Goal: Task Accomplishment & Management: Use online tool/utility

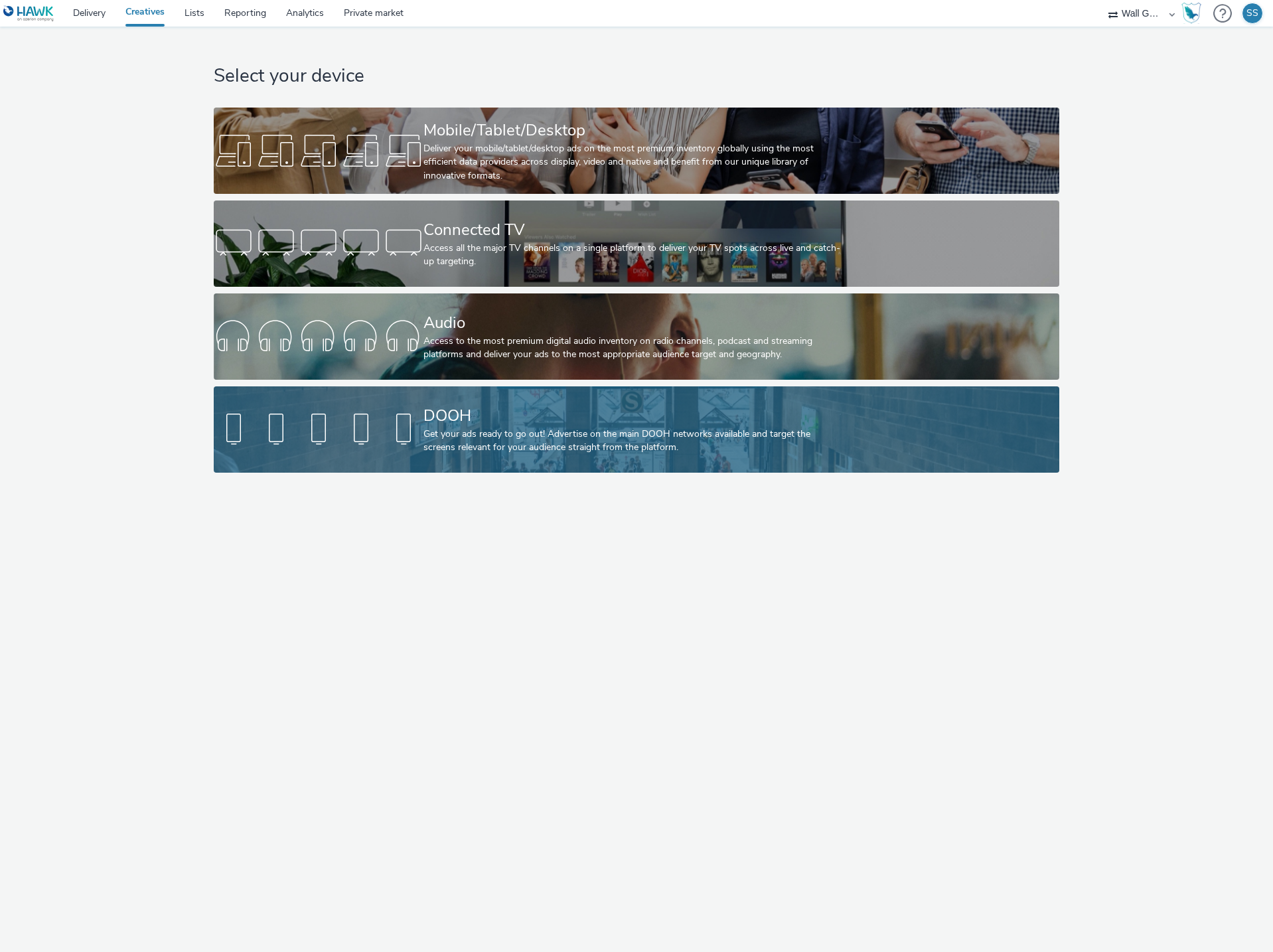
click at [428, 442] on div "Get your ads ready to go out! Advertise on the main DOOH networks available and…" at bounding box center [633, 441] width 420 height 28
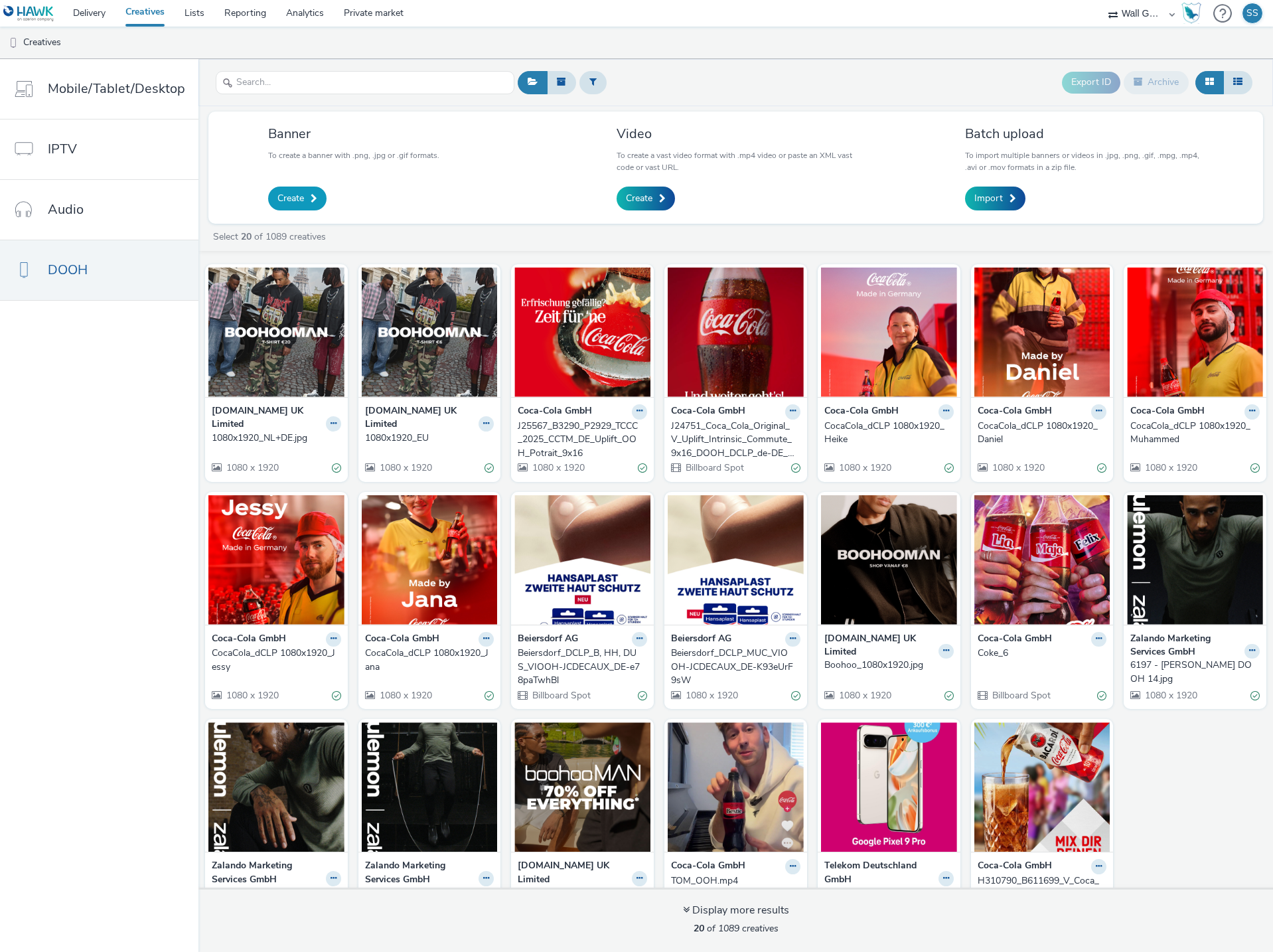
click at [298, 197] on span "Create" at bounding box center [291, 198] width 27 height 13
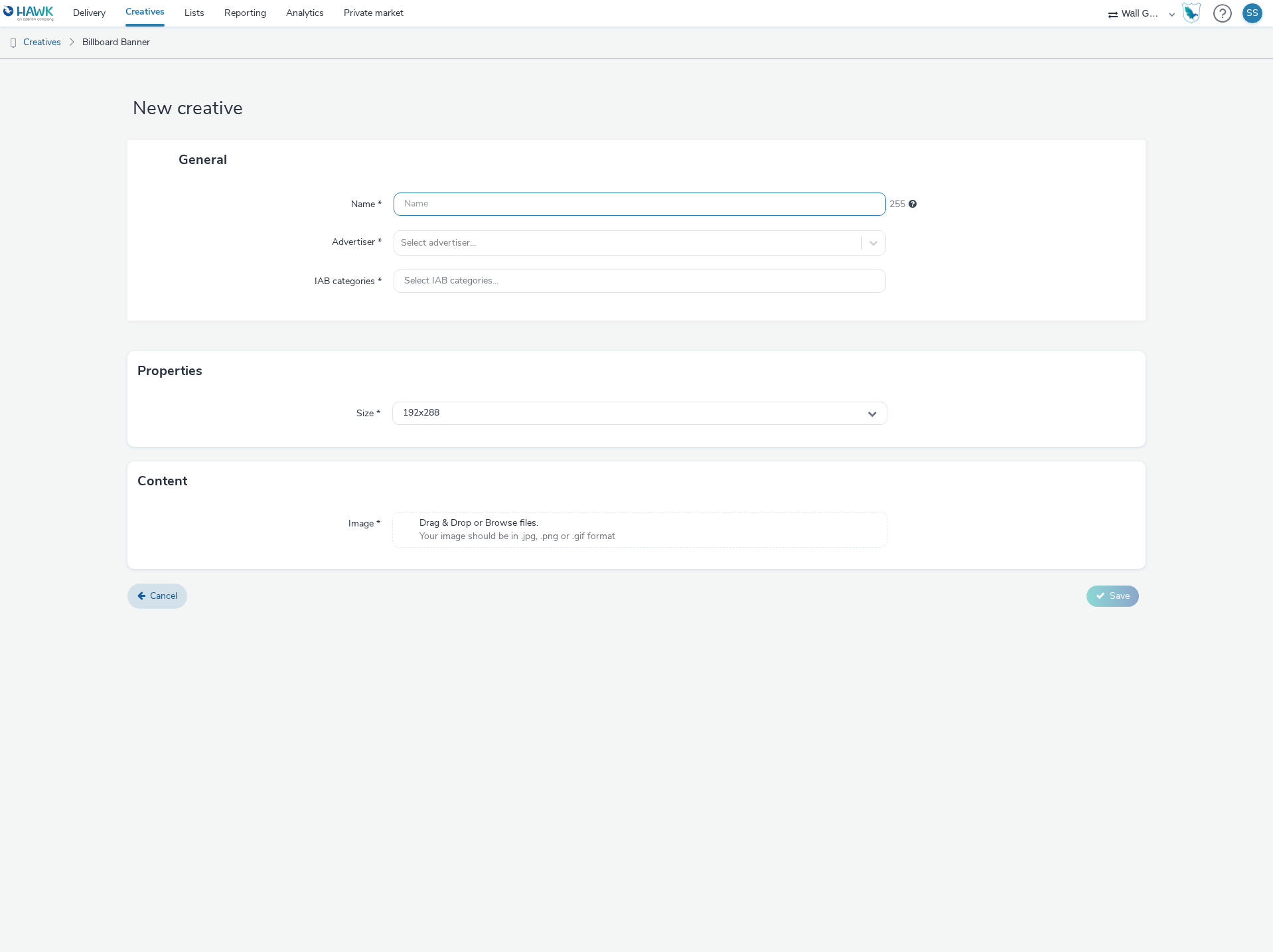
click at [461, 203] on input "text" at bounding box center [640, 204] width 493 height 23
paste input "birkenstock-aw25-digital-screens-[GEOGRAPHIC_DATA]-dyptich-01.jpg"
type input "birkenstock-aw25-digital-screens-[GEOGRAPHIC_DATA]-dyptich-01.jpg"
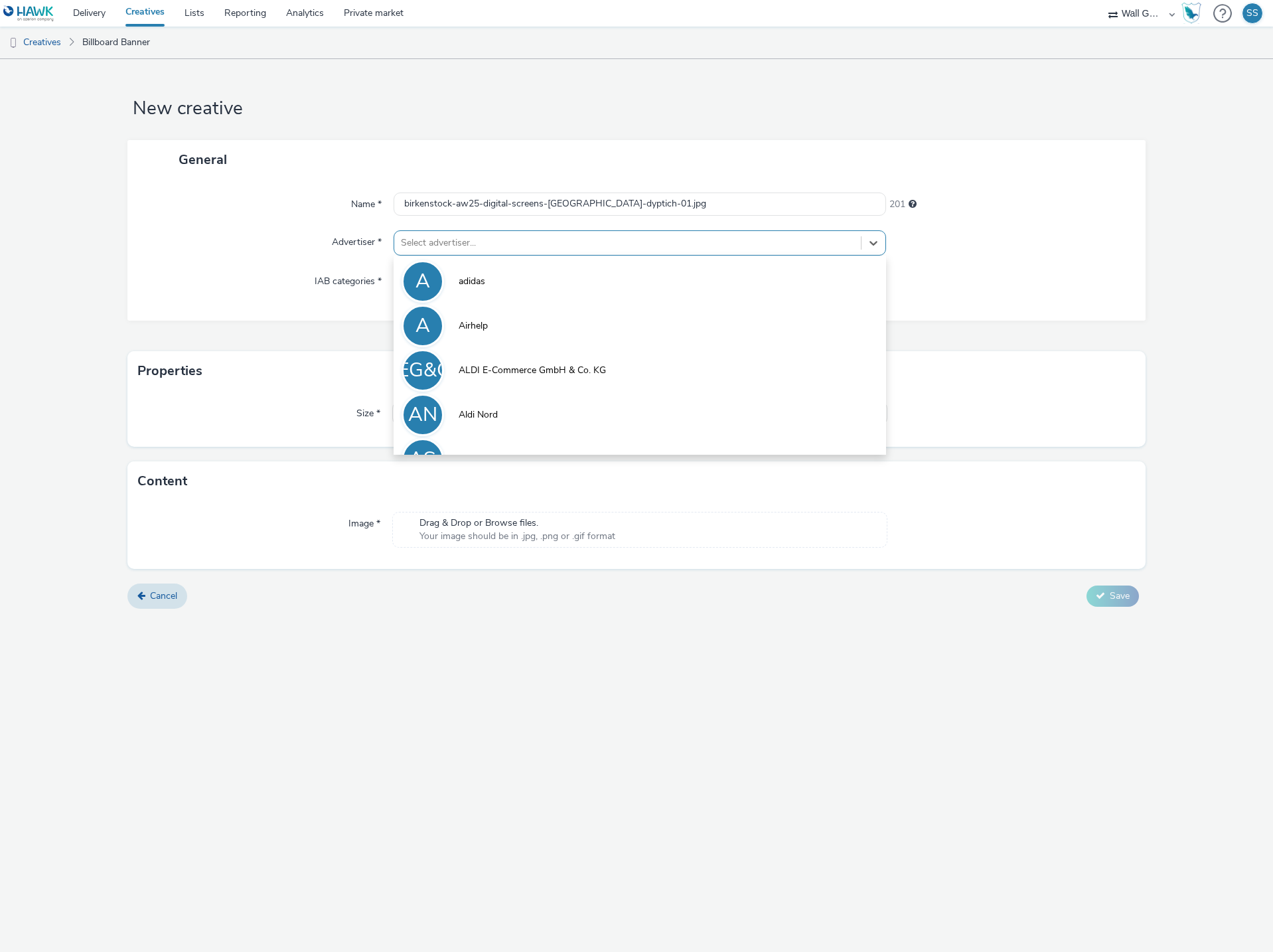
click at [462, 242] on div at bounding box center [627, 243] width 453 height 16
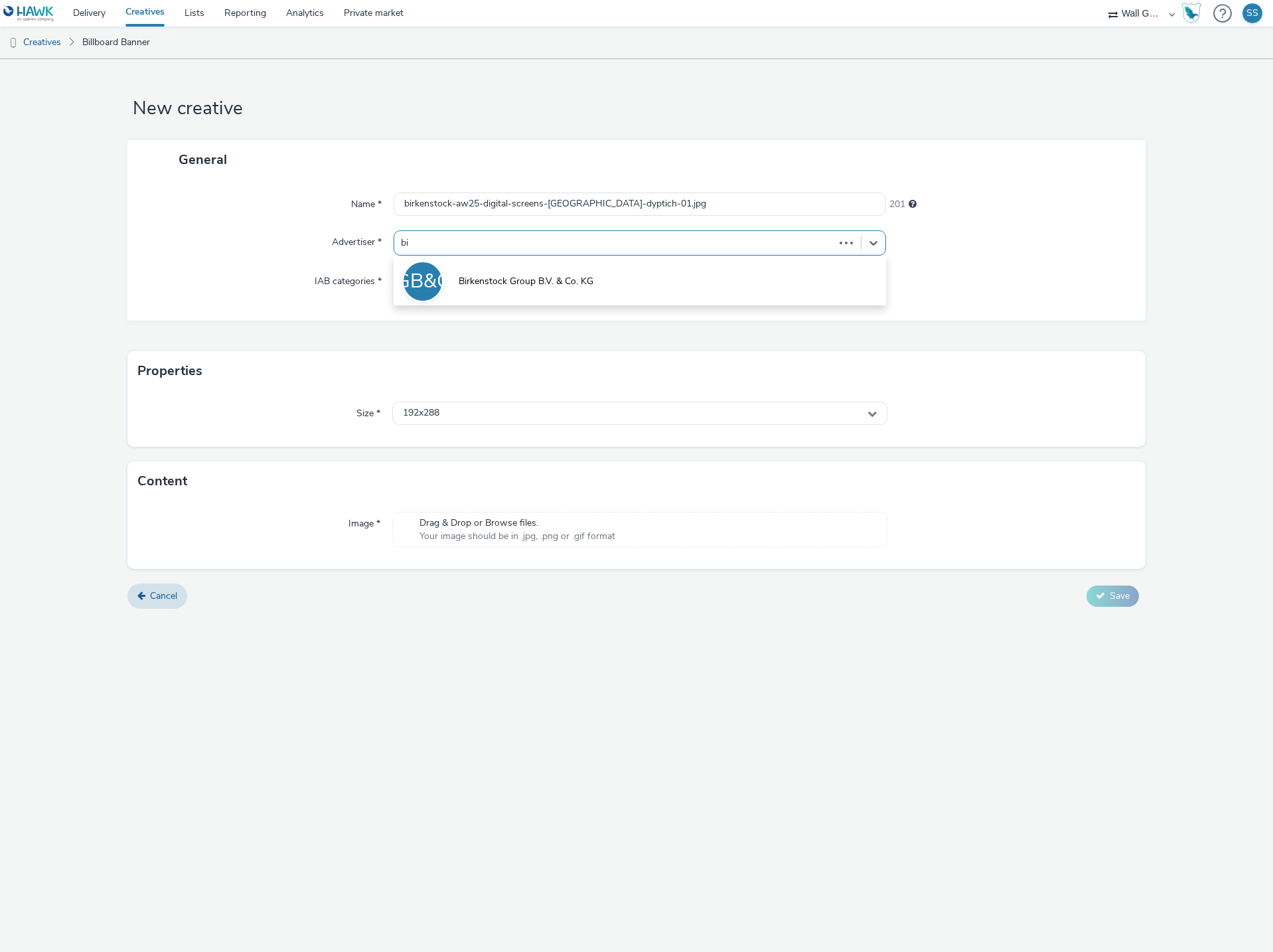
type input "bir"
click at [481, 263] on li "BGB&CK Birkenstock Group B.V. & Co. KG" at bounding box center [640, 280] width 493 height 44
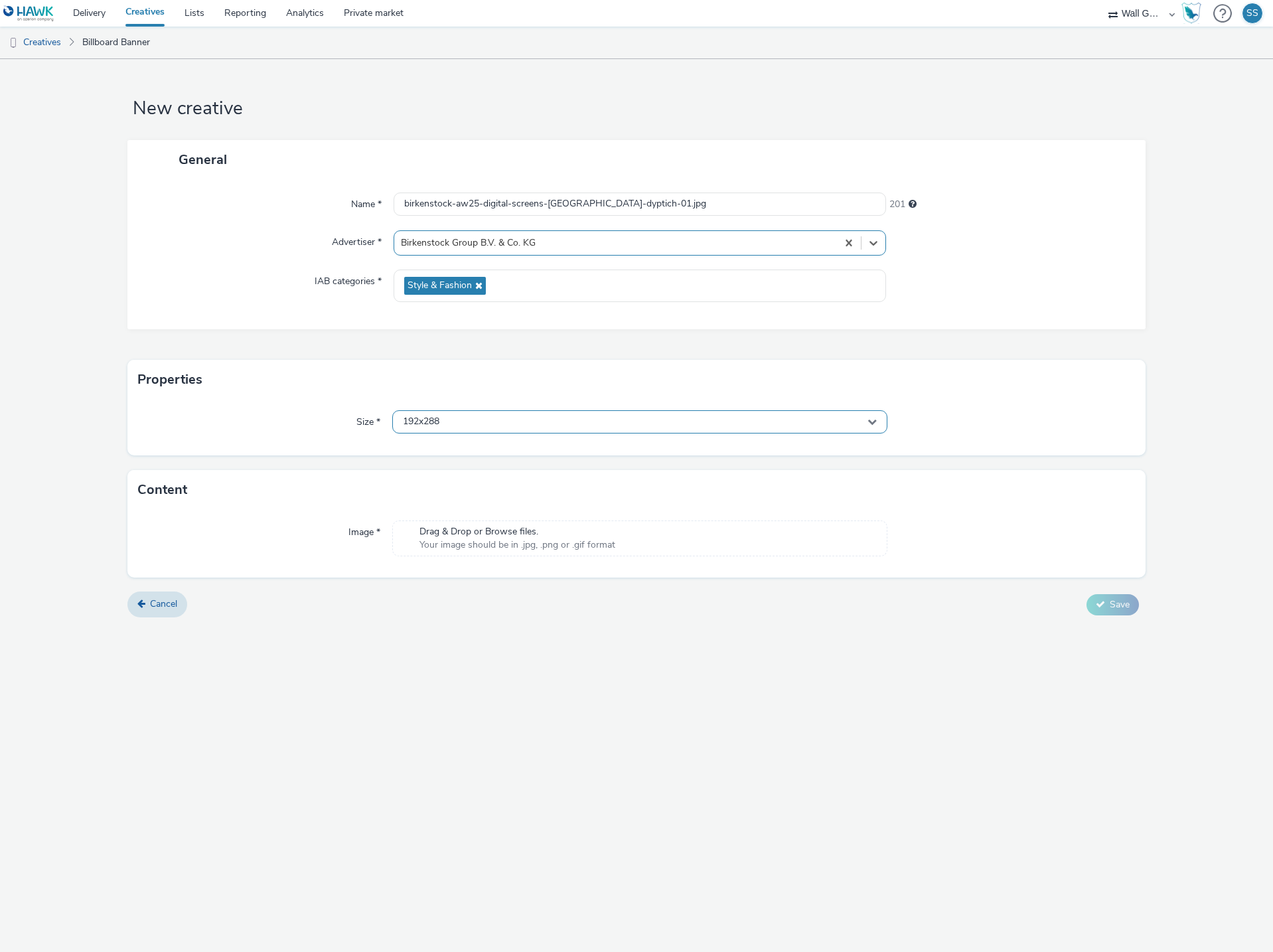
drag, startPoint x: 454, startPoint y: 418, endPoint x: 457, endPoint y: 429, distance: 11.4
click at [454, 418] on div "192x288" at bounding box center [640, 421] width 495 height 23
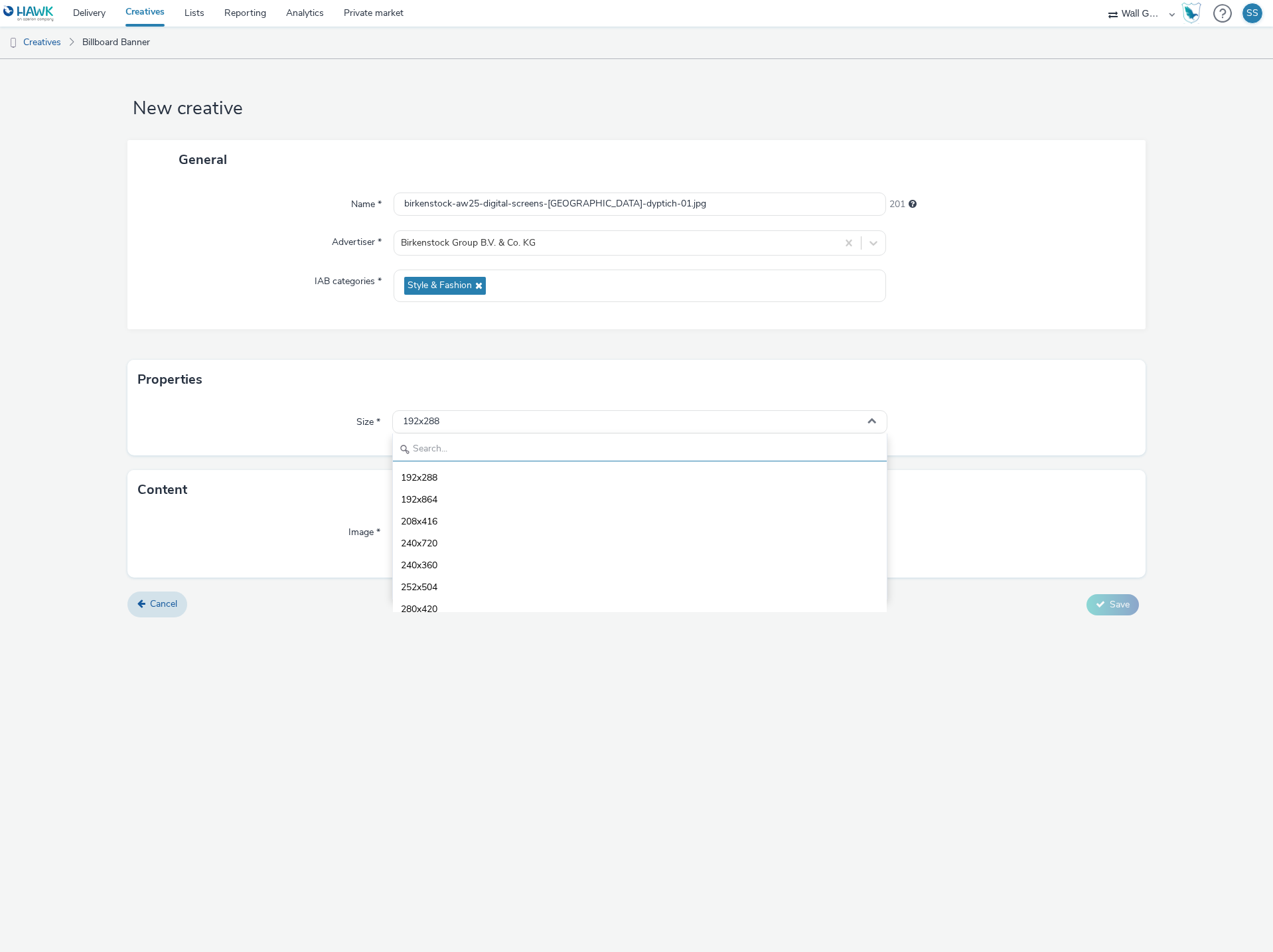
click at [461, 452] on input "text" at bounding box center [640, 450] width 494 height 23
type input "1080"
click at [488, 567] on li "1080x1920 - dooh" at bounding box center [640, 564] width 494 height 22
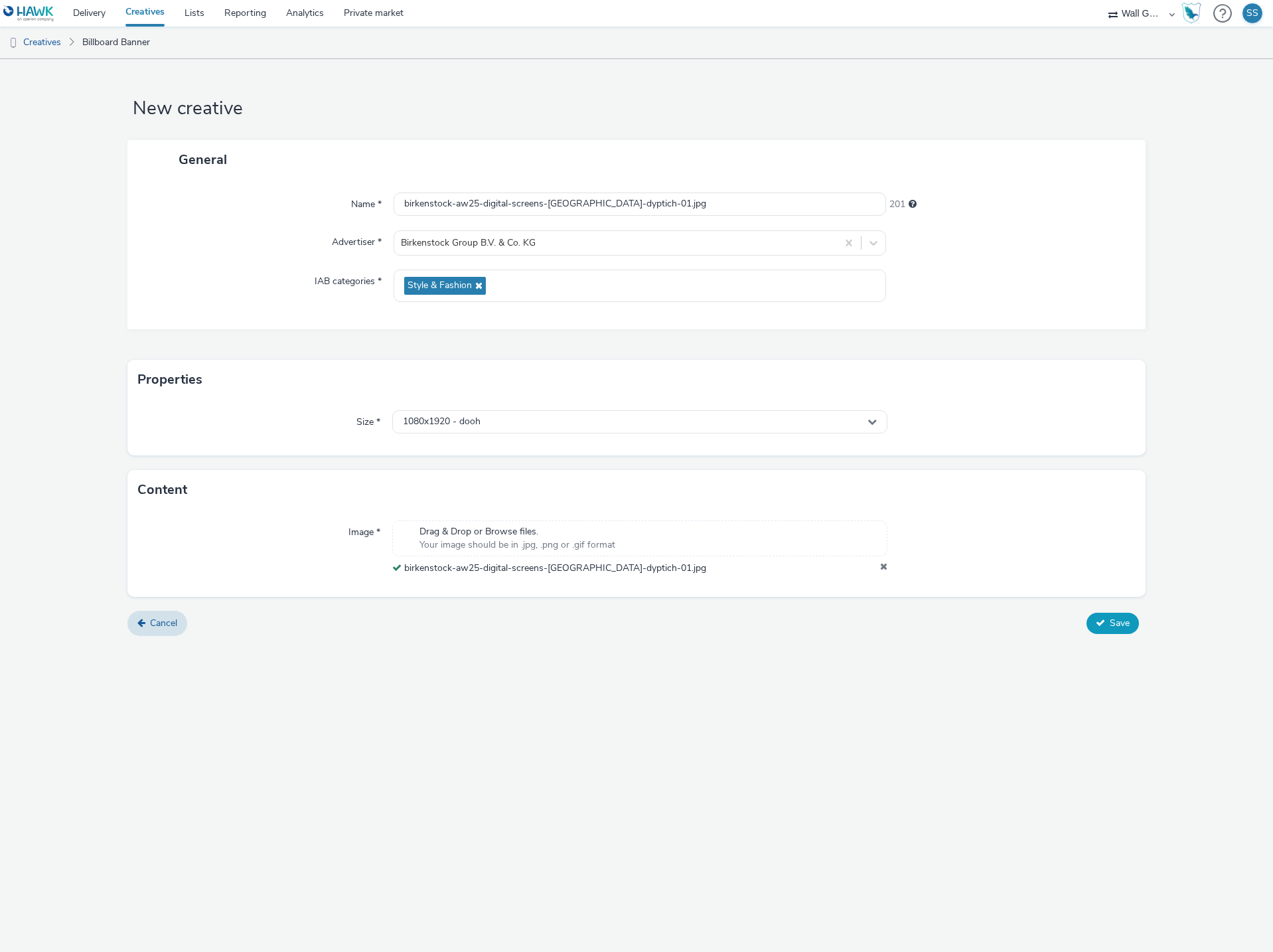
click at [1119, 626] on span "Save" at bounding box center [1119, 623] width 20 height 13
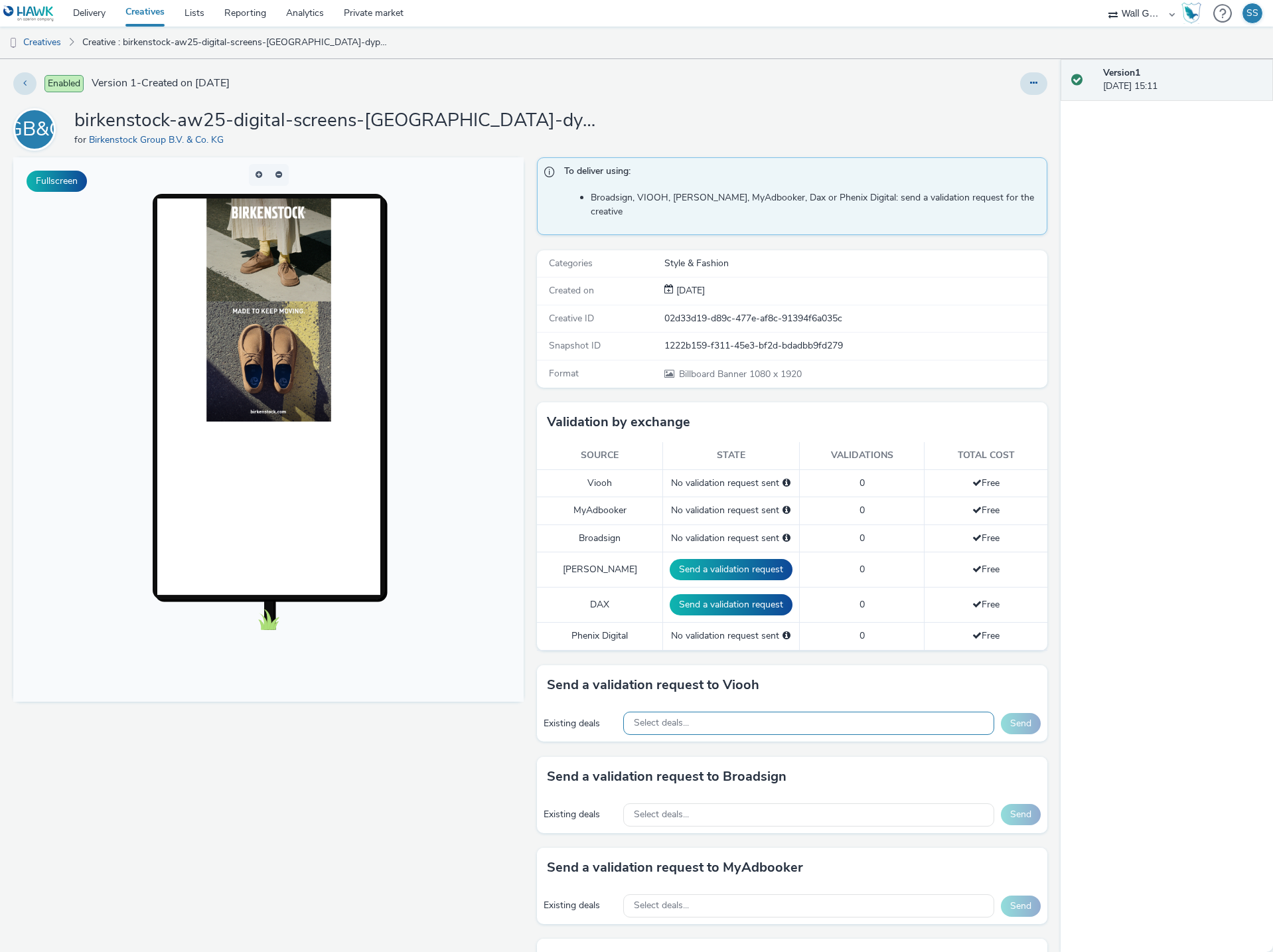
scroll to position [66, 0]
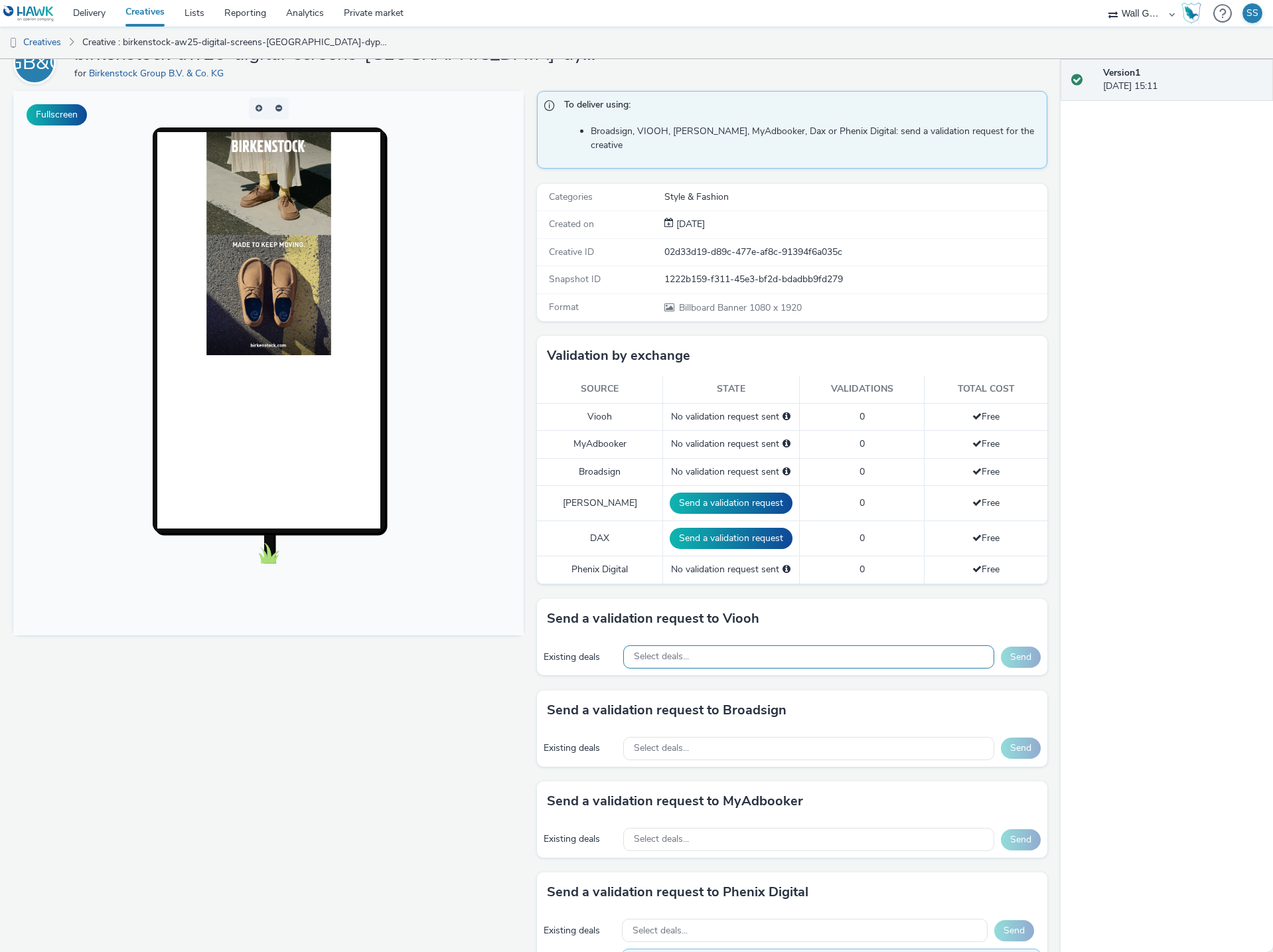
click at [668, 651] on span "Select deals..." at bounding box center [661, 657] width 55 height 11
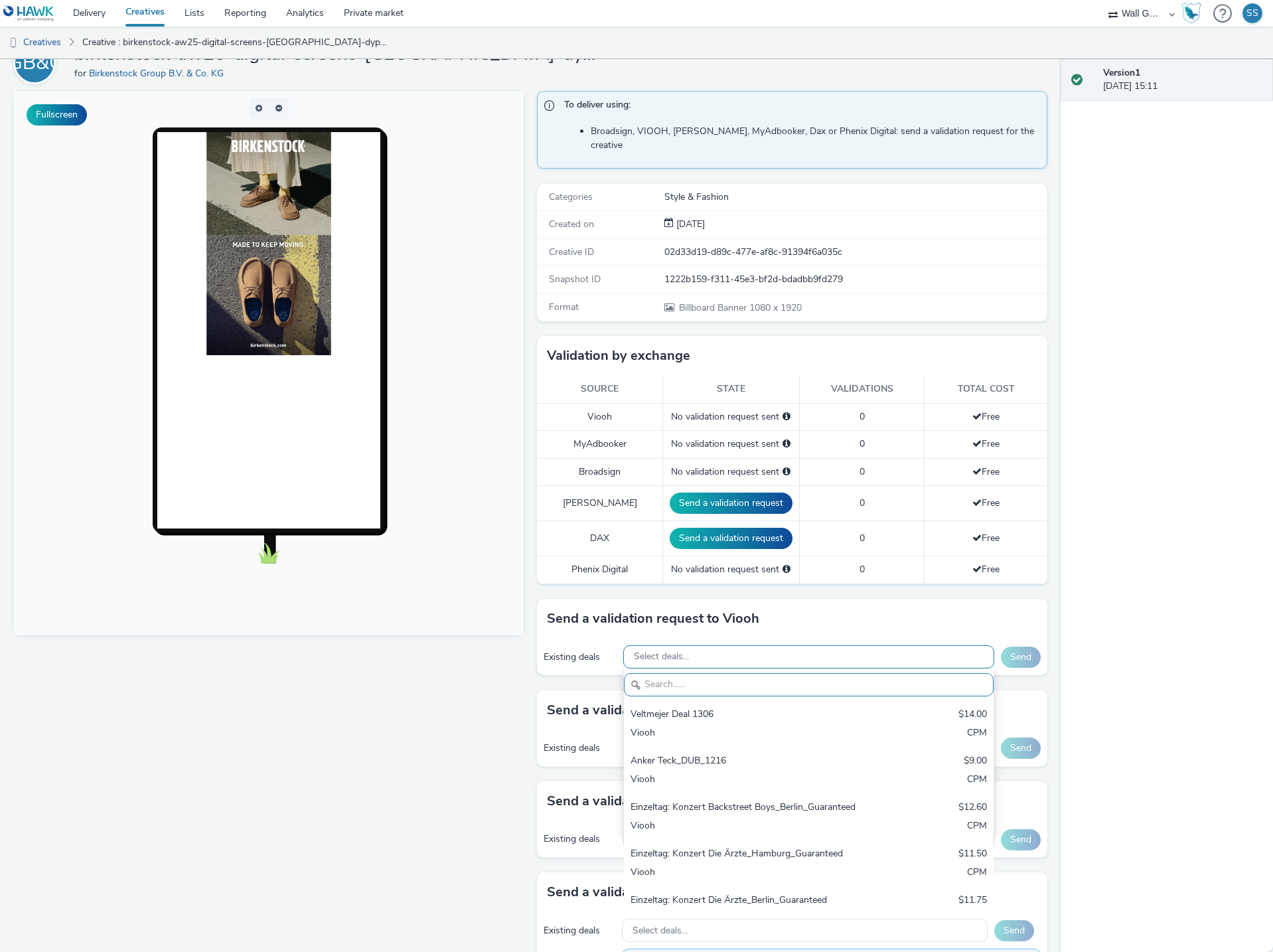
paste input "VIOOH-JCDECAUX_DE-Z7pz5oF6LM"
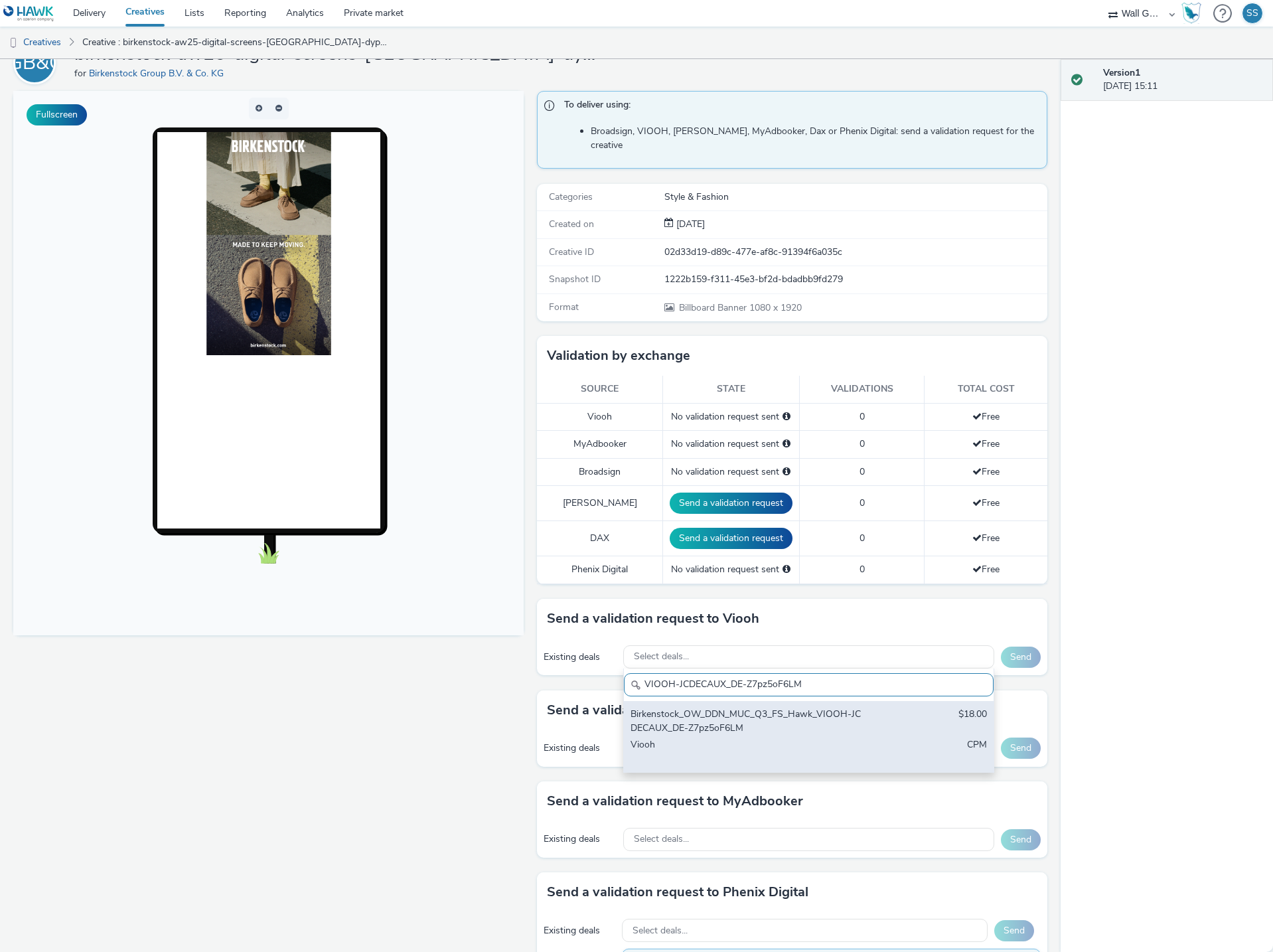
click at [697, 711] on div "Birkenstock_OW_DDN_MUC_Q3_FS_Hawk_VIOOH-JCDECAUX_DE-Z7pz5oF6LM" at bounding box center [748, 721] width 236 height 28
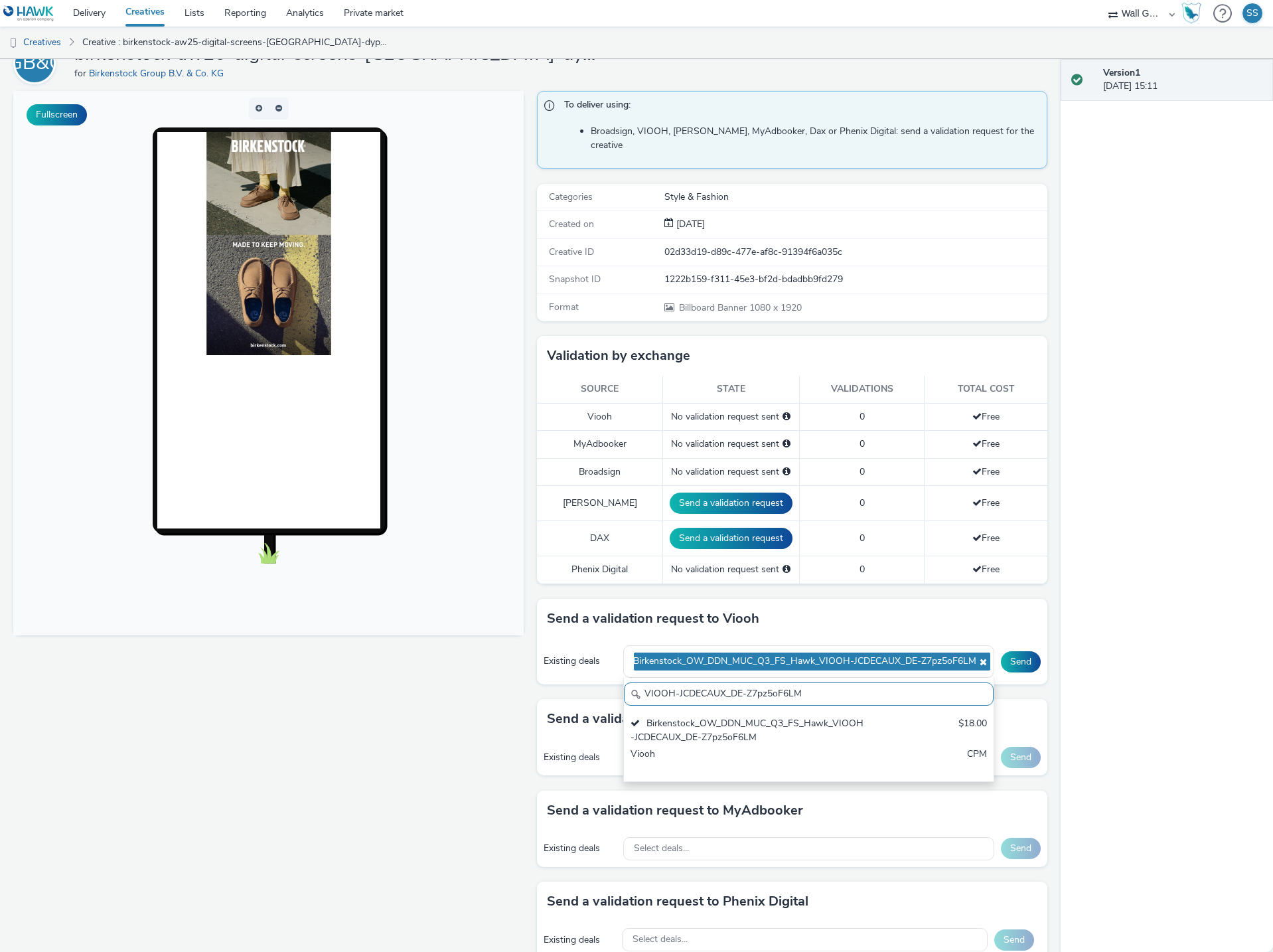
drag, startPoint x: 692, startPoint y: 690, endPoint x: 620, endPoint y: 686, distance: 72.1
click at [624, 686] on input "VIOOH-JCDECAUX_DE-Z7pz5oF6LM" at bounding box center [809, 694] width 370 height 23
paste input "BY8J9vUiNW"
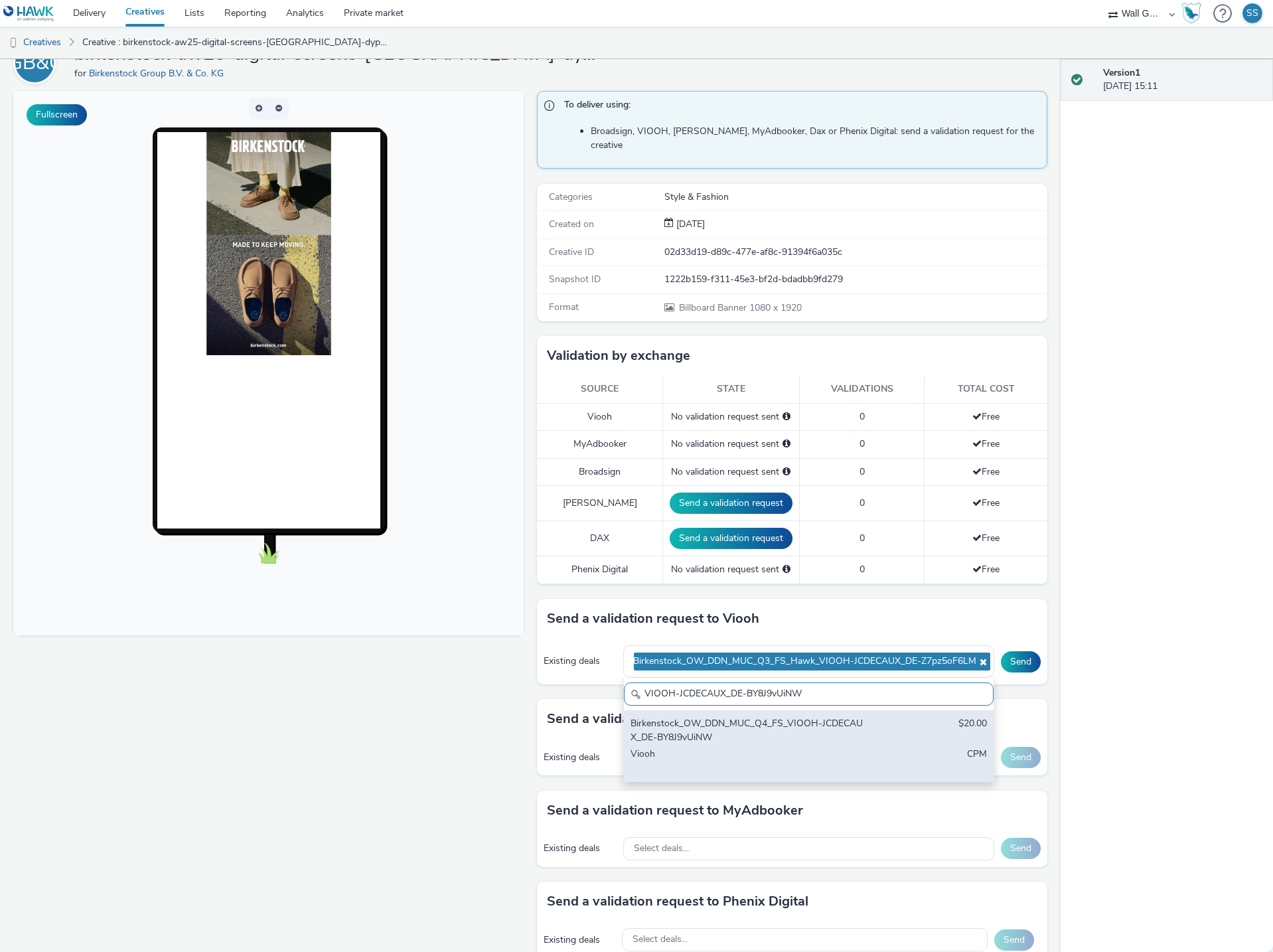
type input "VIOOH-JCDECAUX_DE-BY8J9vUiNW"
click at [730, 717] on div "Birkenstock_OW_DDN_MUC_Q4_FS_VIOOH-JCDECAUX_DE-BY8J9vUiNW" at bounding box center [748, 730] width 236 height 28
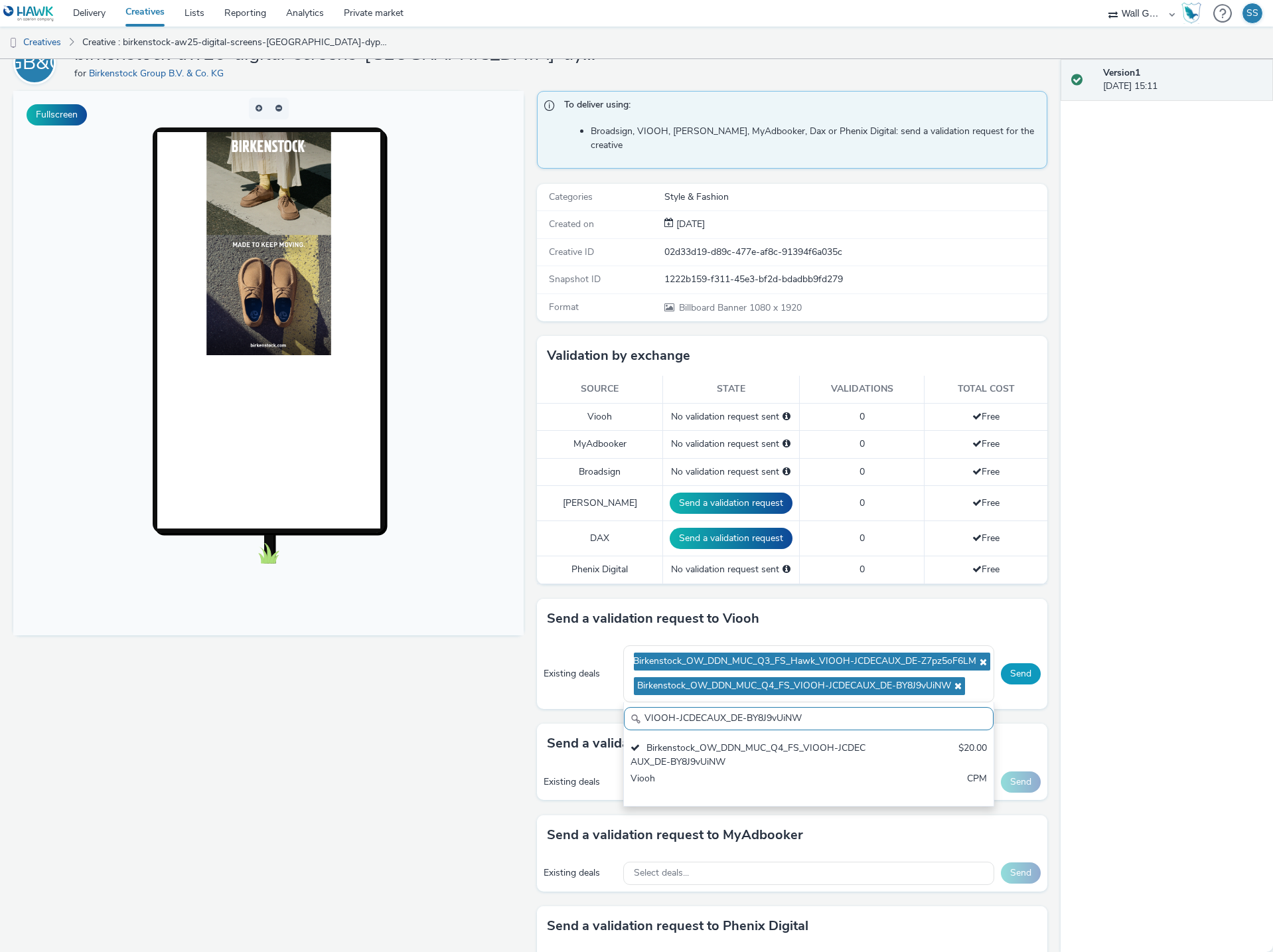
click at [1007, 663] on button "Send" at bounding box center [1020, 673] width 40 height 21
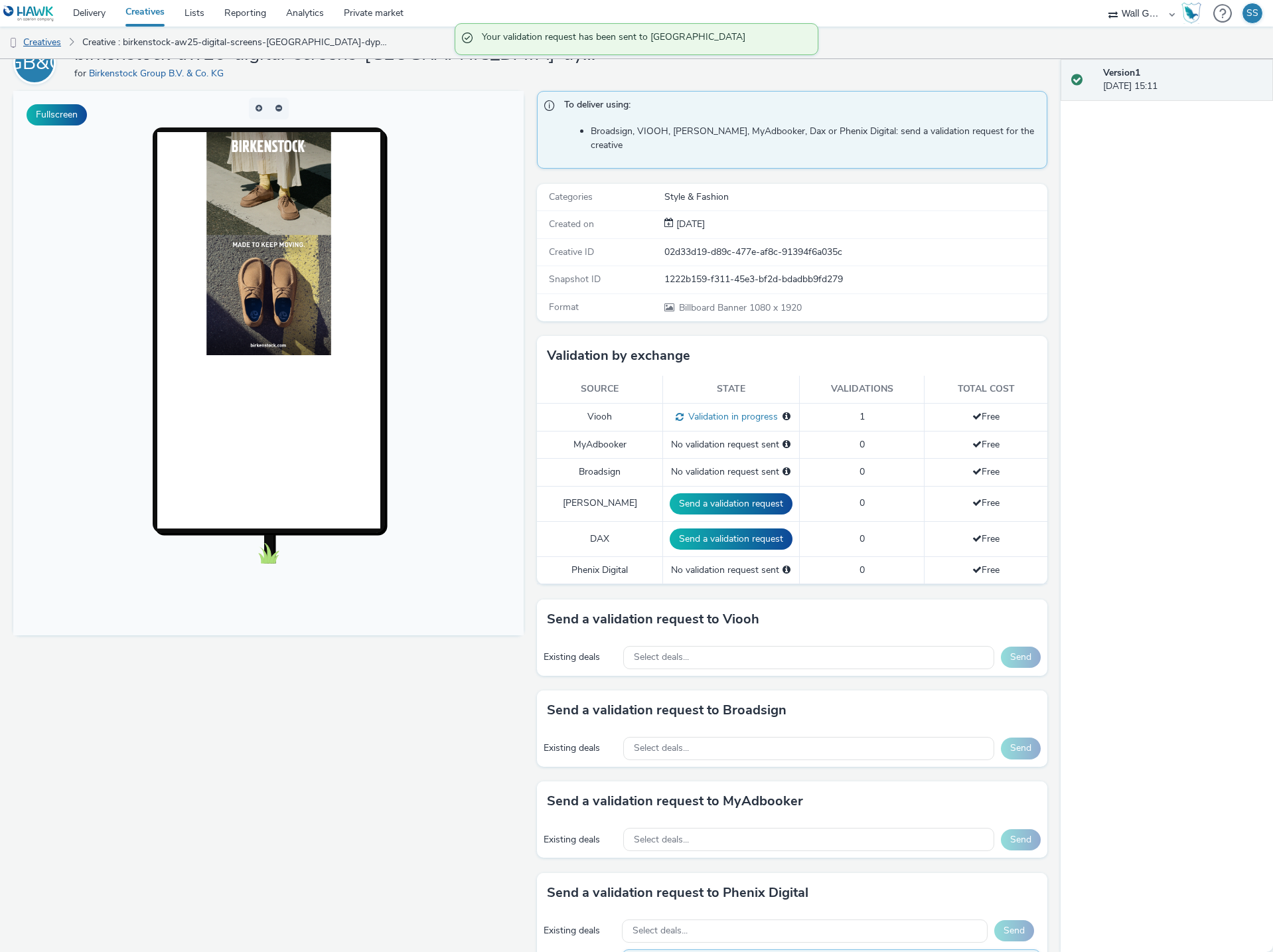
click at [35, 47] on link "Creatives" at bounding box center [34, 42] width 68 height 32
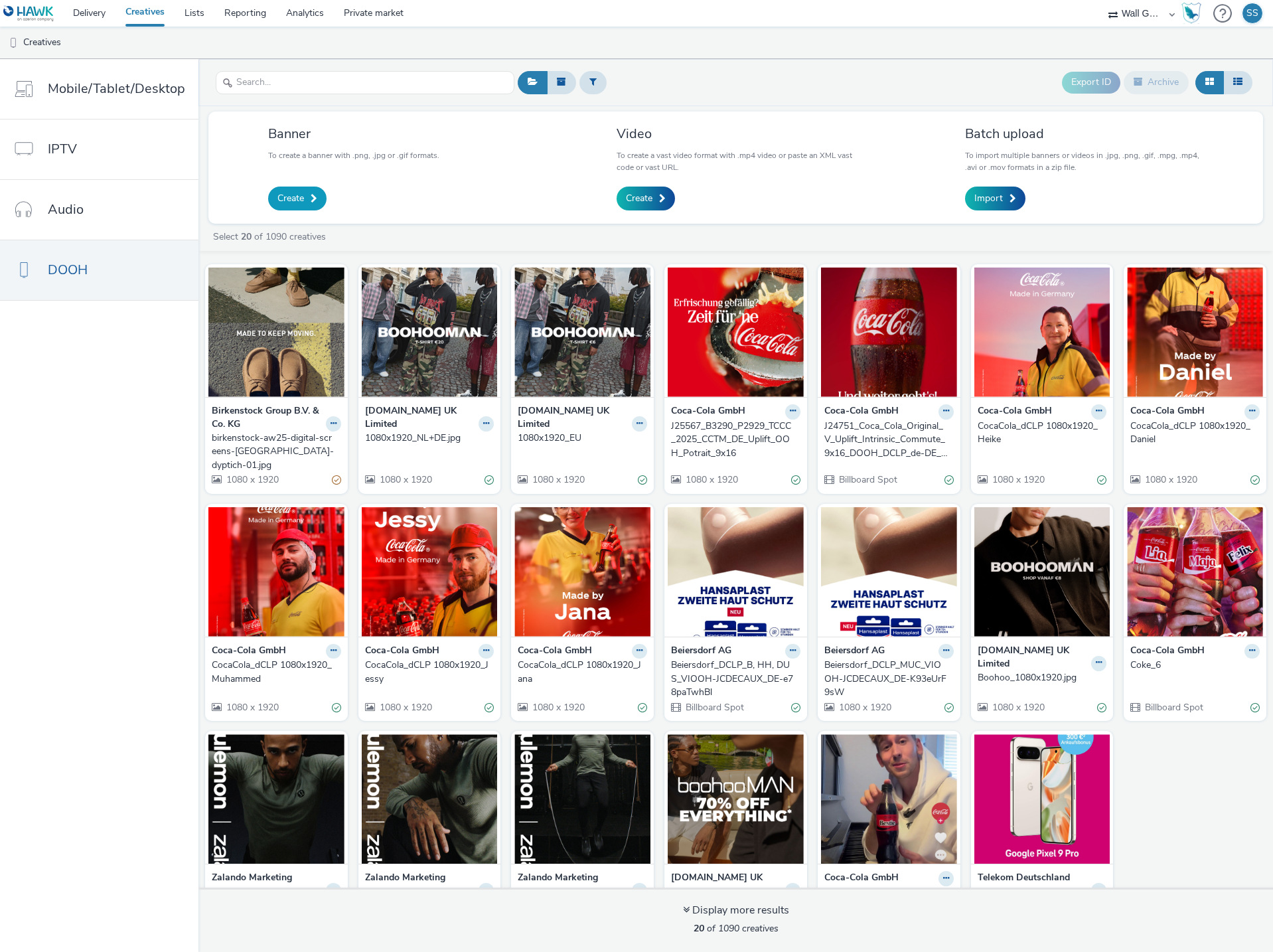
click at [289, 197] on span "Create" at bounding box center [291, 198] width 27 height 13
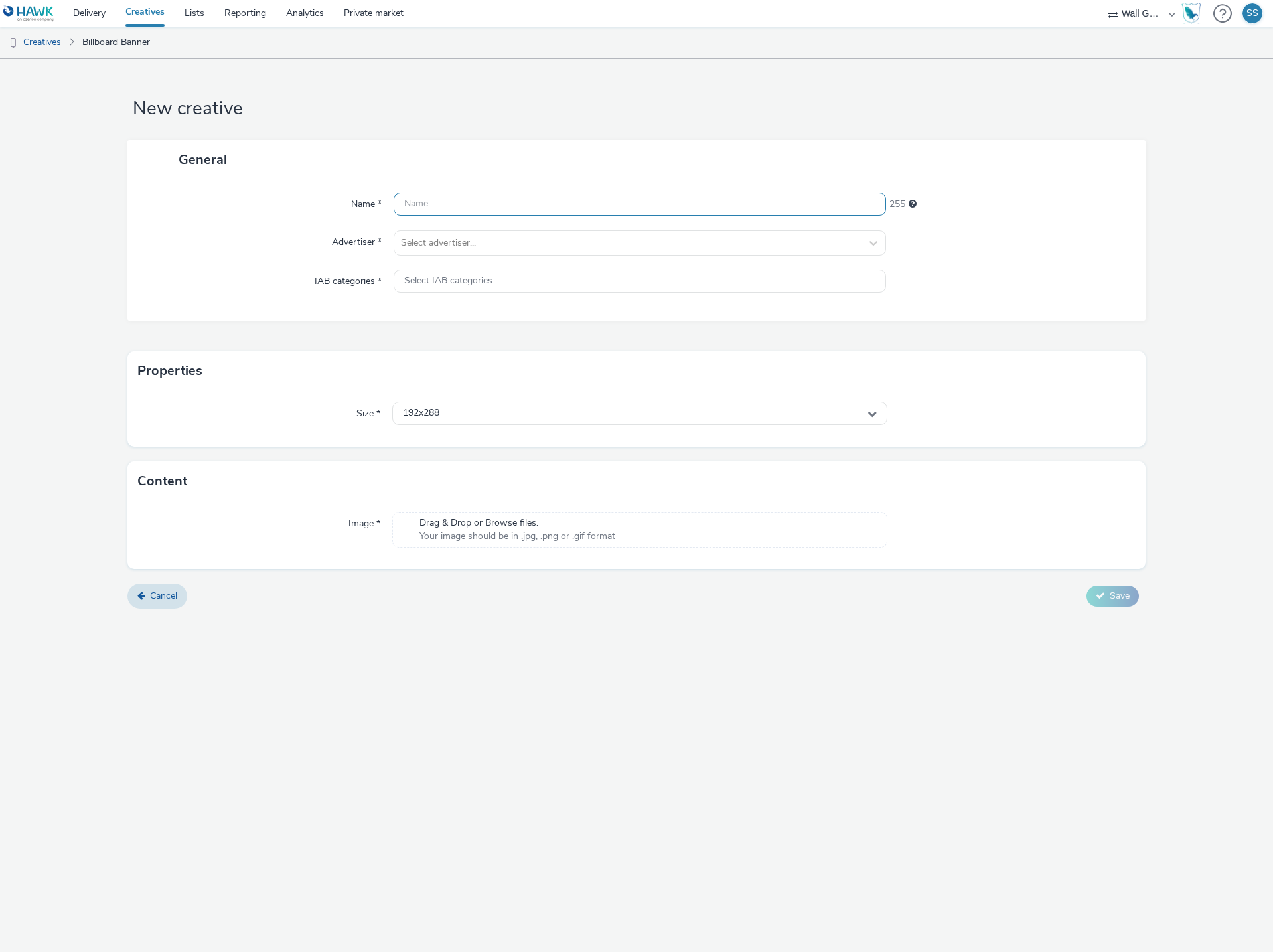
click at [420, 200] on input "text" at bounding box center [640, 204] width 493 height 23
paste input "birkenstock-aw25-digital-screens-[GEOGRAPHIC_DATA]-dyptich-03.jpg"
type input "birkenstock-aw25-digital-screens-[GEOGRAPHIC_DATA]-dyptich-03.jpg"
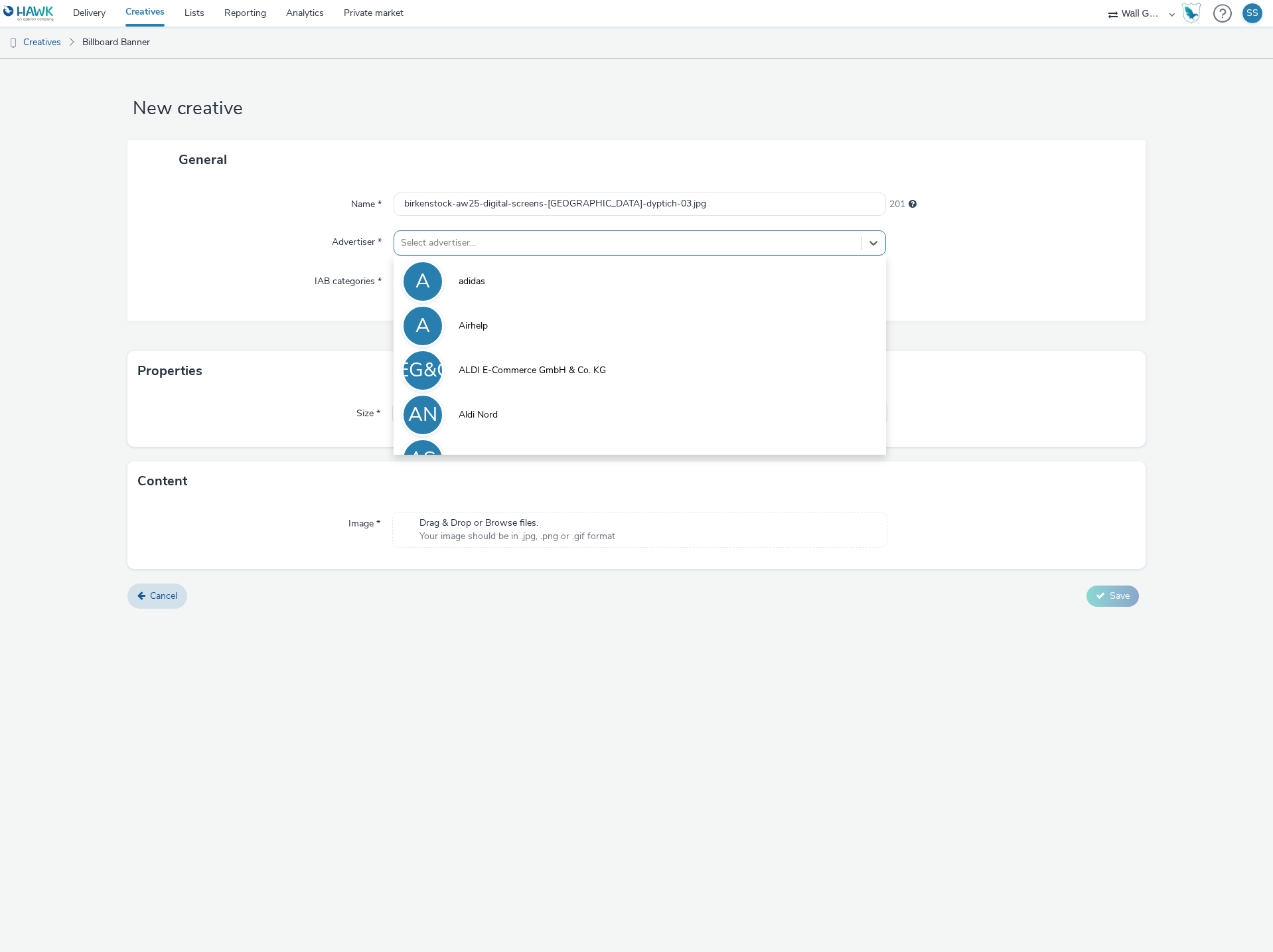
click at [442, 243] on div at bounding box center [627, 243] width 453 height 16
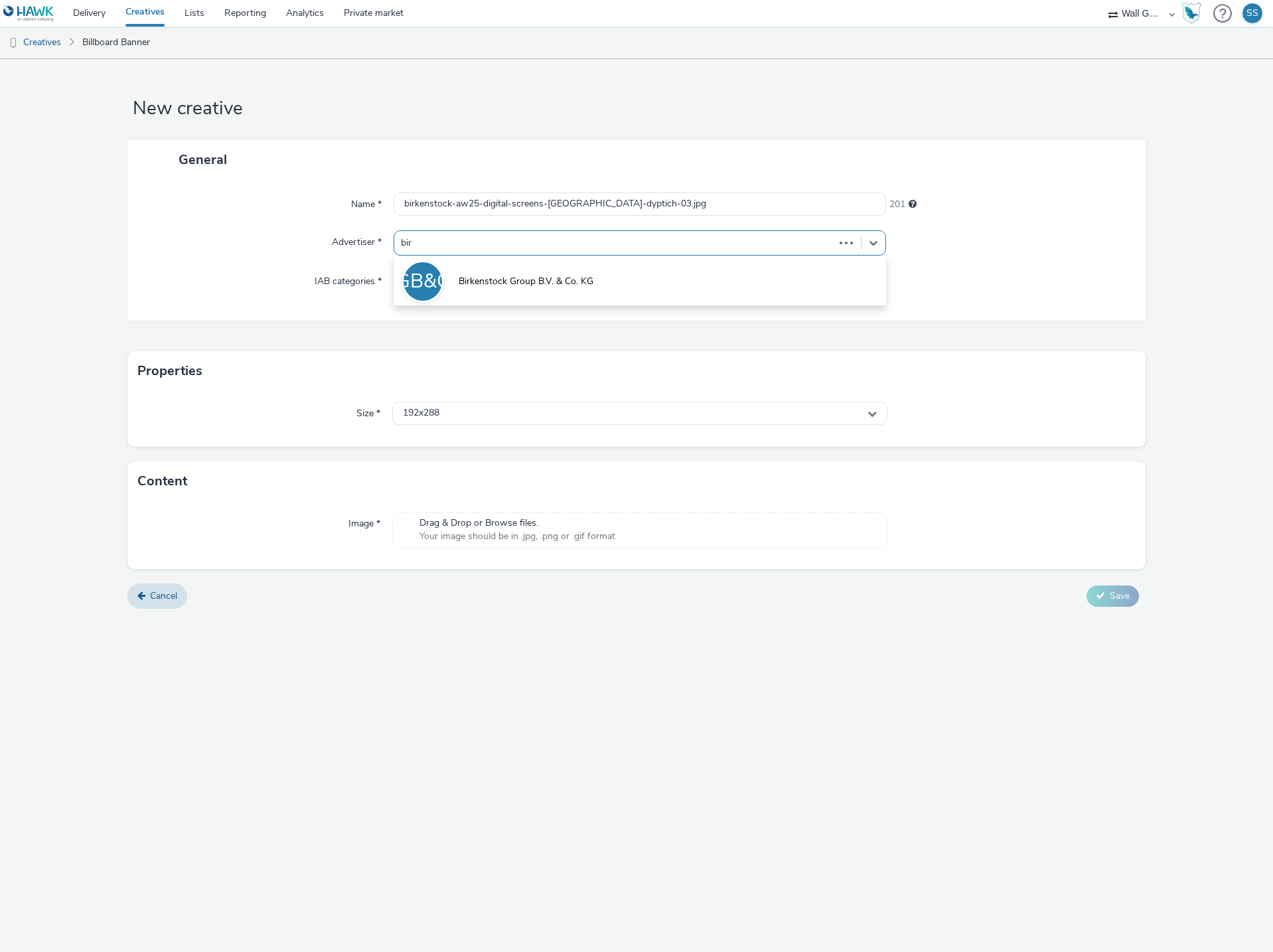
type input "[PERSON_NAME]"
click at [461, 295] on li "BGB&CK Birkenstock Group B.V. & Co. KG" at bounding box center [640, 280] width 493 height 44
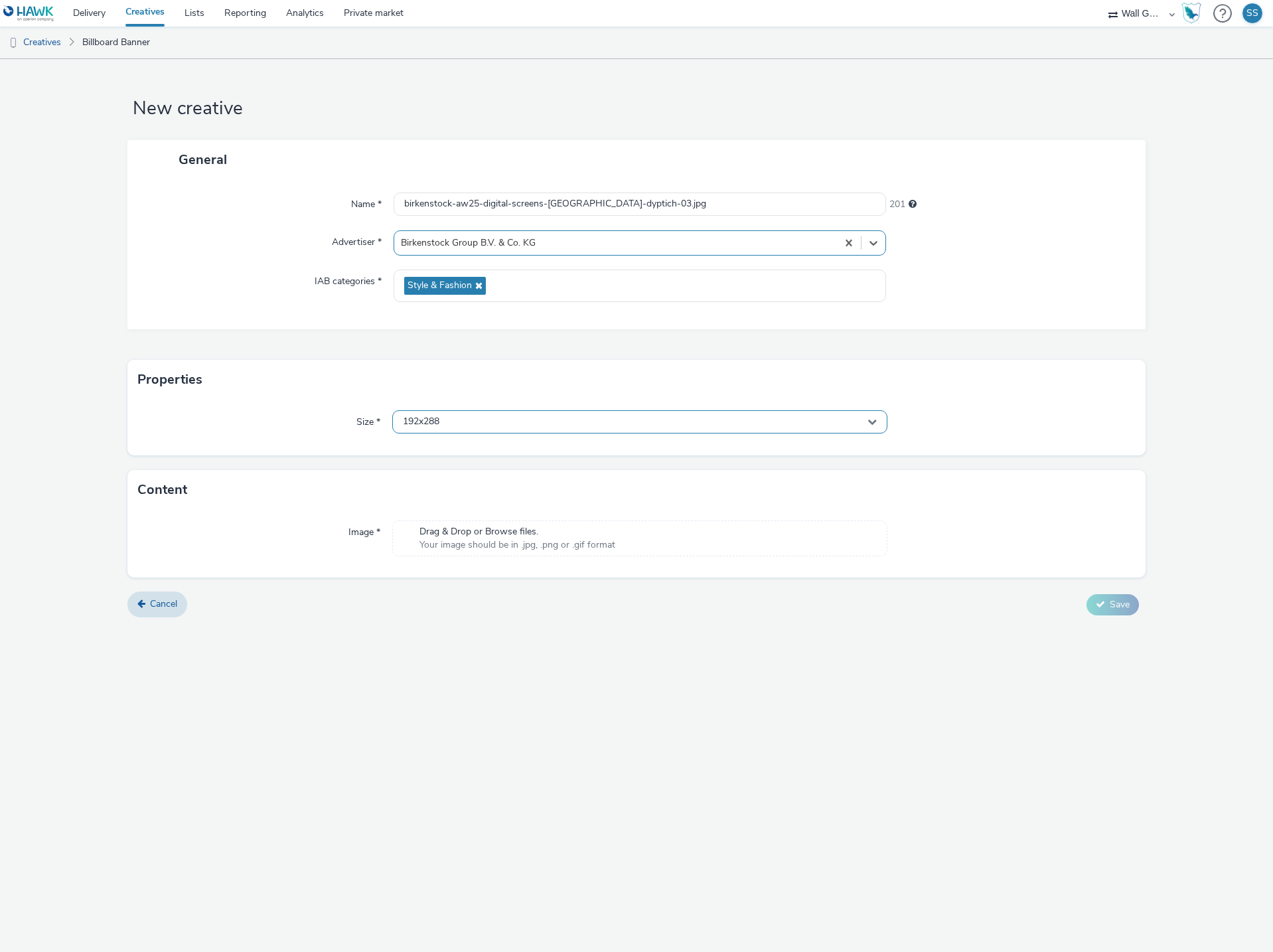
click at [475, 422] on div "192x288" at bounding box center [640, 421] width 495 height 23
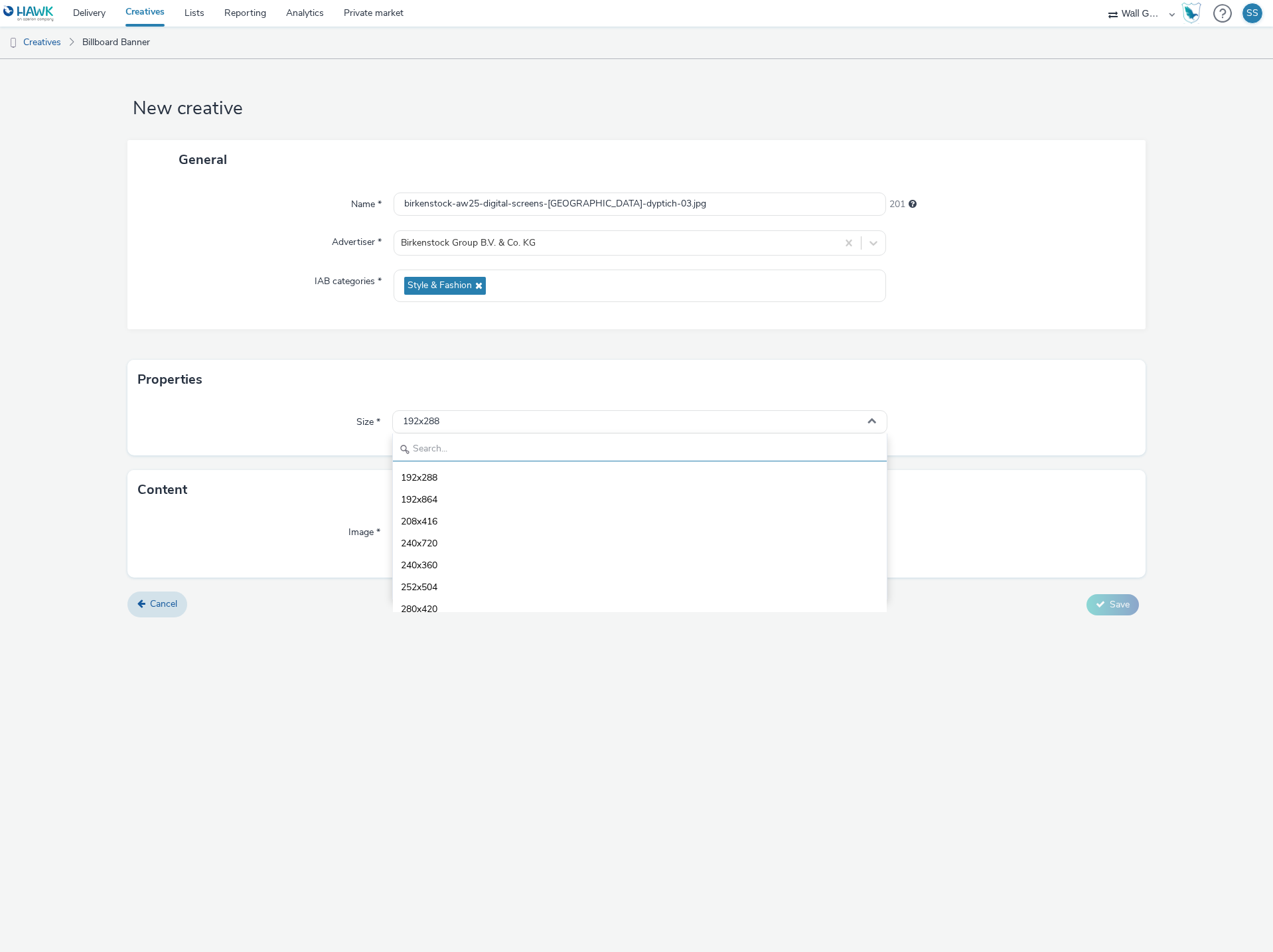
click at [474, 443] on input "text" at bounding box center [640, 450] width 494 height 23
type input "1080"
click at [481, 560] on li "1080x1920 - dooh" at bounding box center [640, 564] width 494 height 22
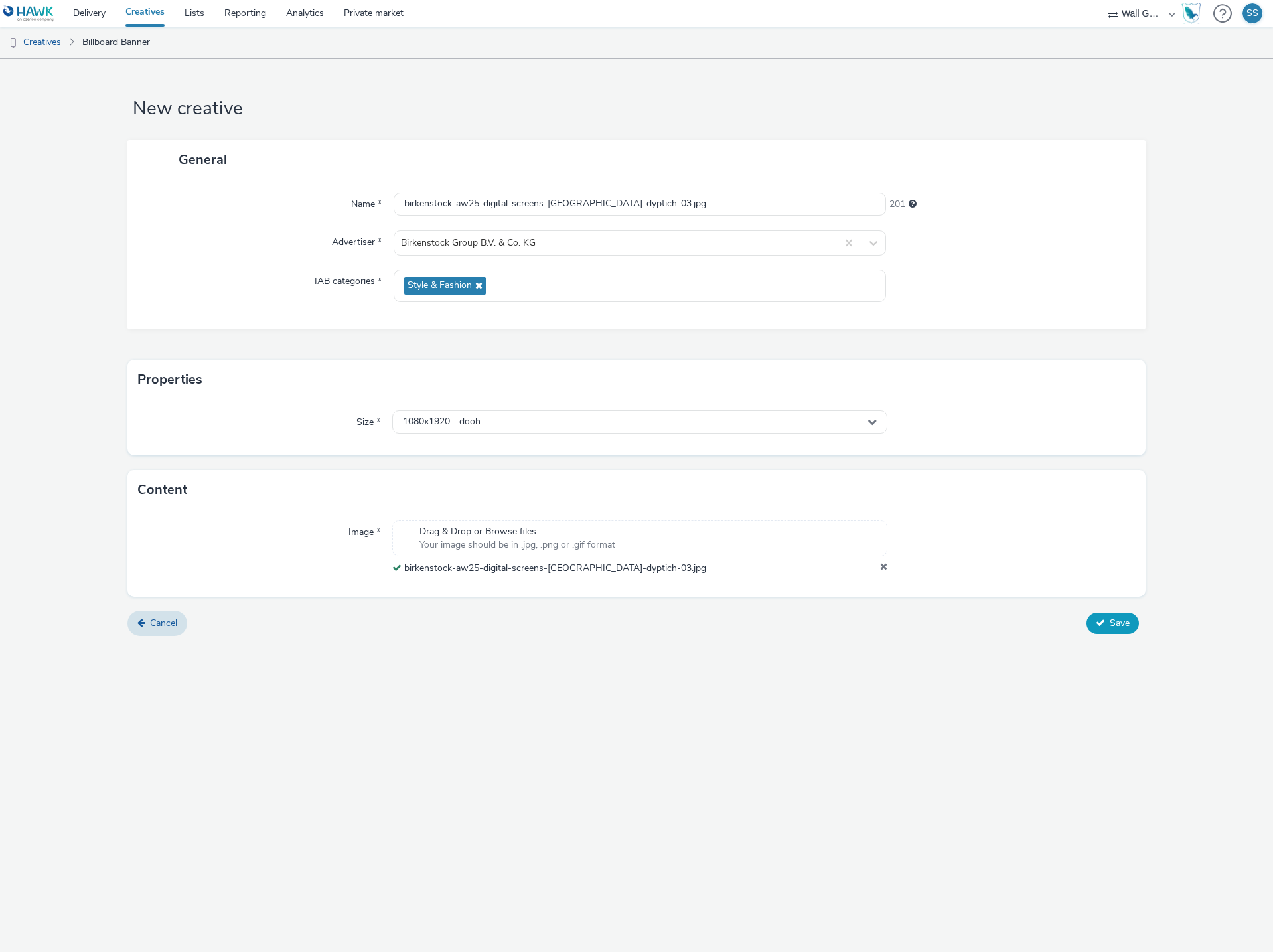
click at [1114, 620] on span "Save" at bounding box center [1119, 623] width 20 height 13
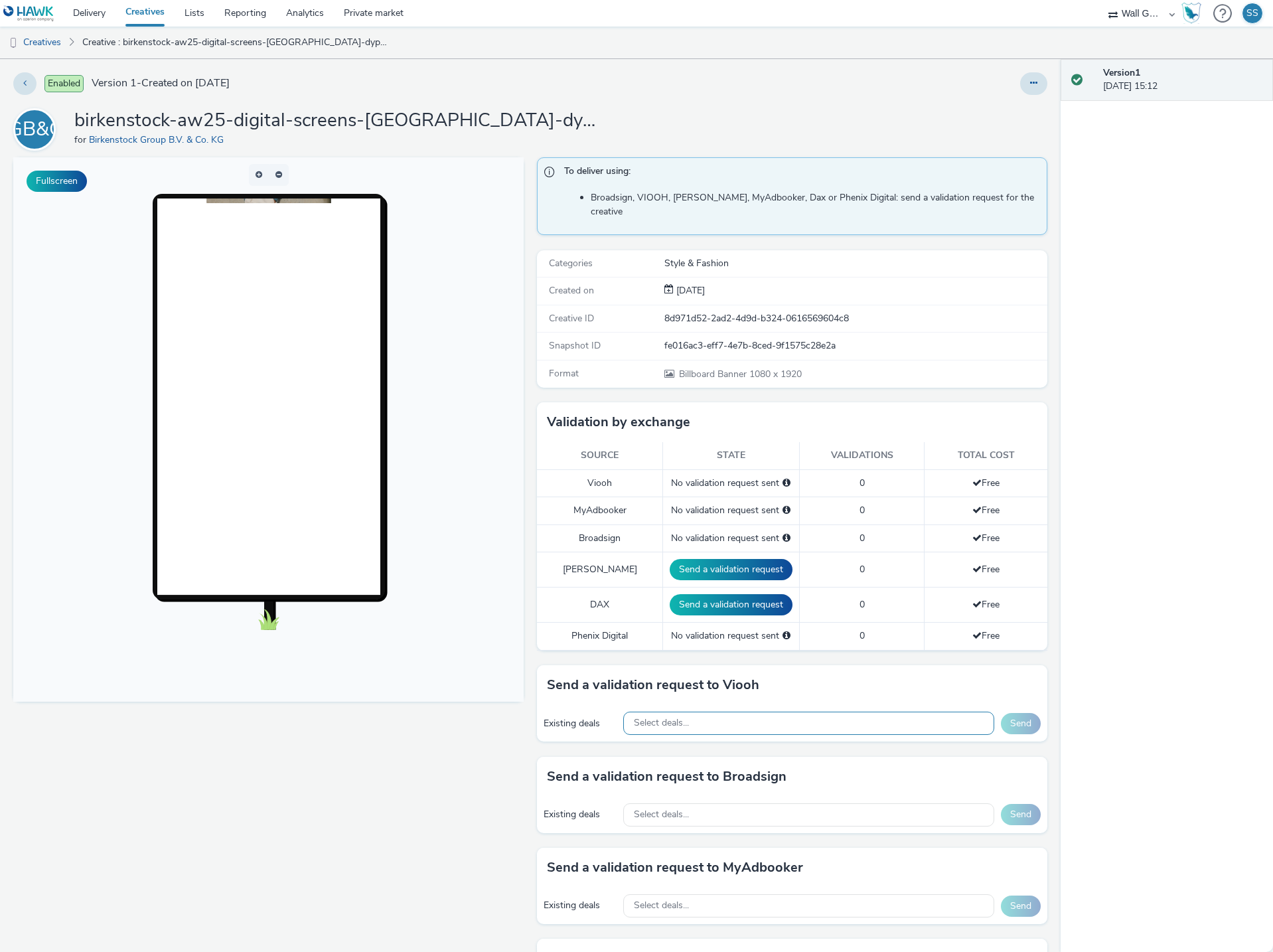
click at [708, 711] on div "Select deals..." at bounding box center [809, 723] width 371 height 23
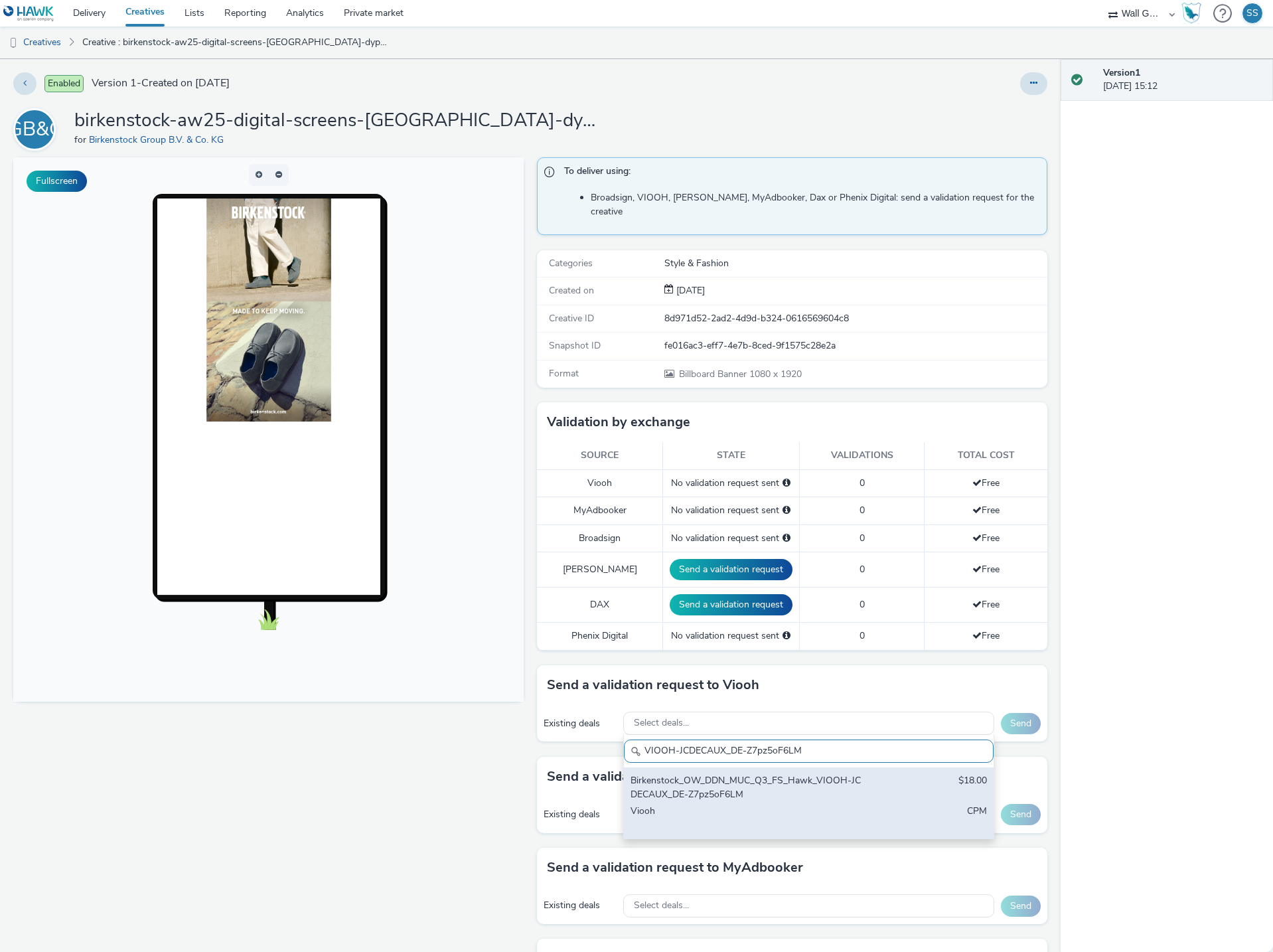
click at [716, 778] on div "Birkenstock_OW_DDN_MUC_Q3_FS_Hawk_VIOOH-JCDECAUX_DE-Z7pz5oF6LM" at bounding box center [748, 788] width 236 height 28
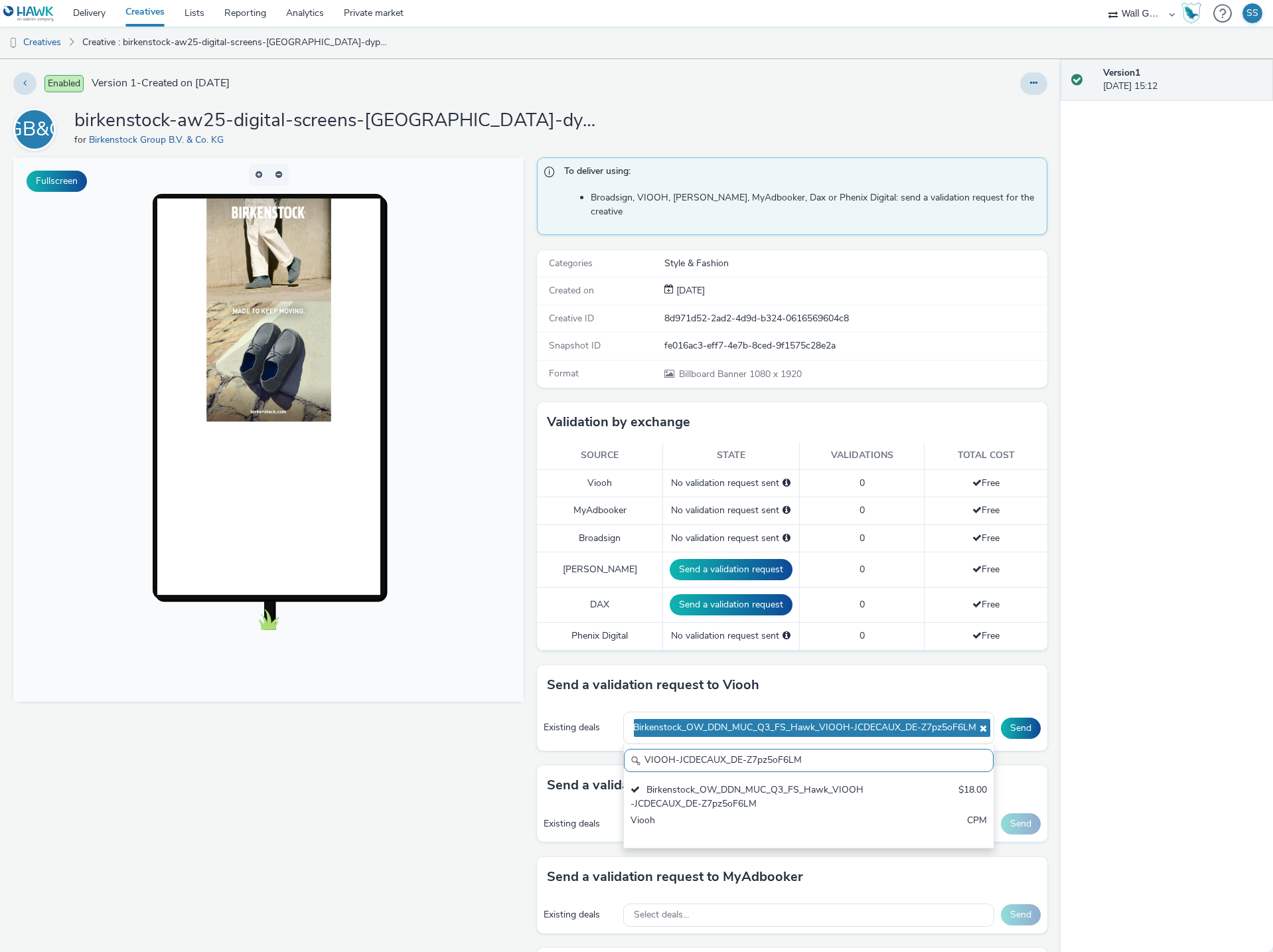
drag, startPoint x: 732, startPoint y: 749, endPoint x: 530, endPoint y: 752, distance: 202.0
click at [530, 752] on div "To deliver using: Broadsign, VIOOH, [PERSON_NAME], MyAdbooker, Dax or Phenix Di…" at bounding box center [788, 637] width 517 height 958
paste input "BY8J9vUiNW"
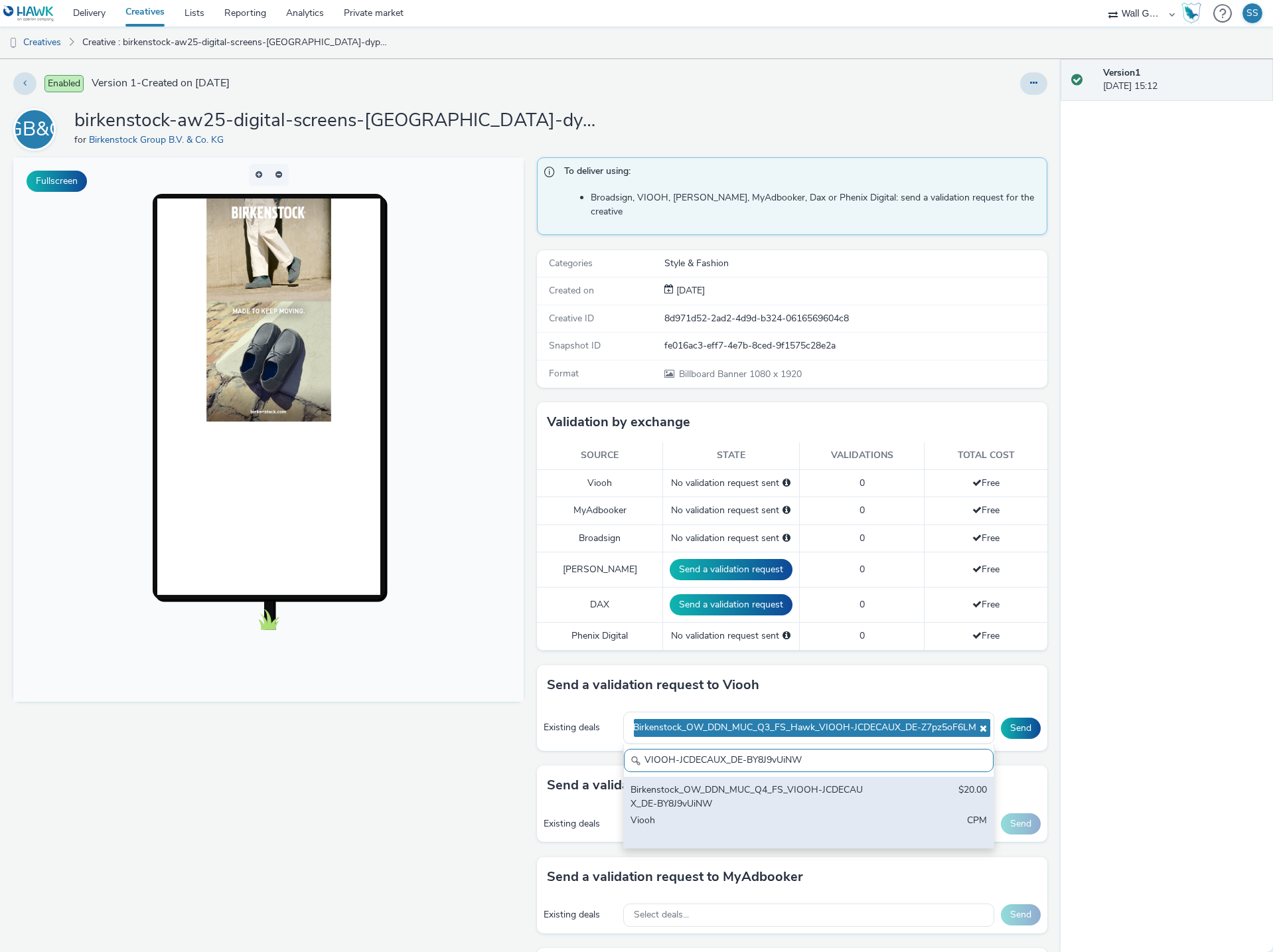
type input "VIOOH-JCDECAUX_DE-BY8J9vUiNW"
click at [713, 787] on div "Birkenstock_OW_DDN_MUC_Q4_FS_VIOOH-JCDECAUX_DE-BY8J9vUiNW" at bounding box center [748, 797] width 236 height 28
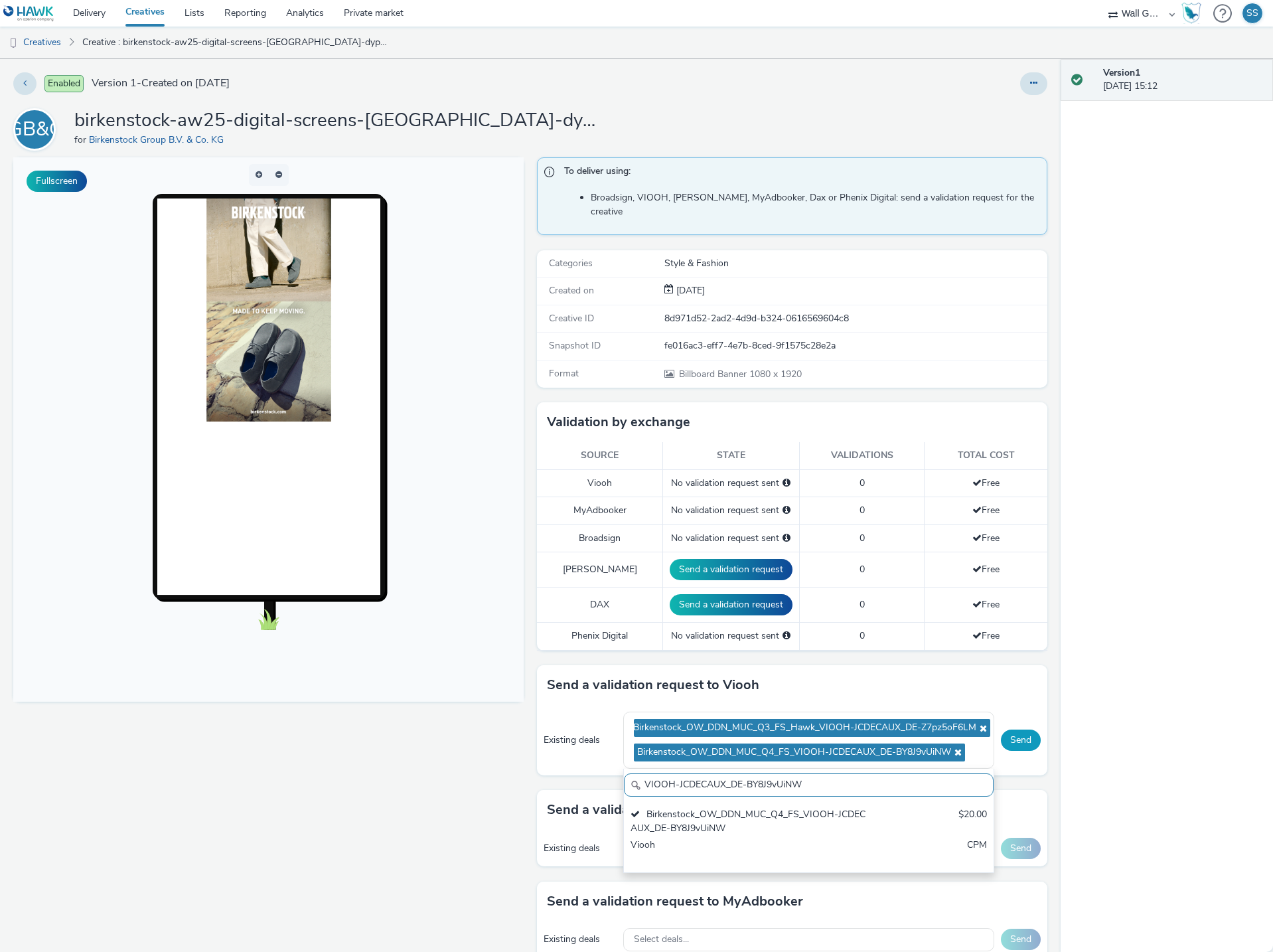
click at [1001, 730] on button "Send" at bounding box center [1020, 740] width 40 height 21
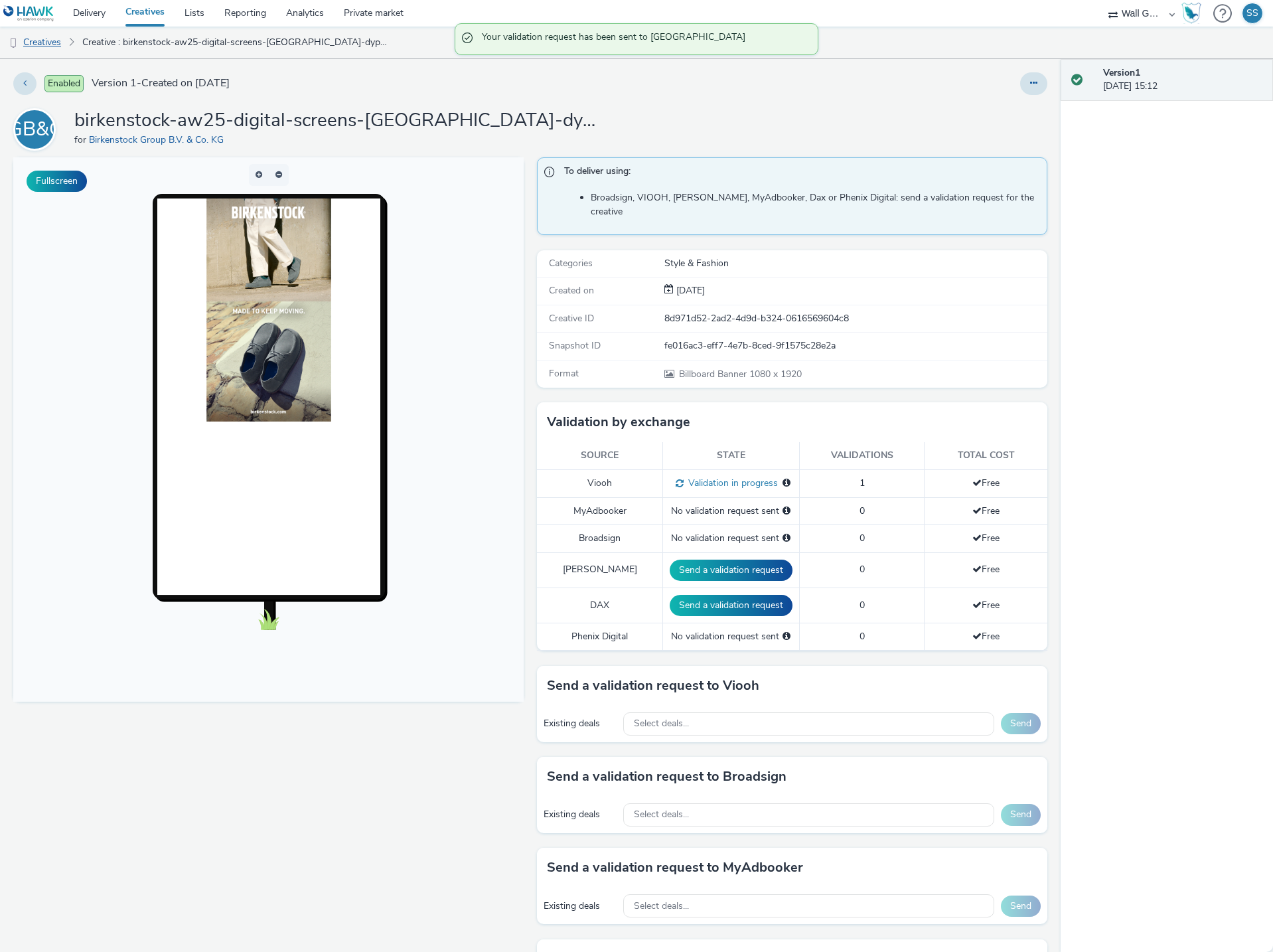
click at [37, 39] on link "Creatives" at bounding box center [34, 42] width 68 height 32
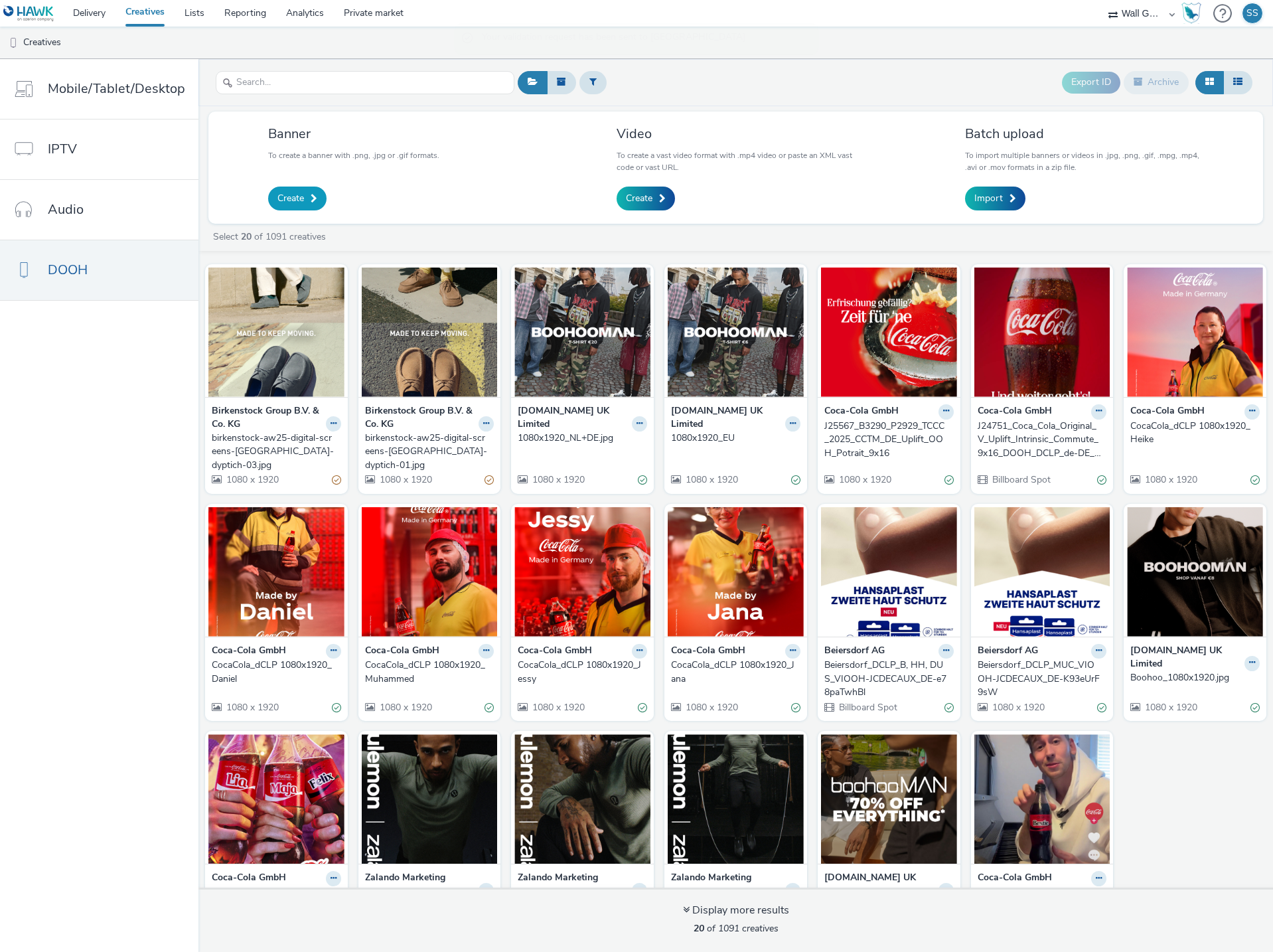
click at [297, 198] on span "Create" at bounding box center [291, 198] width 27 height 13
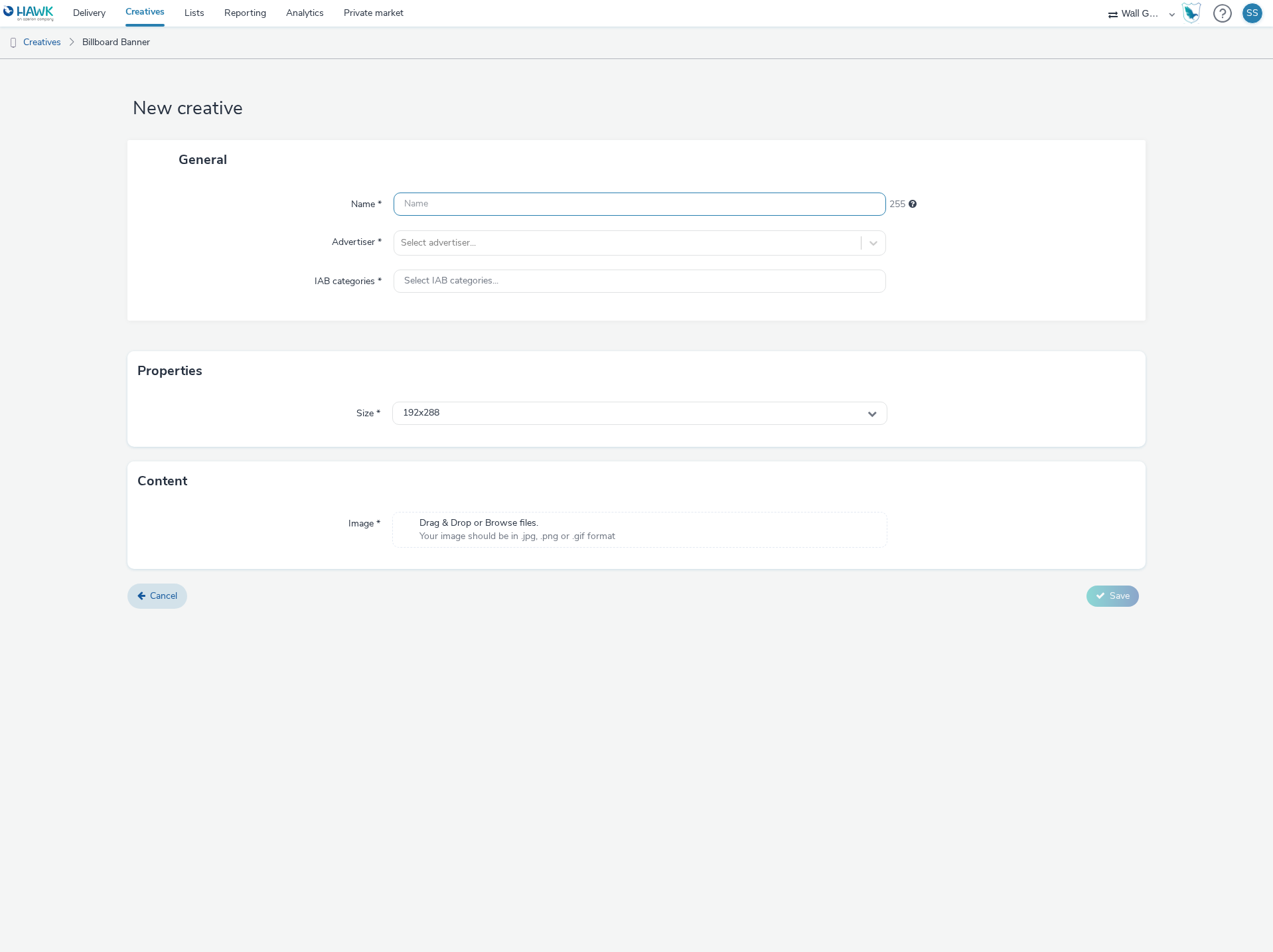
click at [518, 207] on input "text" at bounding box center [640, 204] width 493 height 23
paste input "birkenstock-aw25-digital-screens-[GEOGRAPHIC_DATA]-single-image-01.jpg"
type input "birkenstock-aw25-digital-screens-[GEOGRAPHIC_DATA]-single-image-01.jpg"
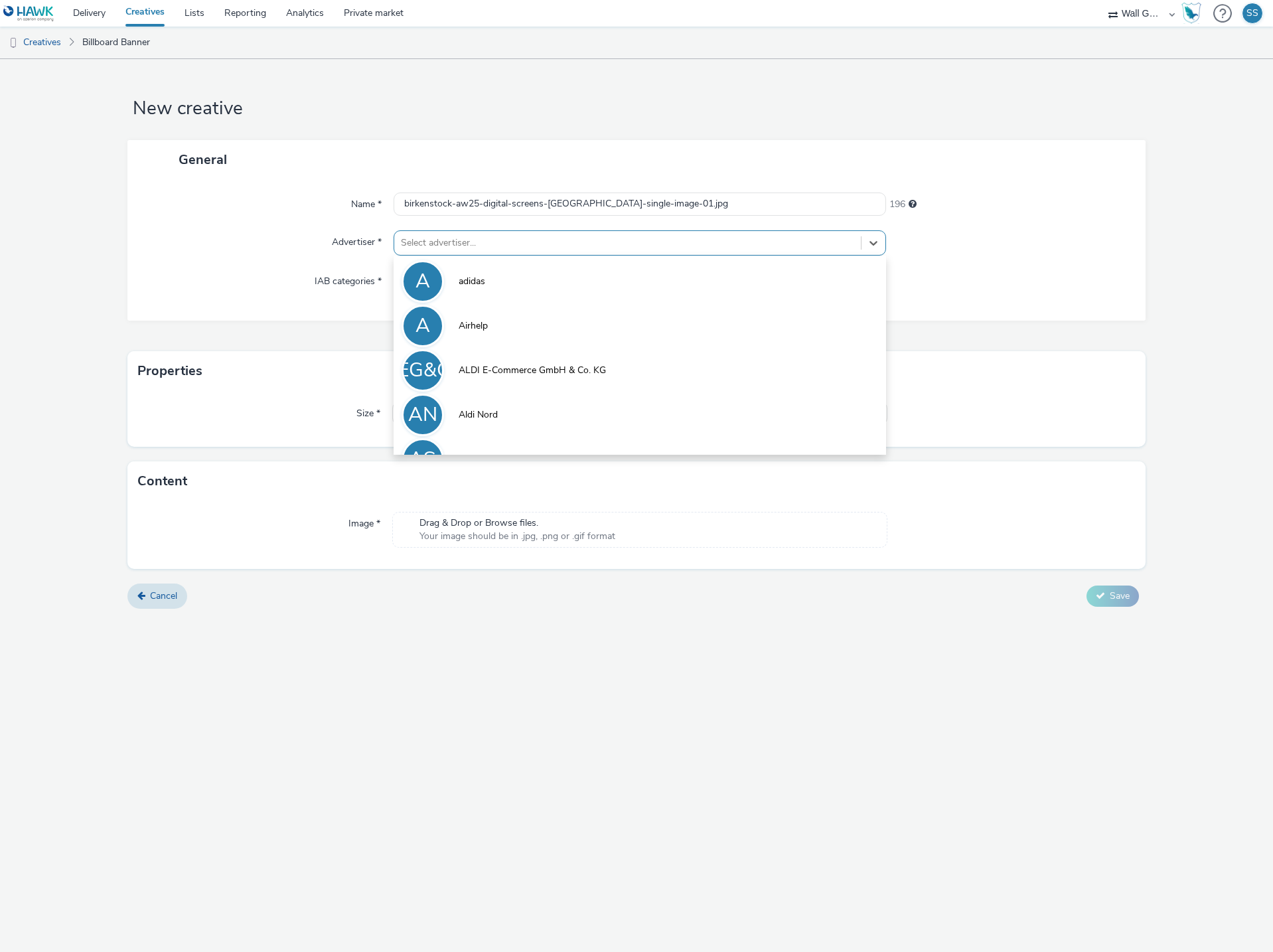
click at [508, 242] on div at bounding box center [627, 243] width 453 height 16
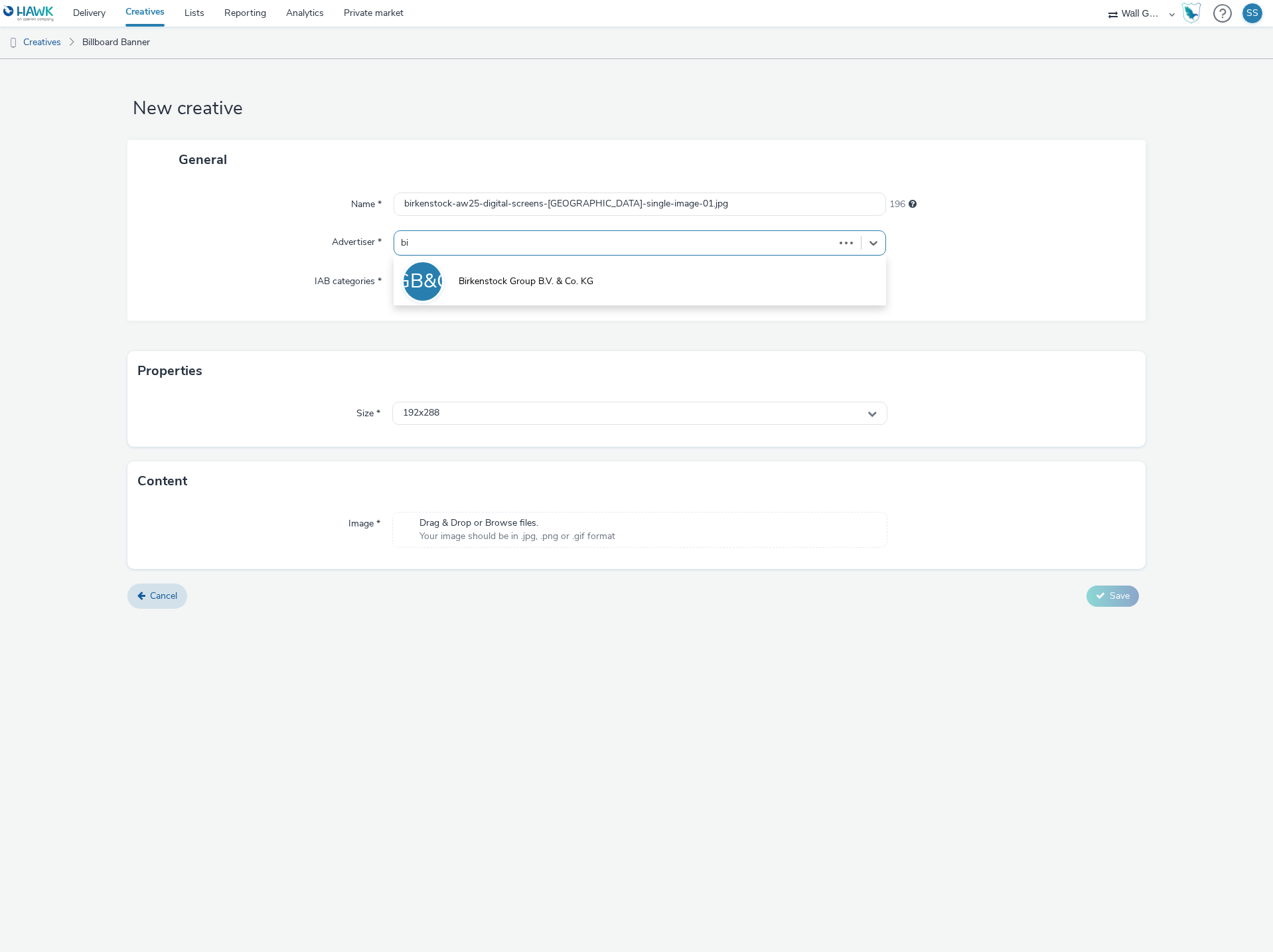
type input "bir"
click at [510, 267] on li "BGB&CK Birkenstock Group B.V. & Co. KG" at bounding box center [640, 280] width 493 height 44
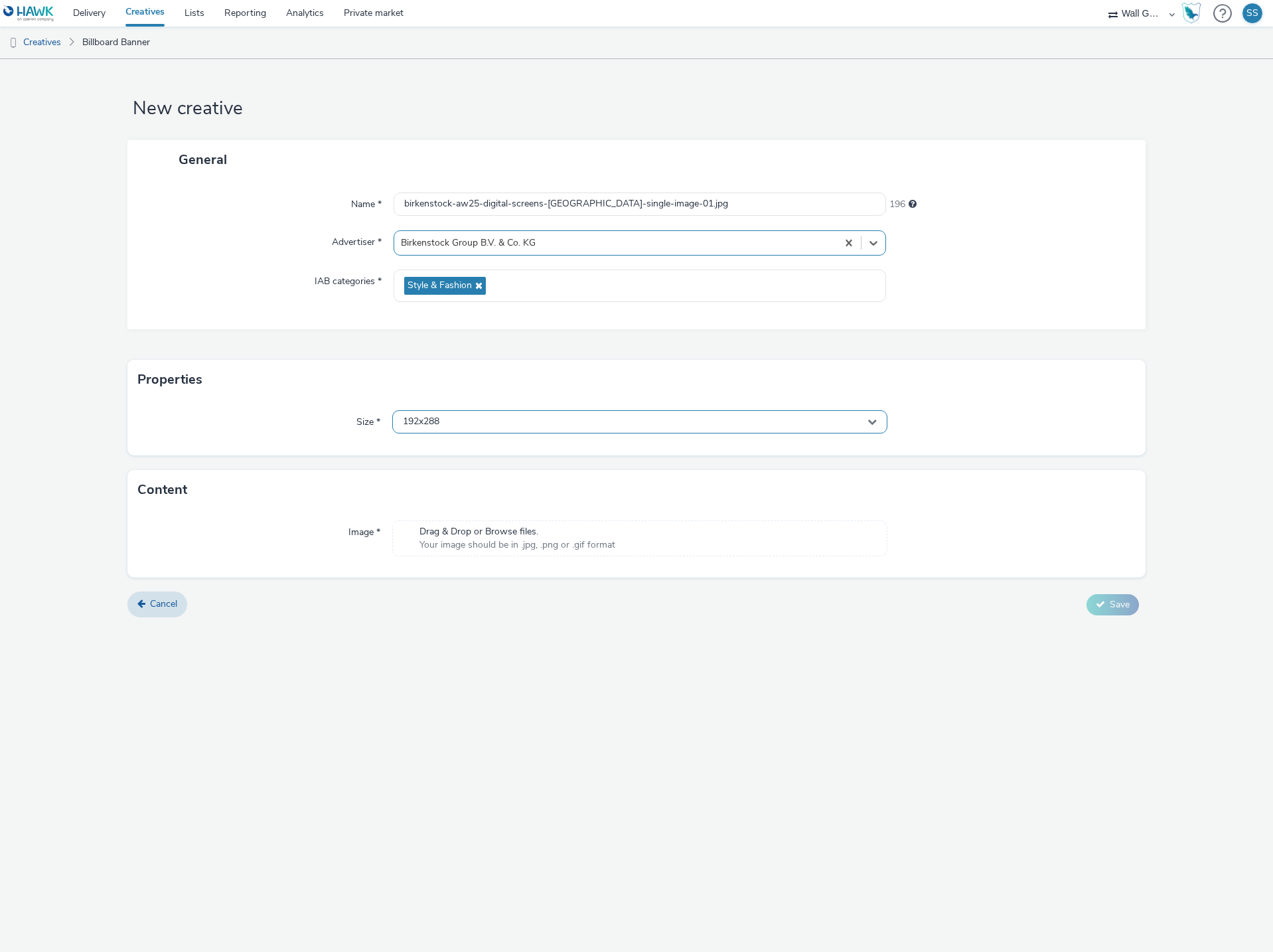
click at [493, 428] on div "192x288" at bounding box center [640, 421] width 495 height 23
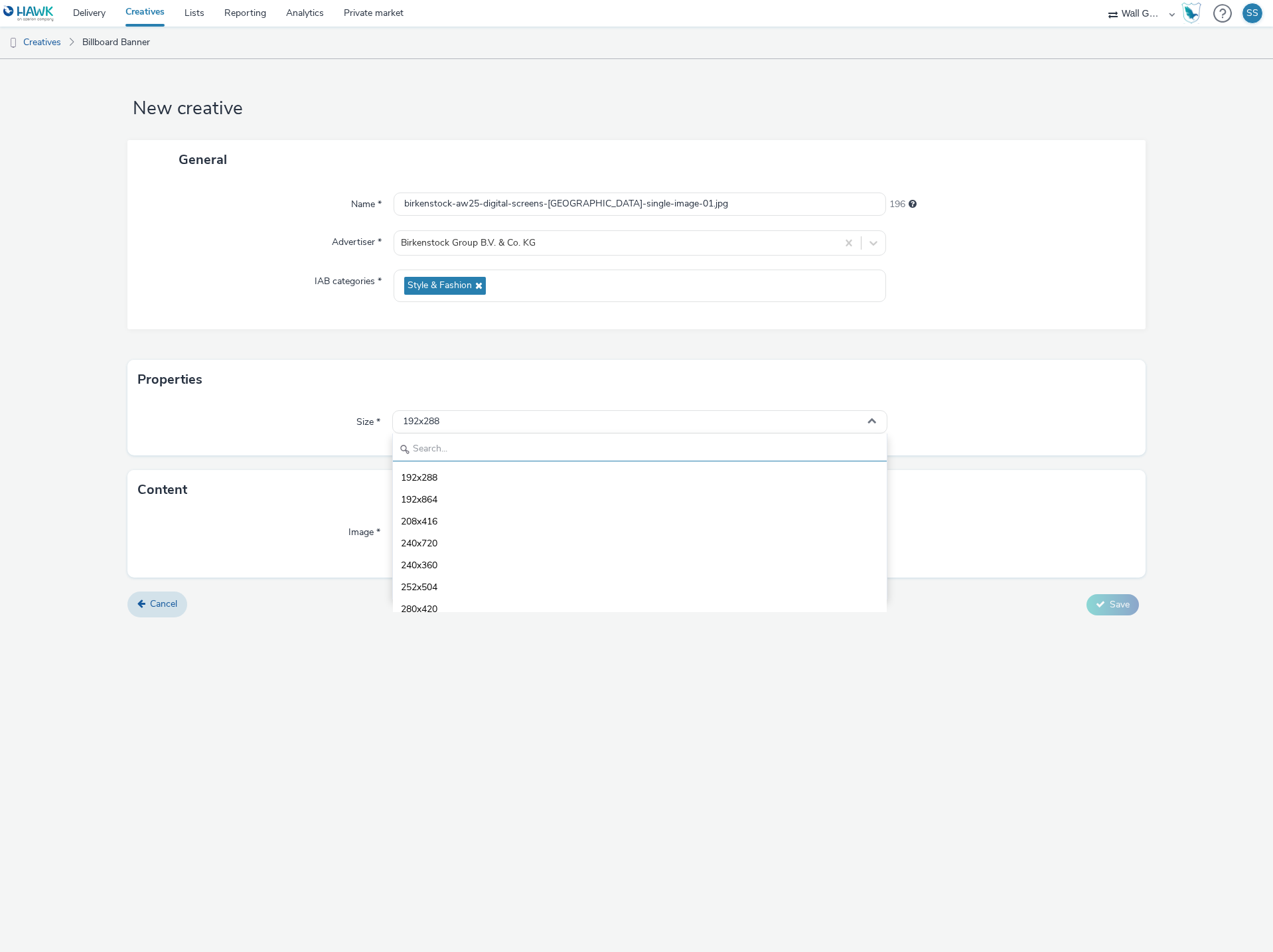
click at [493, 445] on input "text" at bounding box center [640, 450] width 494 height 23
type input "1080"
click at [505, 563] on li "1080x1920 - dooh" at bounding box center [640, 564] width 494 height 22
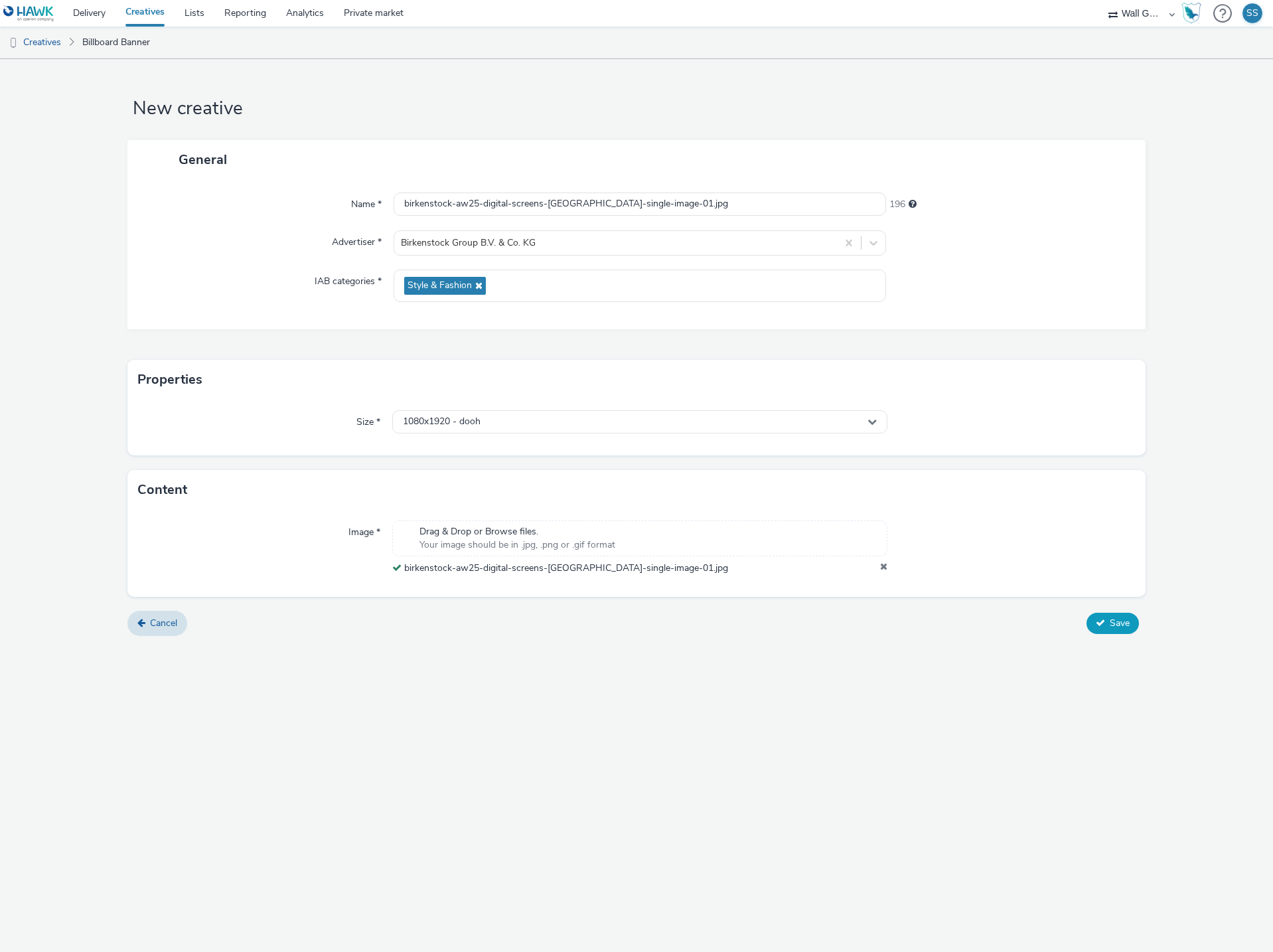
click at [1127, 627] on span "Save" at bounding box center [1119, 623] width 20 height 13
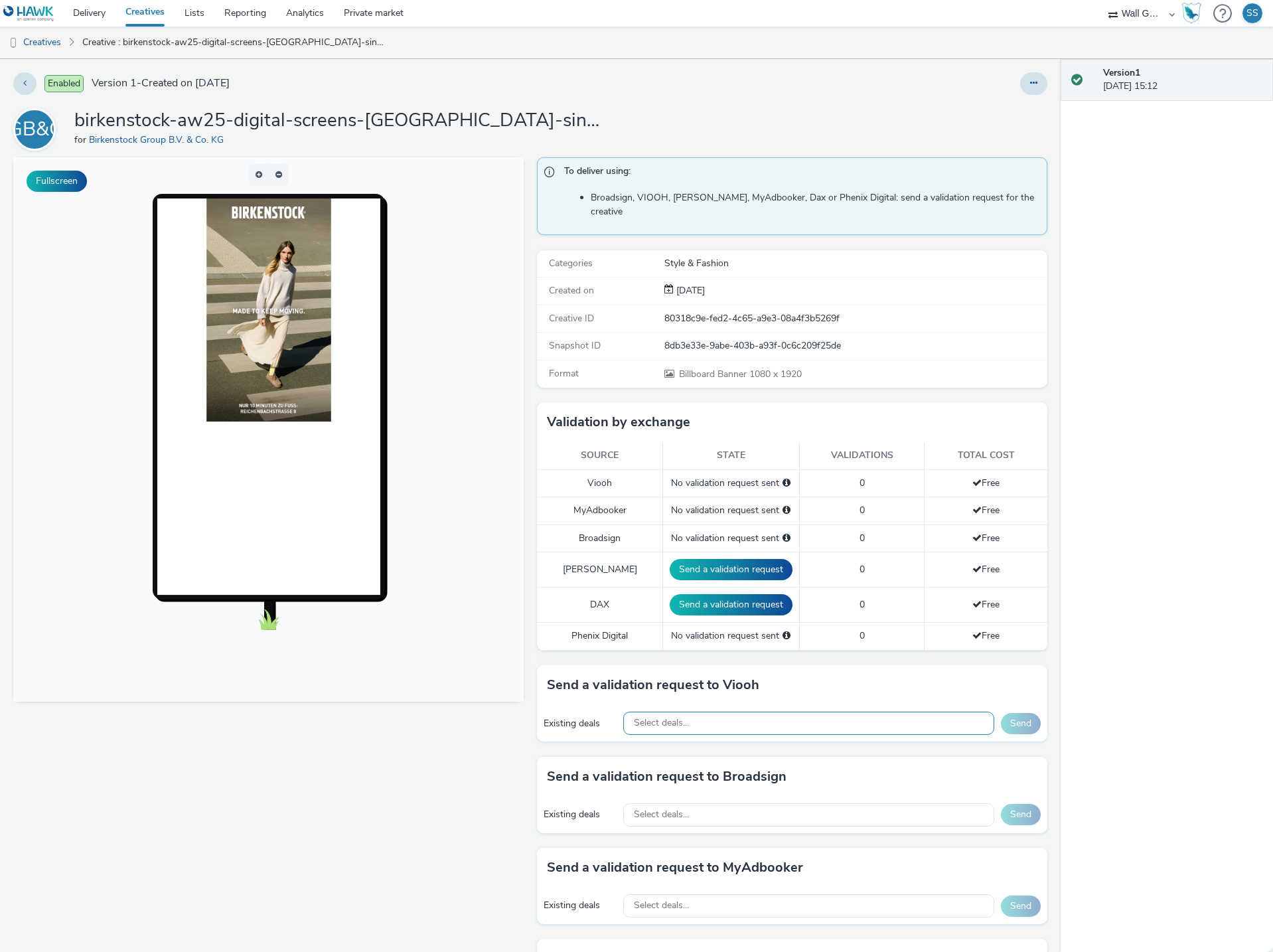
click at [720, 711] on div "Select deals..." at bounding box center [809, 723] width 371 height 23
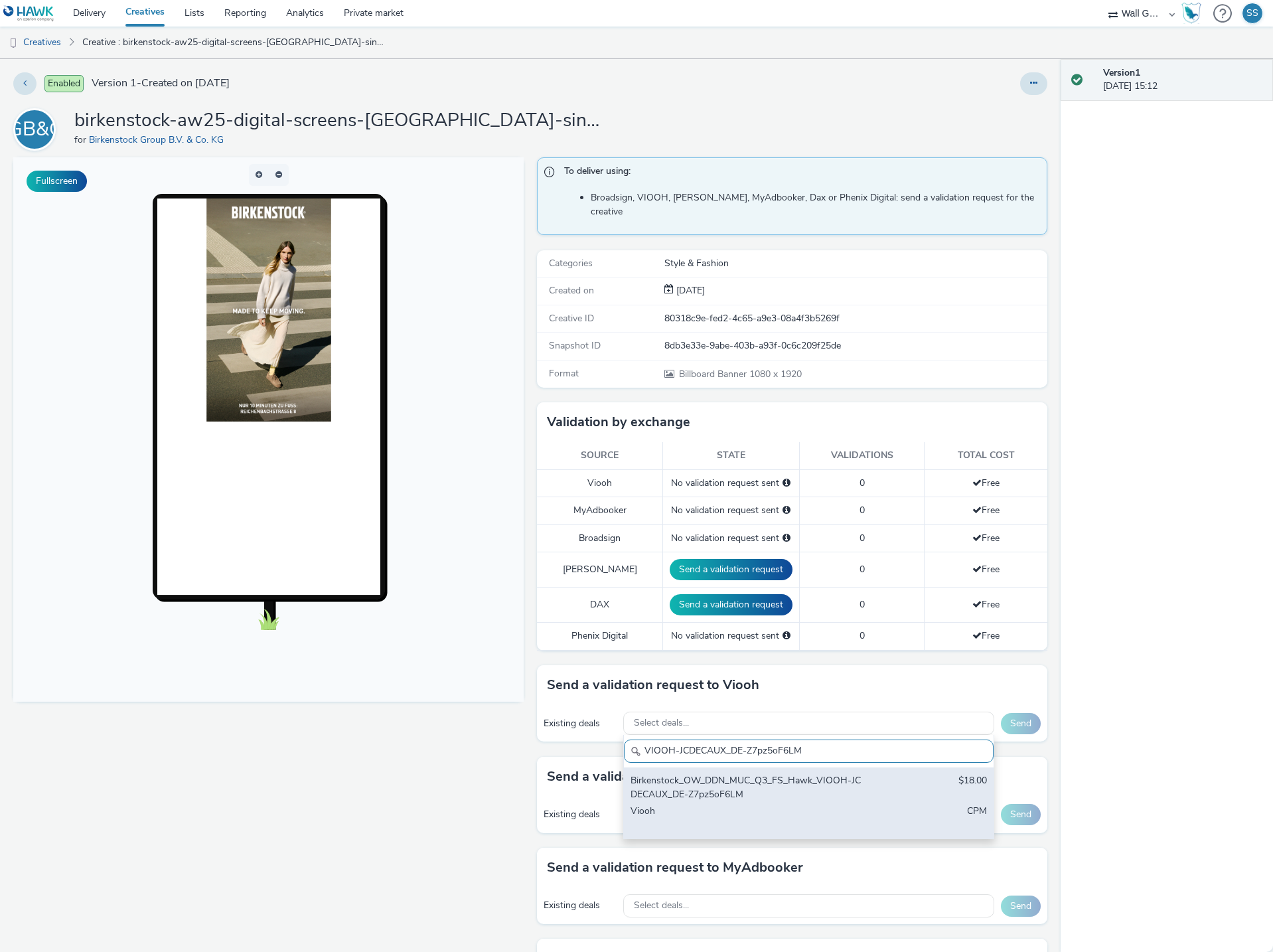
click at [723, 781] on div "Birkenstock_OW_DDN_MUC_Q3_FS_Hawk_VIOOH-JCDECAUX_DE-Z7pz5oF6LM" at bounding box center [748, 788] width 236 height 28
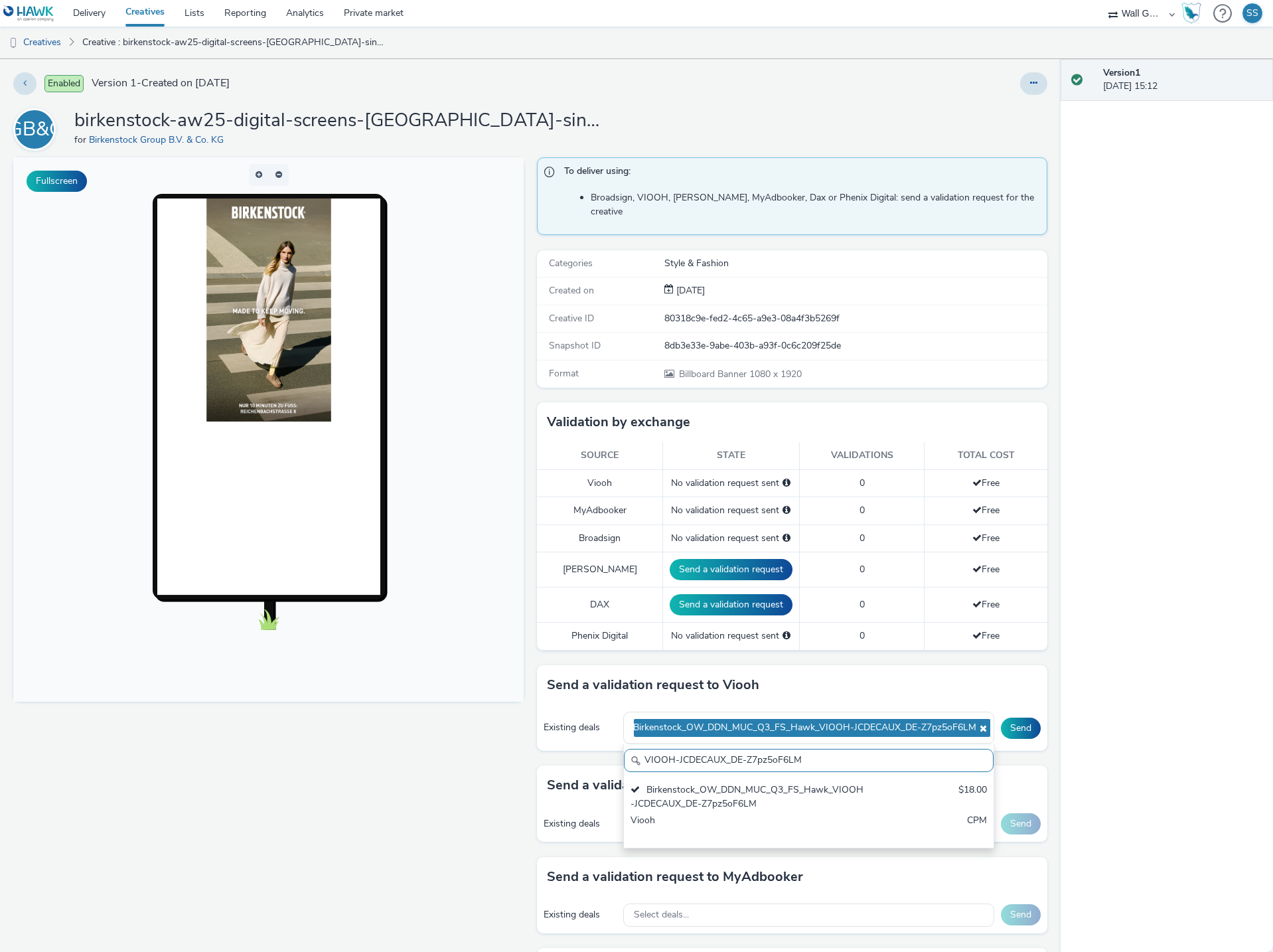
drag, startPoint x: 809, startPoint y: 747, endPoint x: 577, endPoint y: 737, distance: 232.2
click at [577, 737] on div "Existing deals Birkenstock_OW_DDN_MUC_Q3_FS_Hawk_VIOOH-JCDECAUX_DE-Z7pz5oF6LM V…" at bounding box center [792, 728] width 510 height 46
paste input "BY8J9vUiNW"
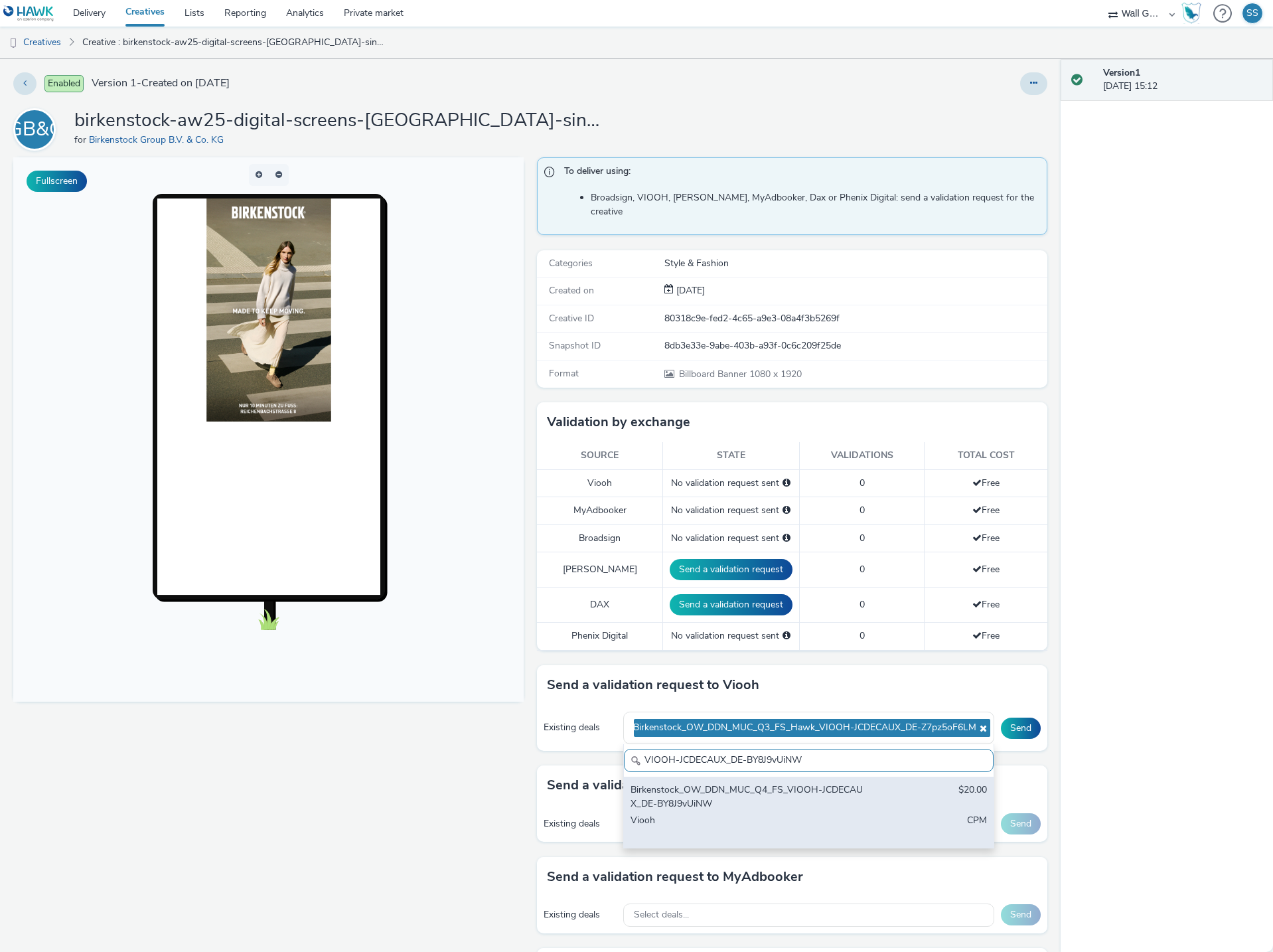
type input "VIOOH-JCDECAUX_DE-BY8J9vUiNW"
click at [687, 790] on div "Birkenstock_OW_DDN_MUC_Q4_FS_VIOOH-JCDECAUX_DE-BY8J9vUiNW" at bounding box center [748, 797] width 236 height 28
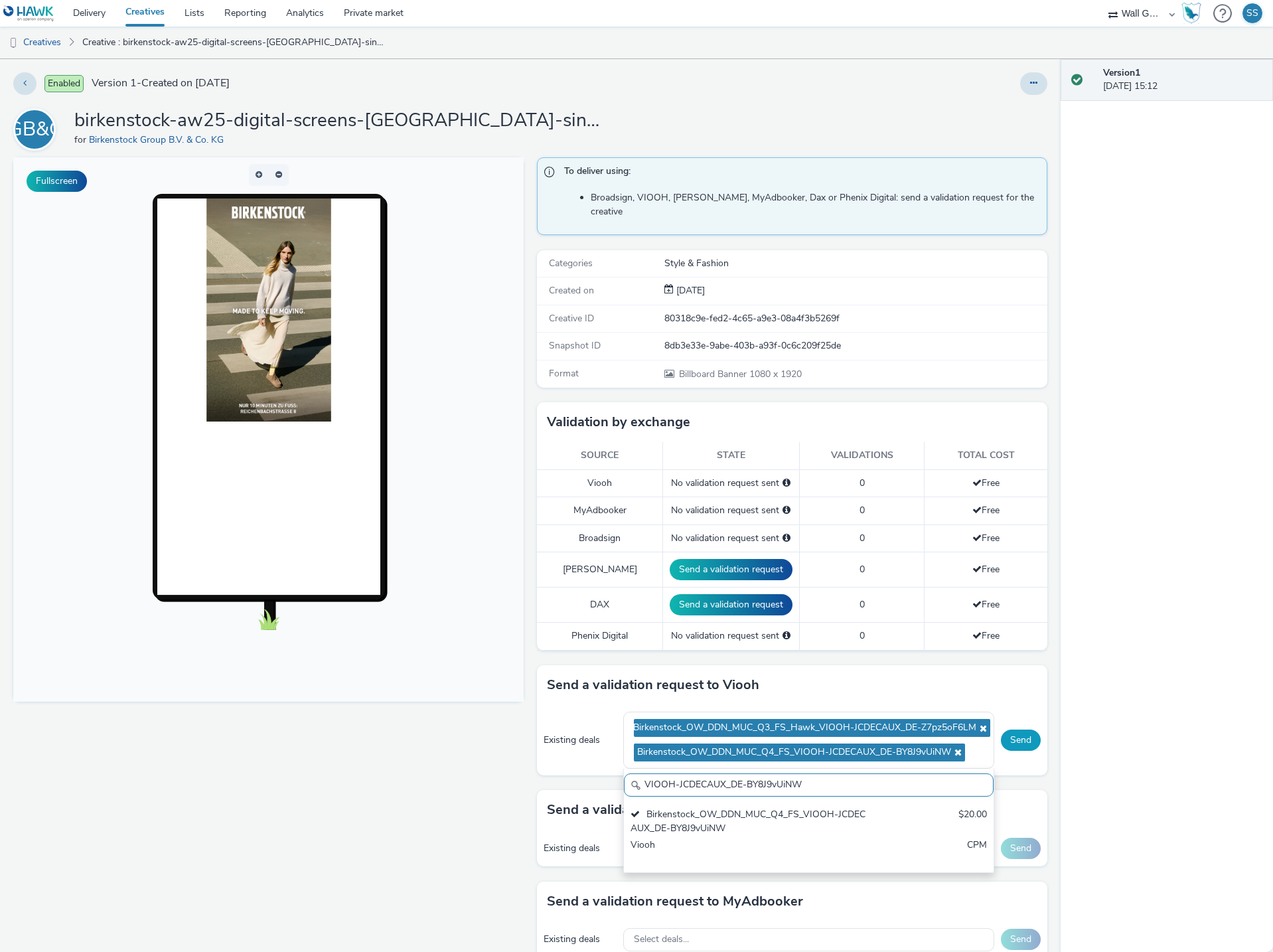
click at [1007, 730] on button "Send" at bounding box center [1020, 740] width 40 height 21
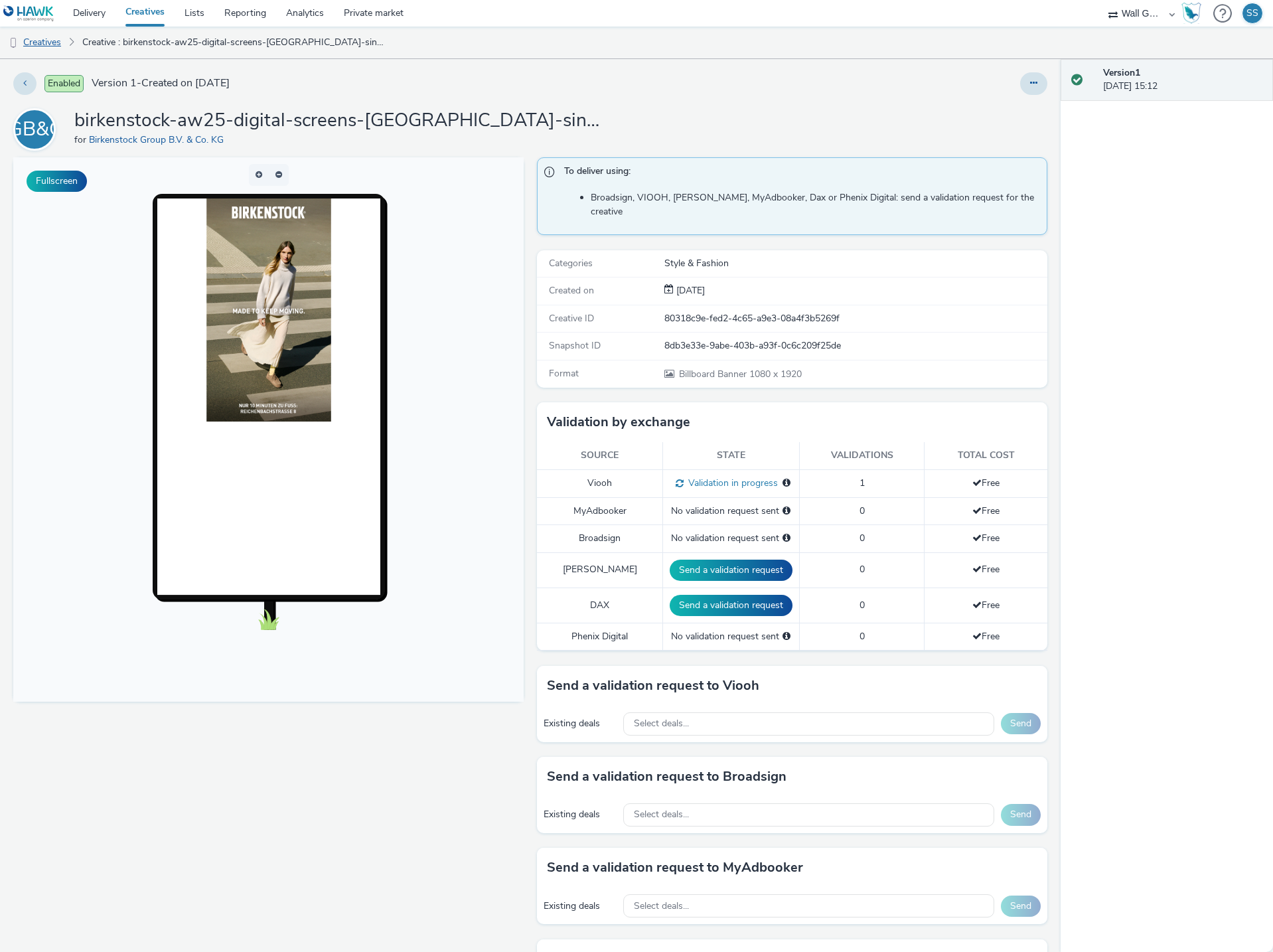
click at [50, 41] on link "Creatives" at bounding box center [34, 42] width 68 height 32
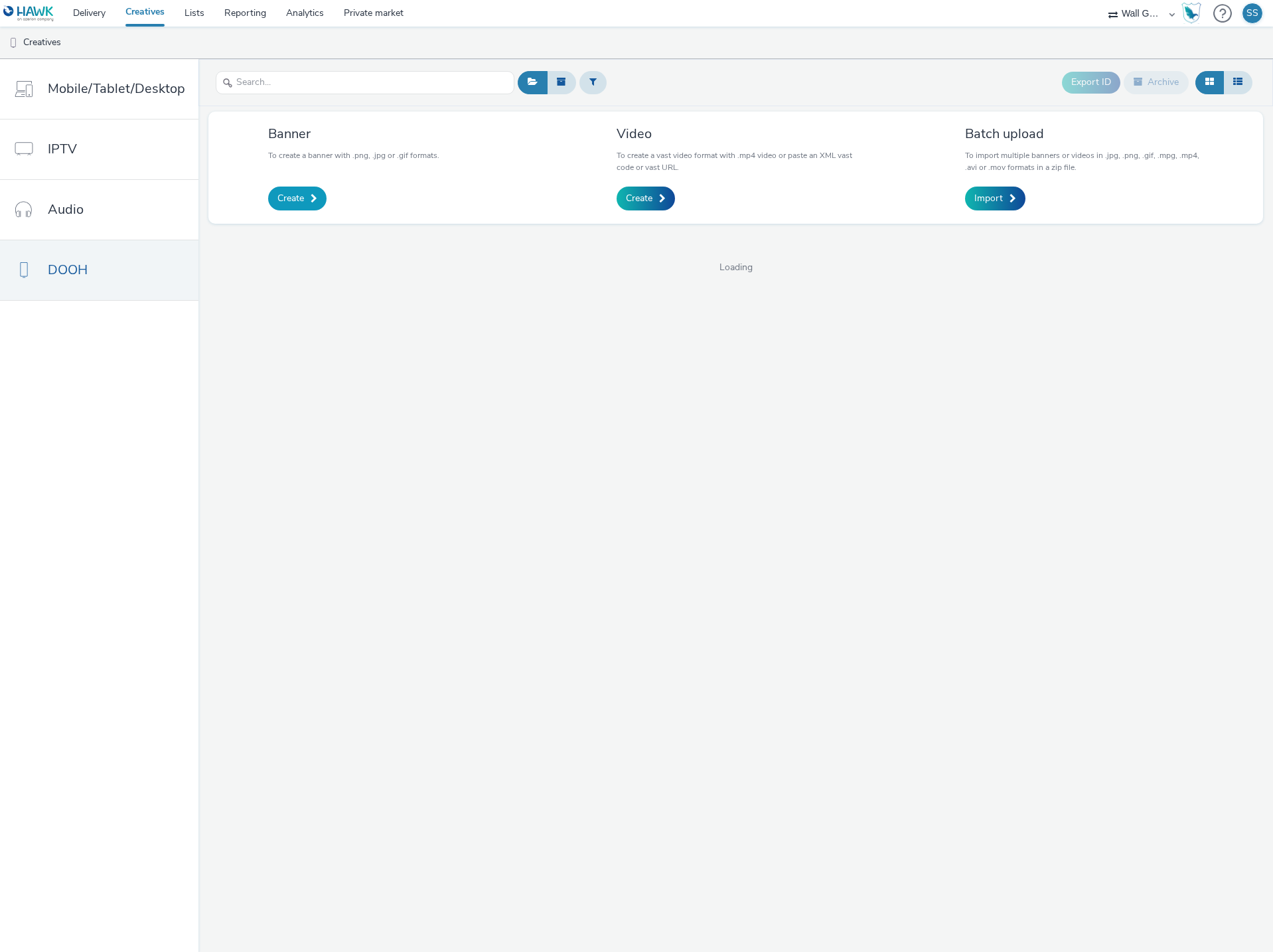
click at [294, 197] on span "Create" at bounding box center [291, 198] width 27 height 13
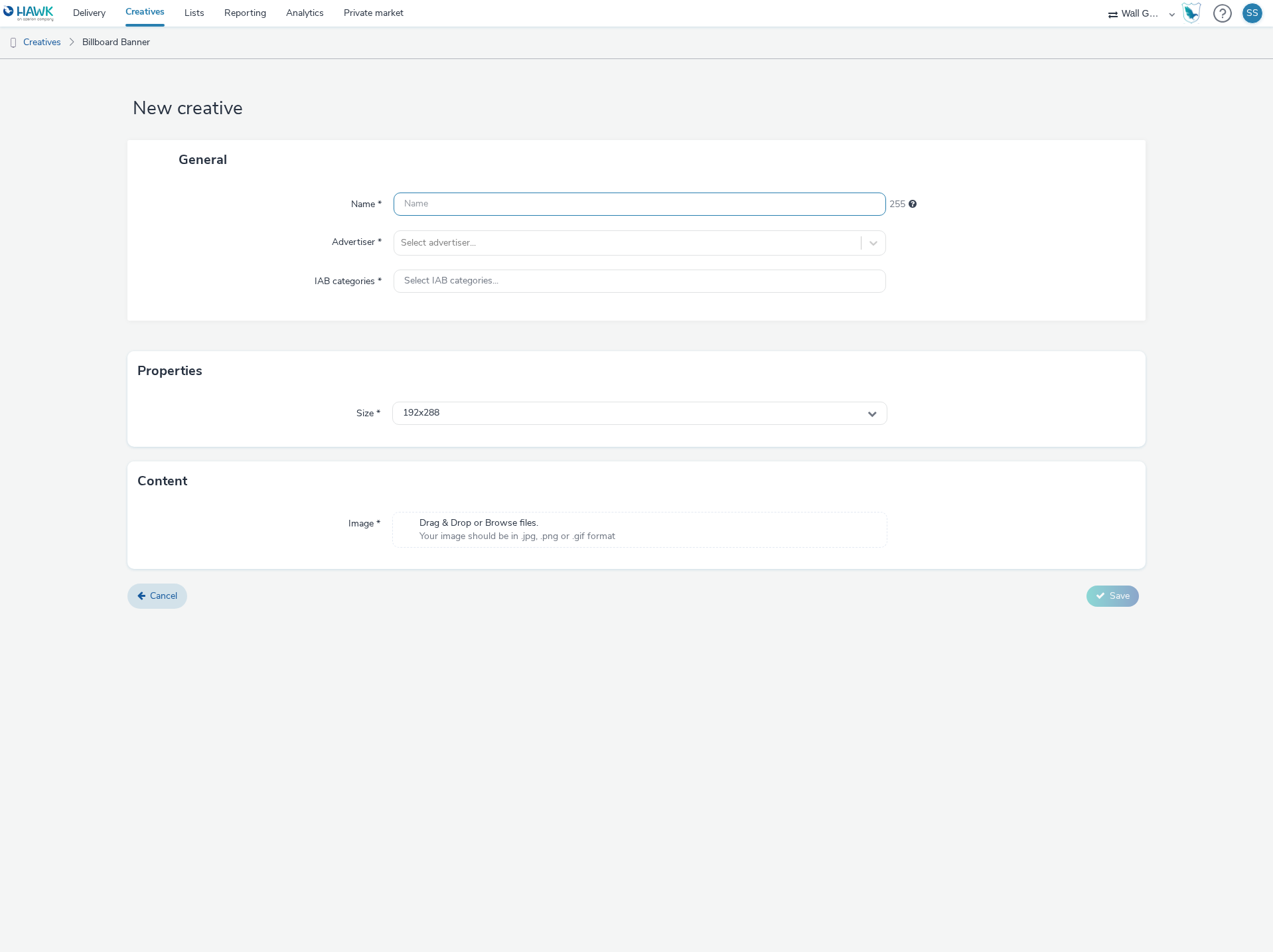
click at [458, 200] on input "text" at bounding box center [640, 204] width 493 height 23
paste input "birkenstock-aw25-digital-screens-[GEOGRAPHIC_DATA]-single-image-02.jpg"
type input "birkenstock-aw25-digital-screens-[GEOGRAPHIC_DATA]-single-image-02.jpg"
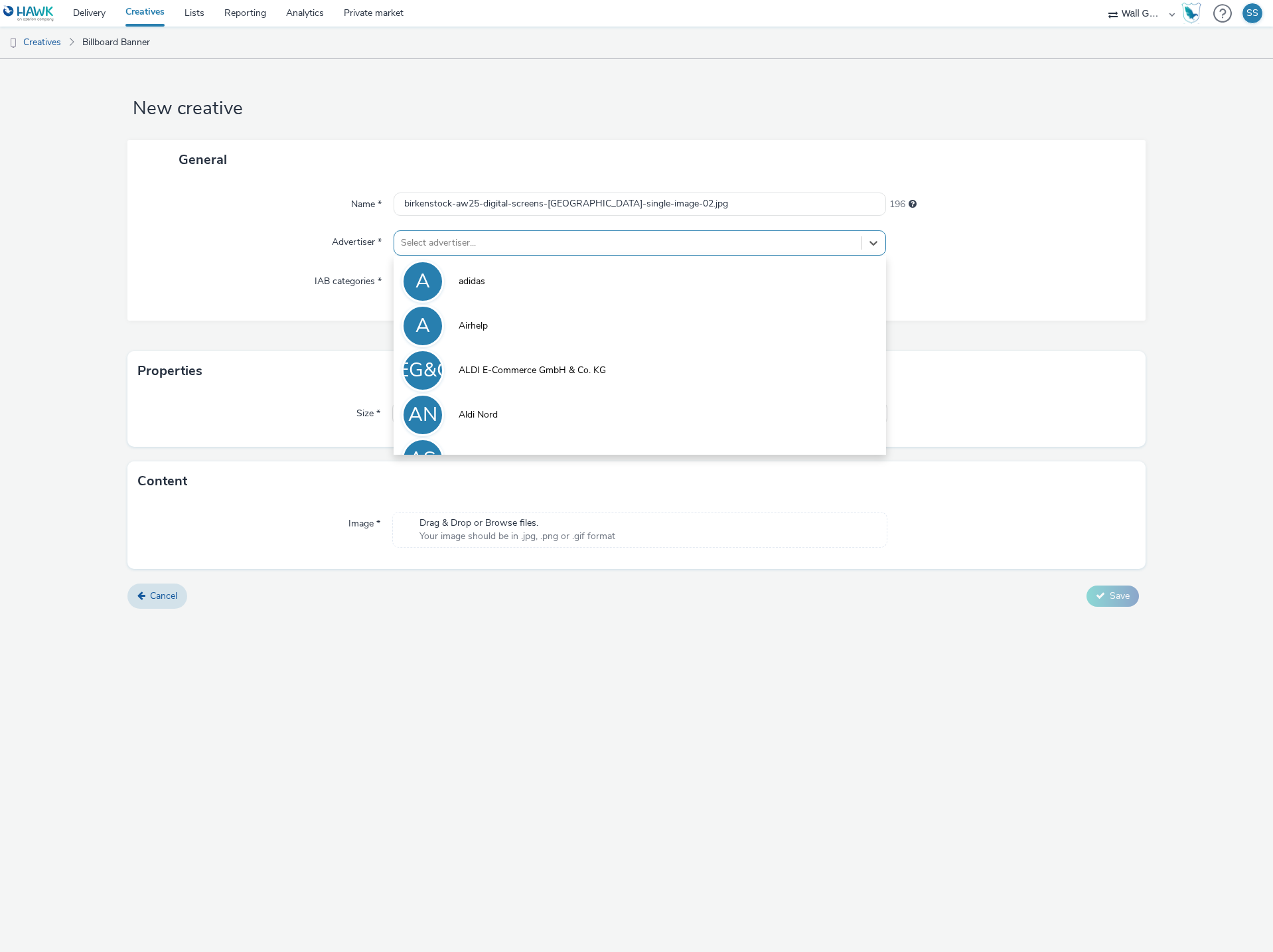
click at [448, 246] on div at bounding box center [627, 243] width 453 height 16
type input "bi"
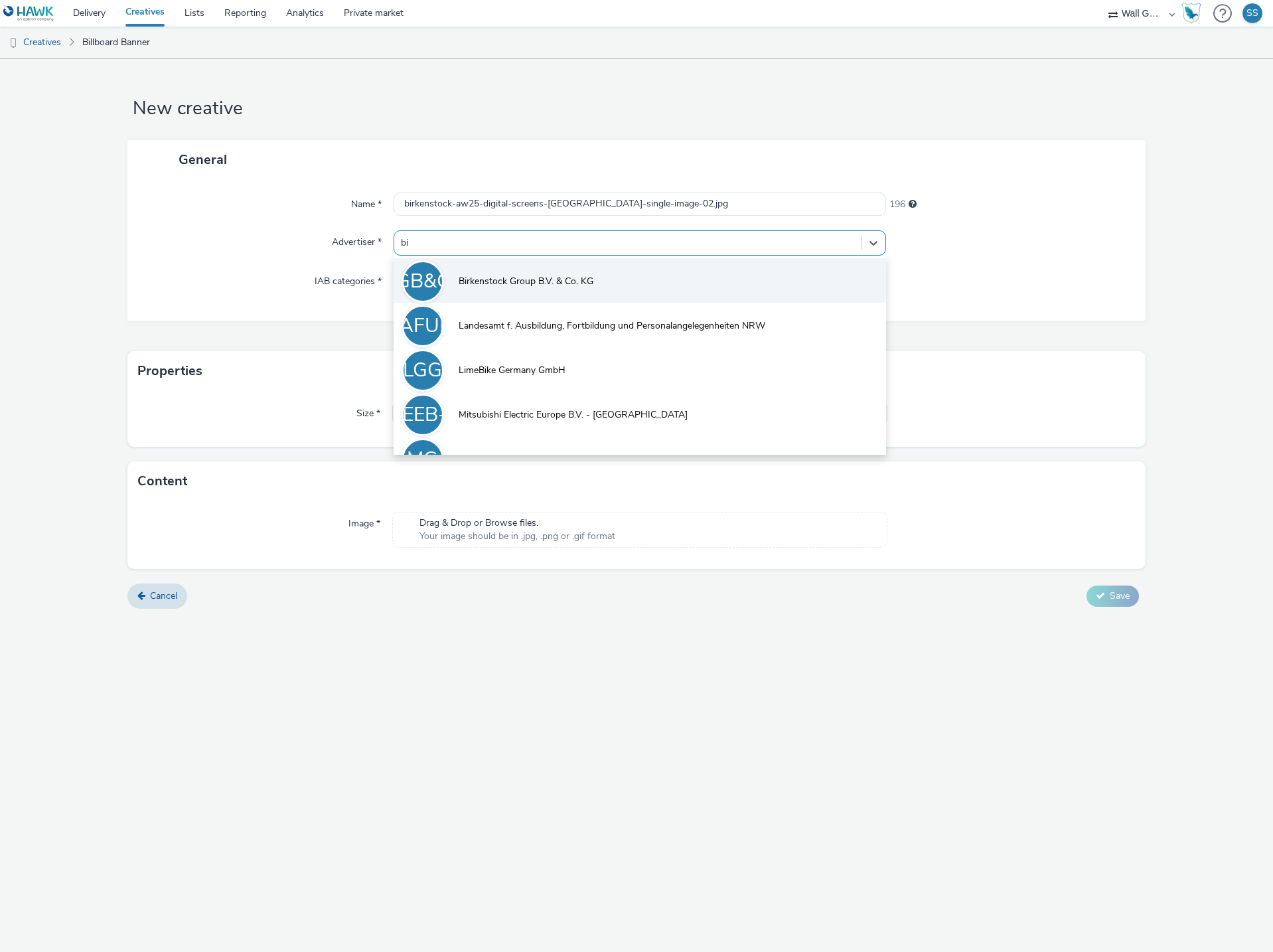
click at [459, 269] on li "BGB&CK Birkenstock Group B.V. & Co. KG" at bounding box center [640, 280] width 493 height 44
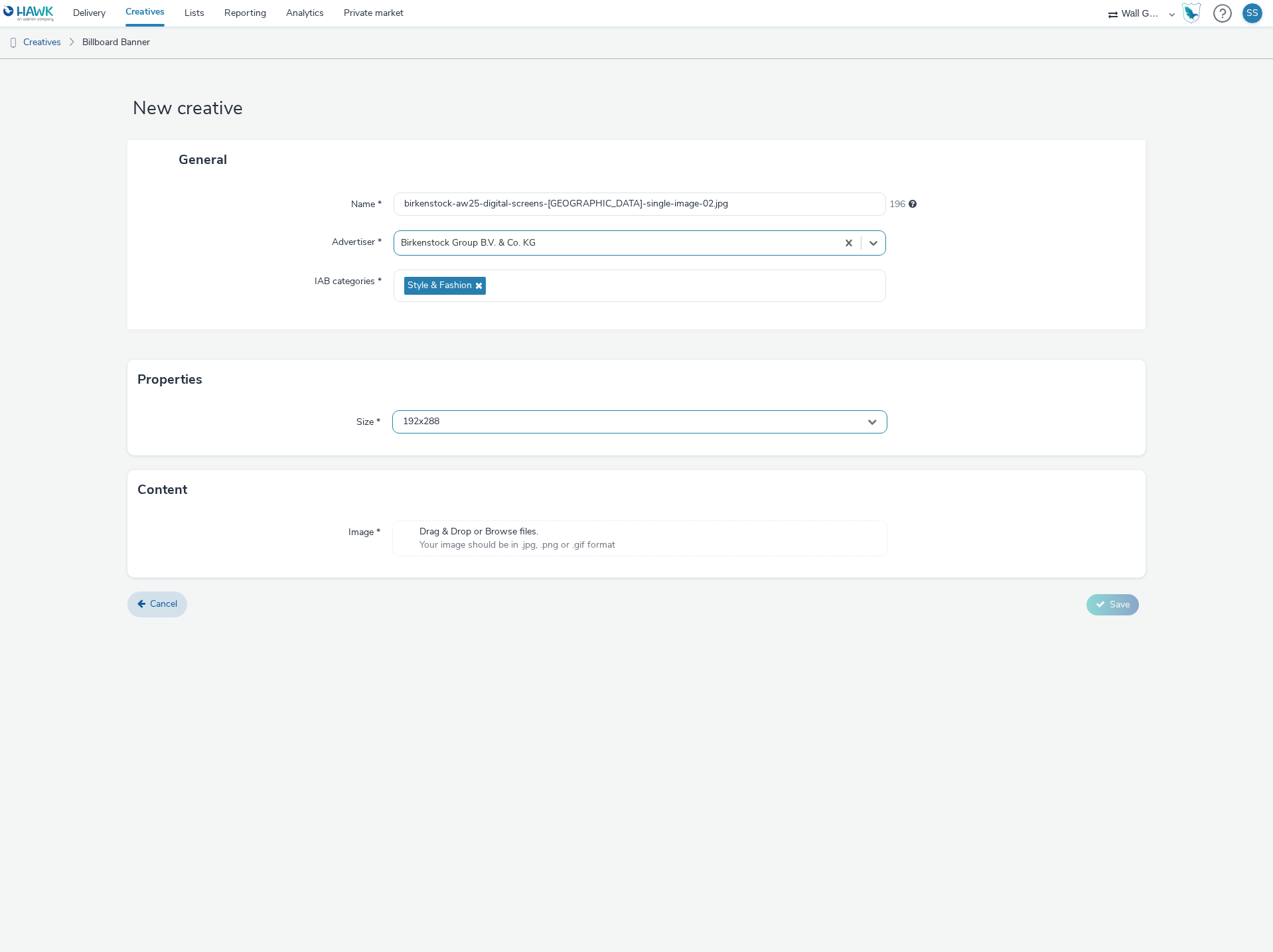
click at [426, 418] on span "192x288" at bounding box center [421, 422] width 37 height 11
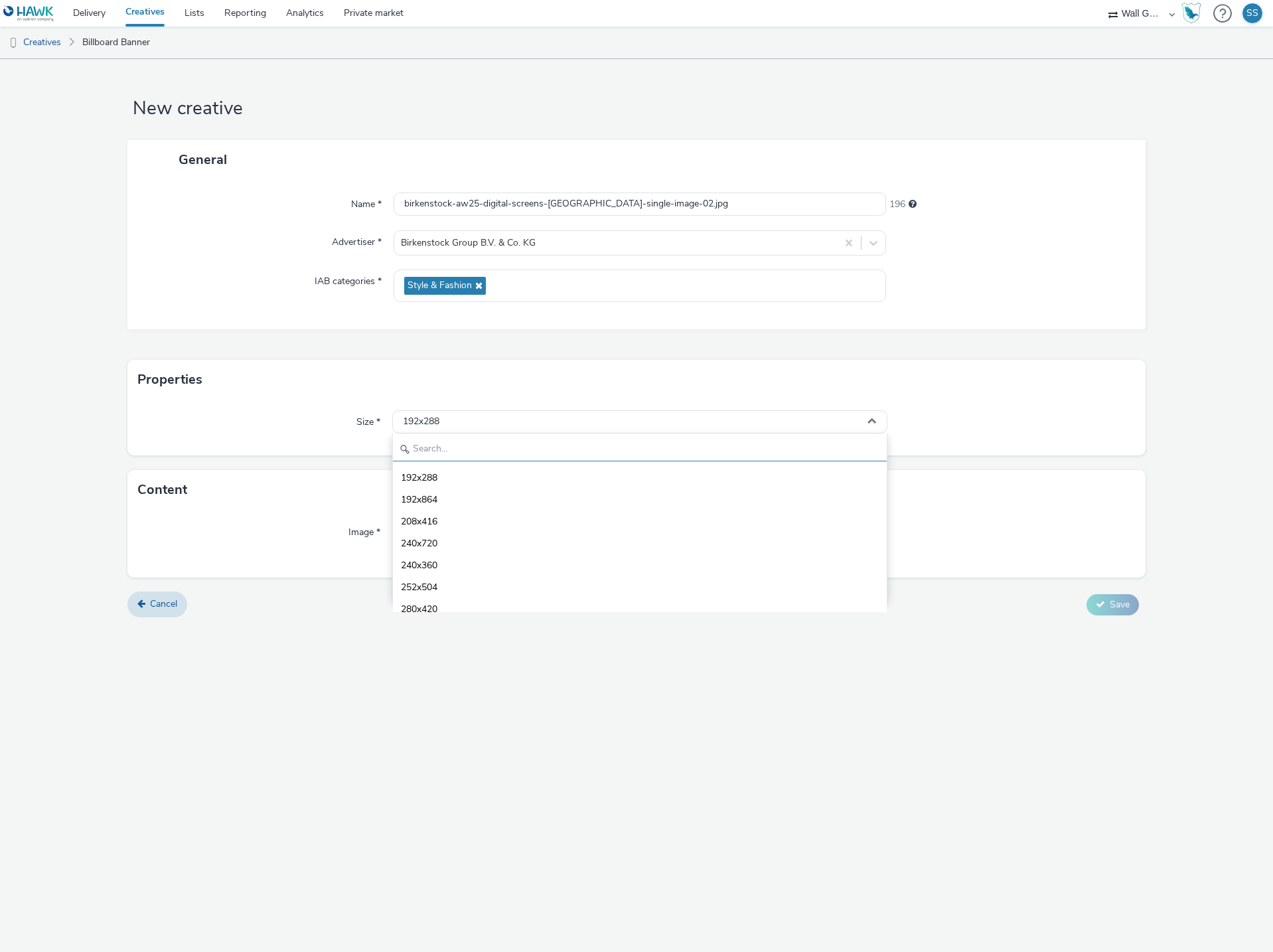
click at [444, 448] on input "text" at bounding box center [640, 450] width 494 height 23
type input "1080"
click at [488, 560] on li "1080x1920 - dooh" at bounding box center [640, 564] width 494 height 22
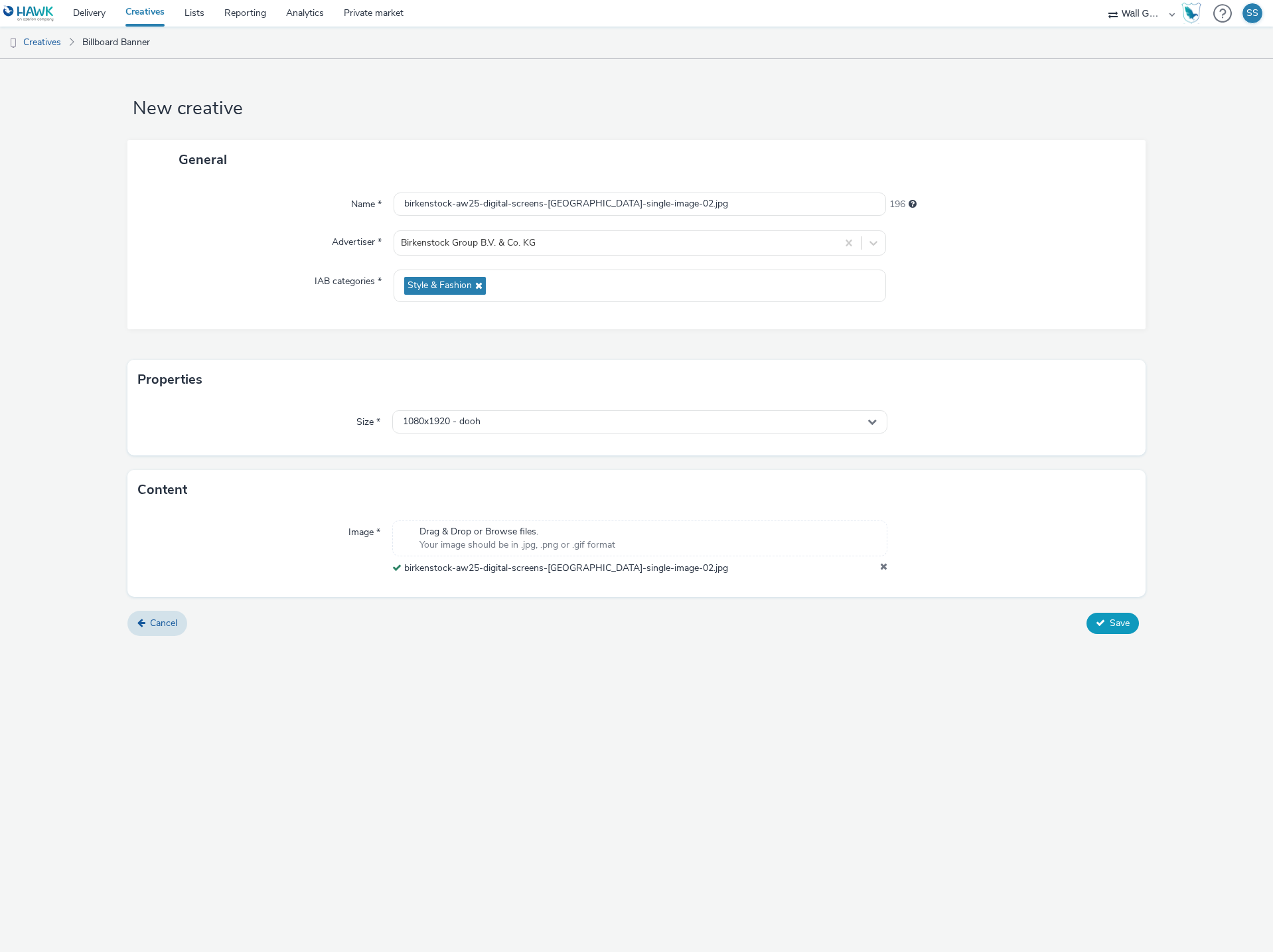
click at [1126, 623] on span "Save" at bounding box center [1119, 623] width 20 height 13
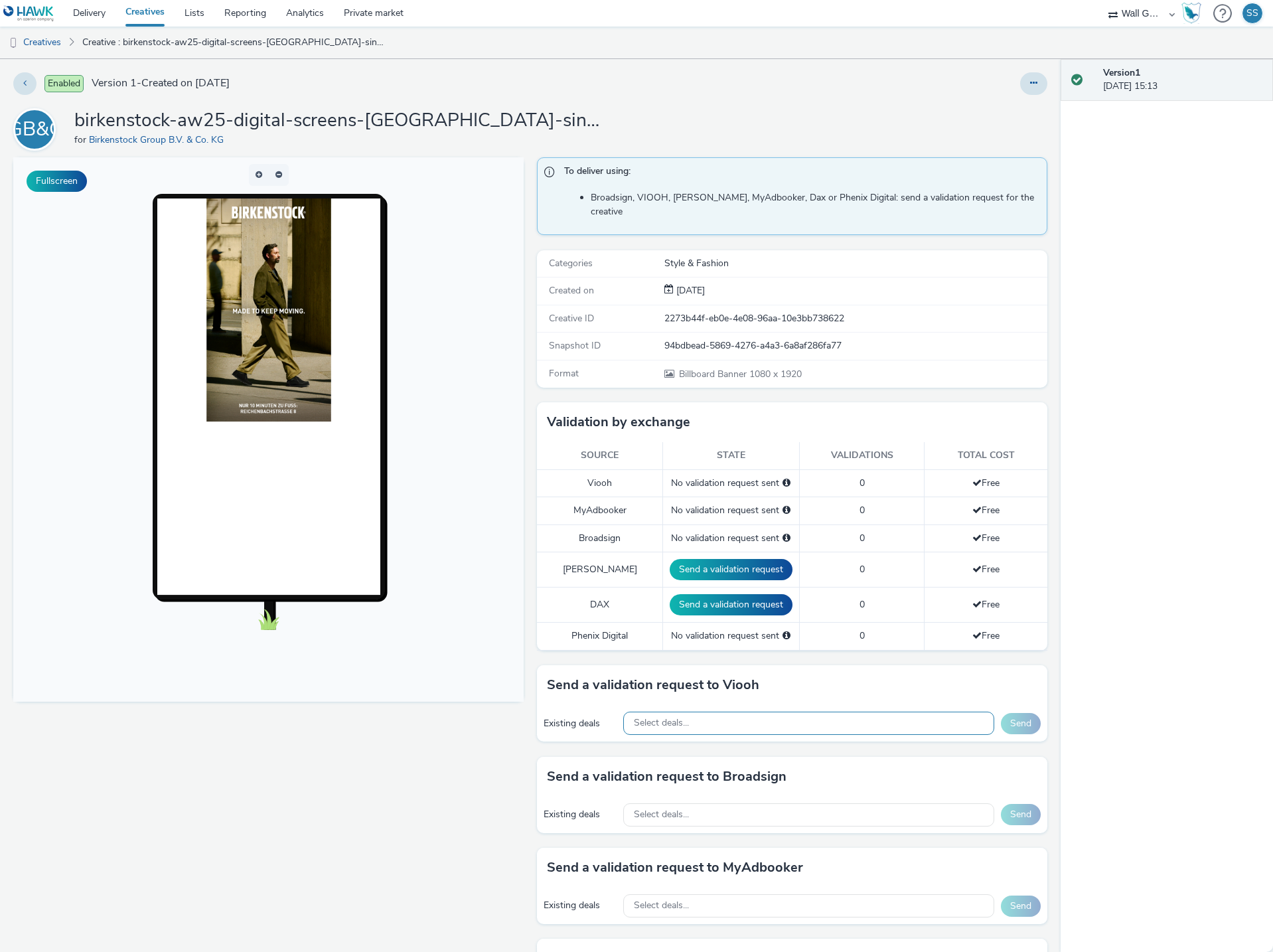
click at [691, 716] on div "Select deals..." at bounding box center [809, 723] width 371 height 23
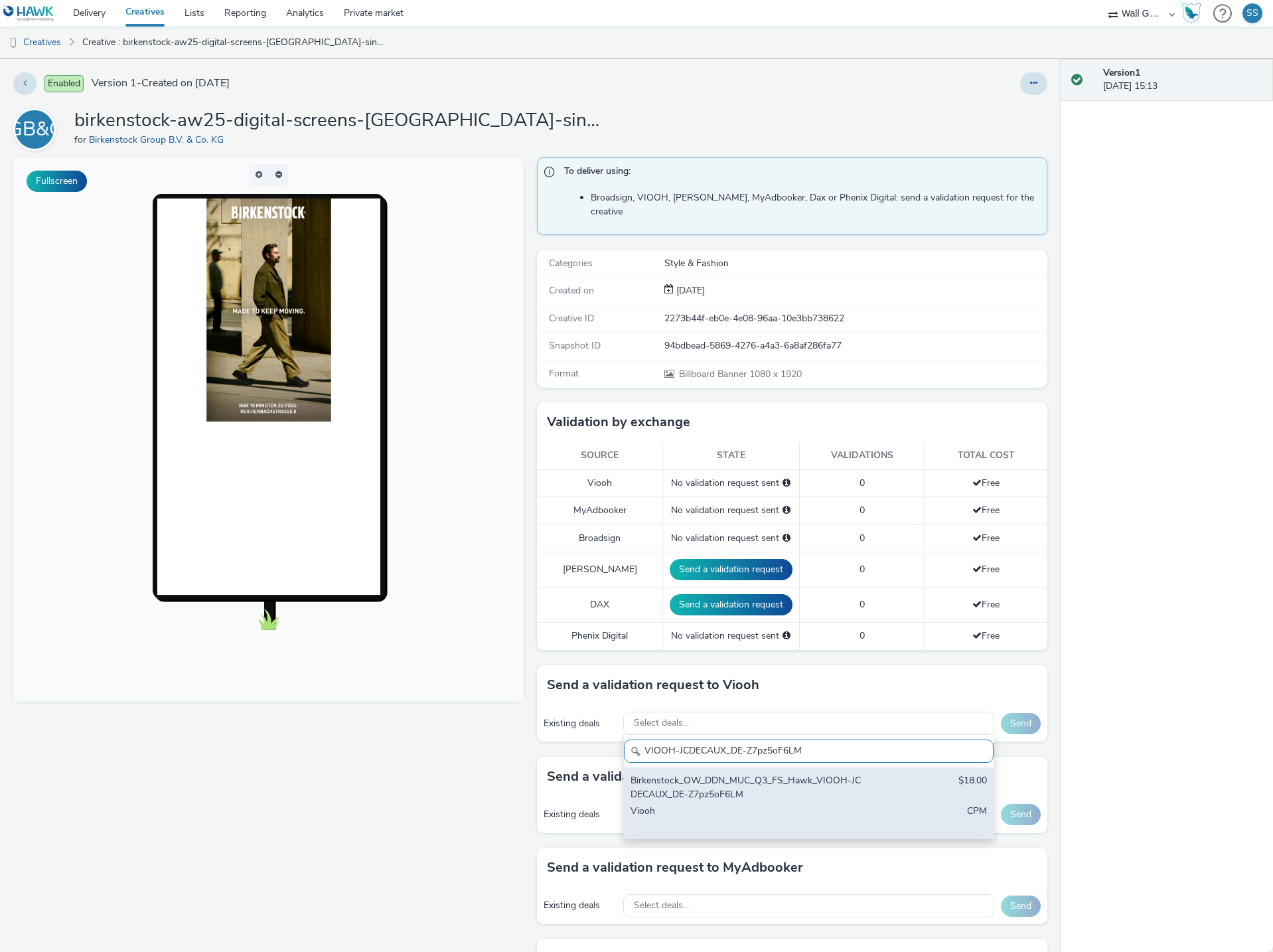
click at [711, 774] on div "Birkenstock_OW_DDN_MUC_Q3_FS_Hawk_VIOOH-JCDECAUX_DE-Z7pz5oF6LM" at bounding box center [748, 788] width 236 height 28
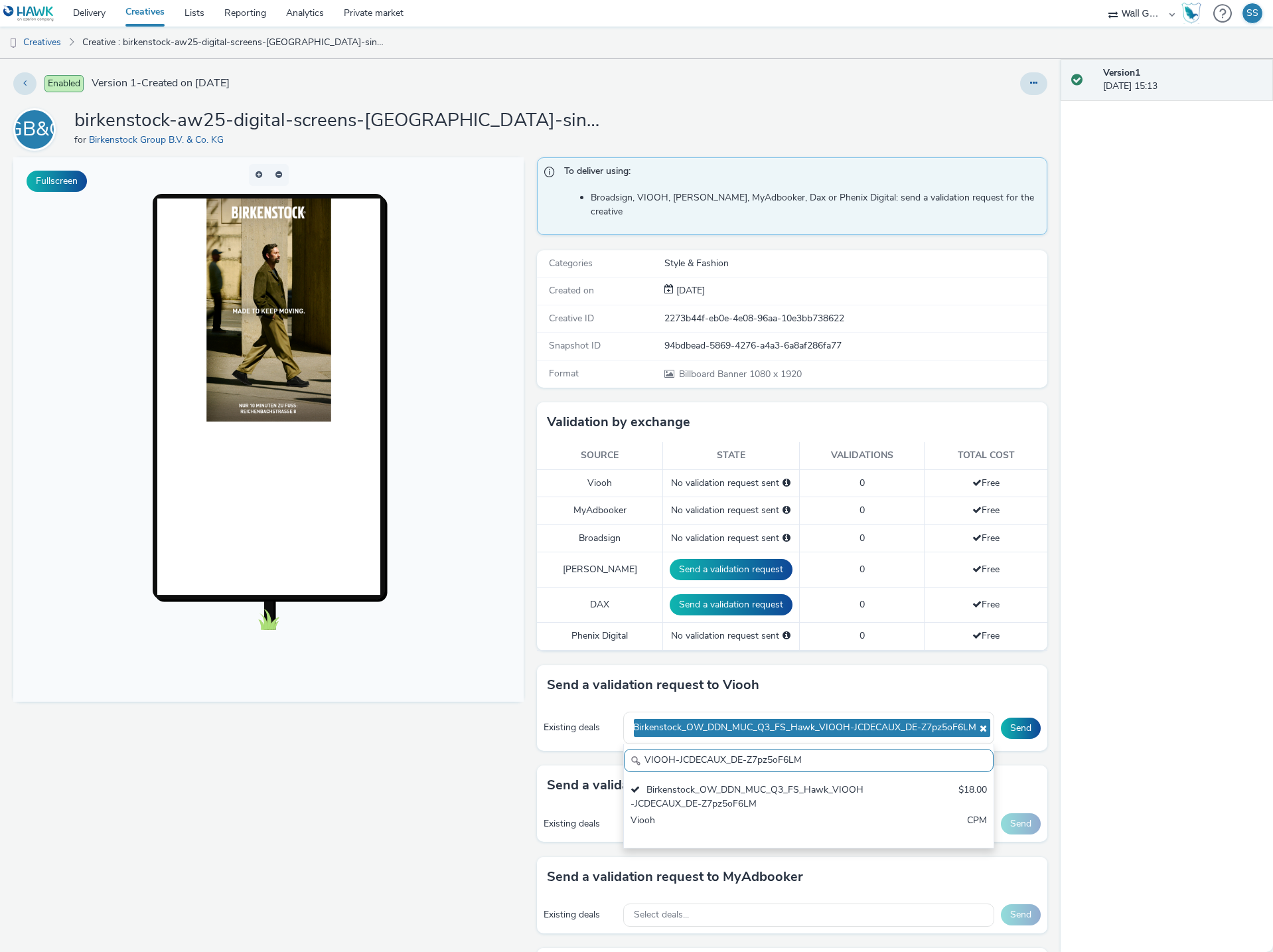
drag, startPoint x: 826, startPoint y: 751, endPoint x: 495, endPoint y: 756, distance: 331.0
click at [495, 756] on div "Fullscreen To deliver using: Broadsign, VIOOH, [PERSON_NAME], MyAdbooker, Dax o…" at bounding box center [530, 603] width 1034 height 893
paste input "BY8J9vUiNW"
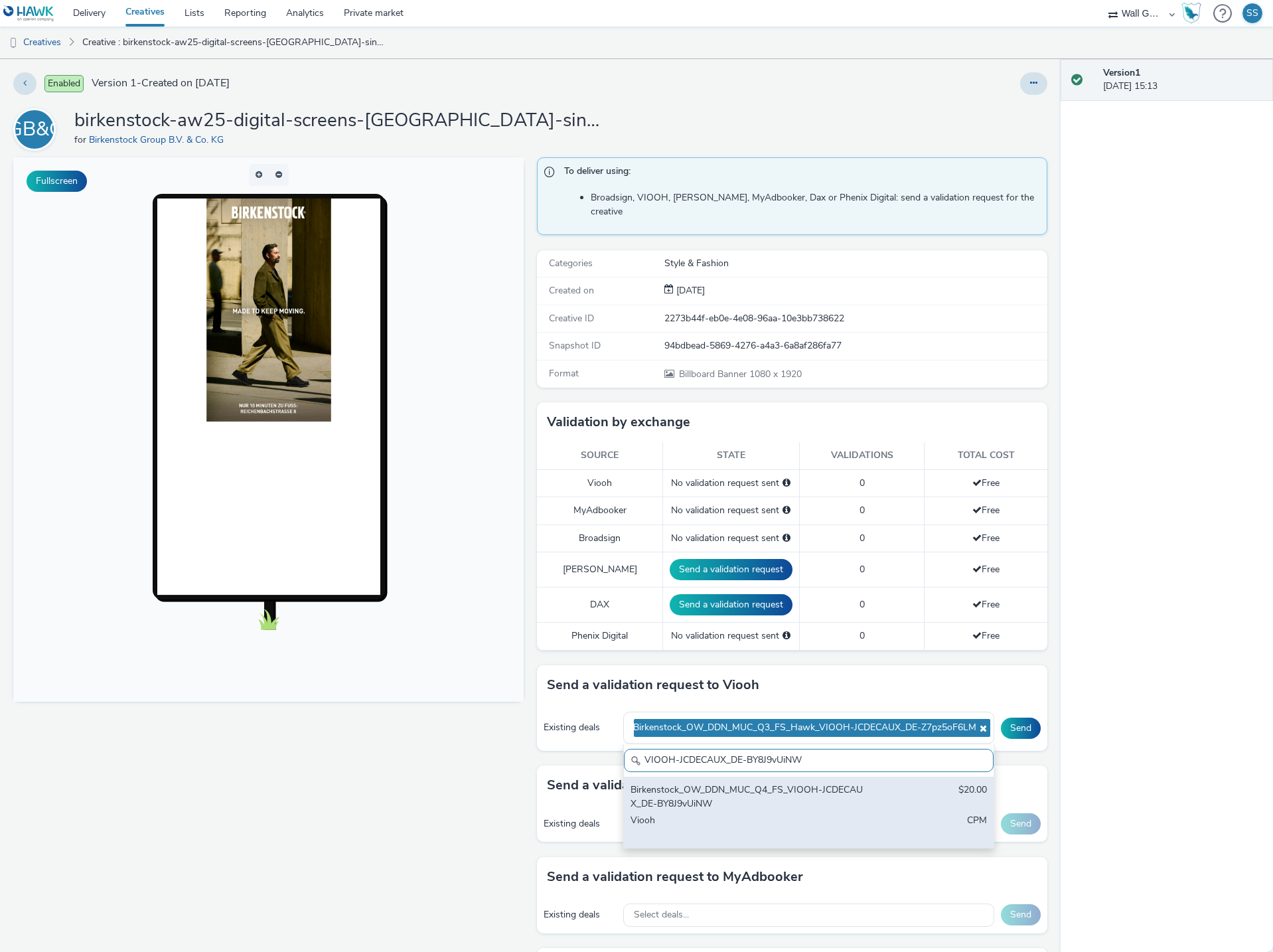
type input "VIOOH-JCDECAUX_DE-BY8J9vUiNW"
click at [694, 814] on div "Viooh" at bounding box center [748, 827] width 236 height 28
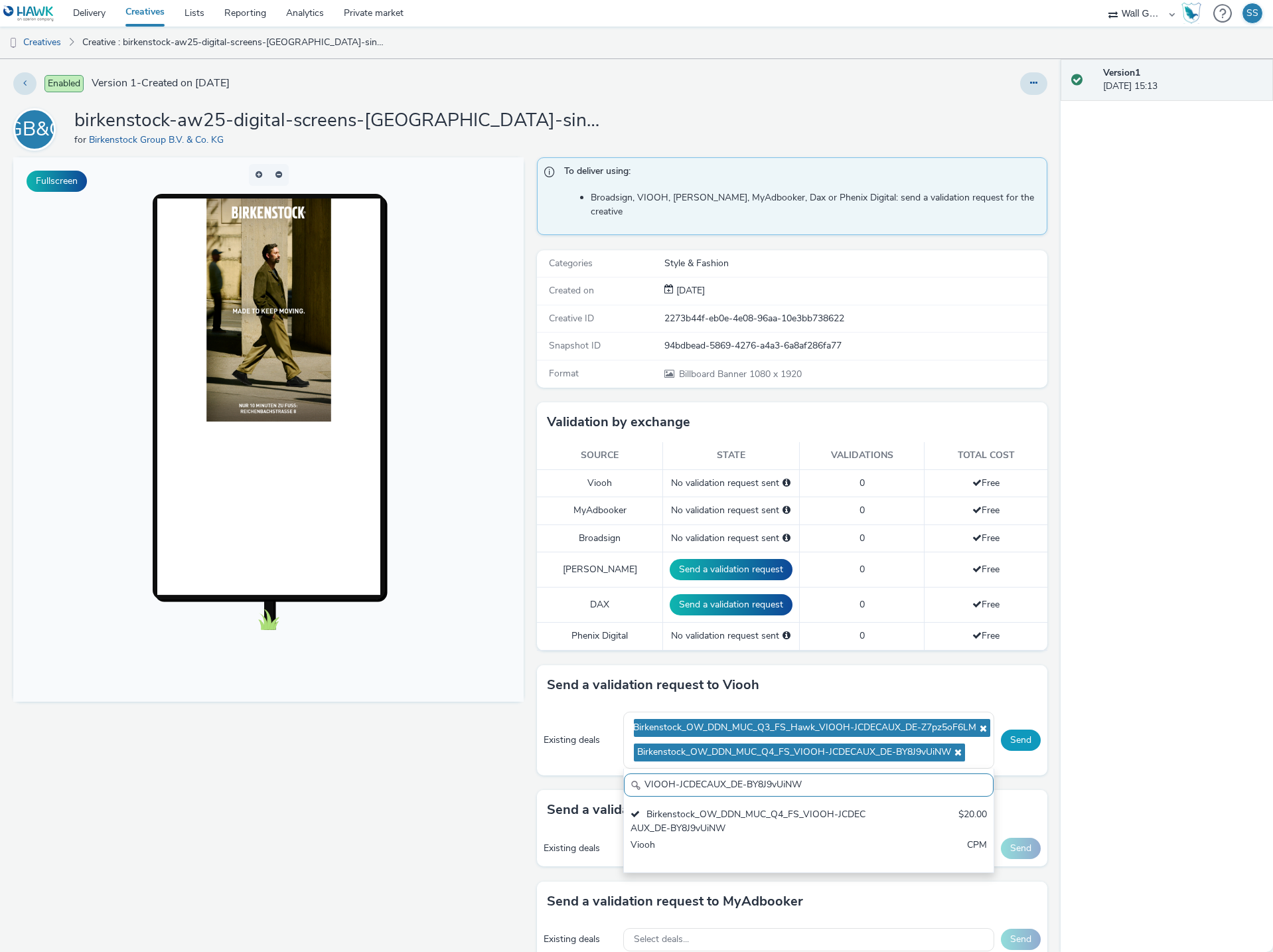
click at [1006, 730] on button "Send" at bounding box center [1020, 740] width 40 height 21
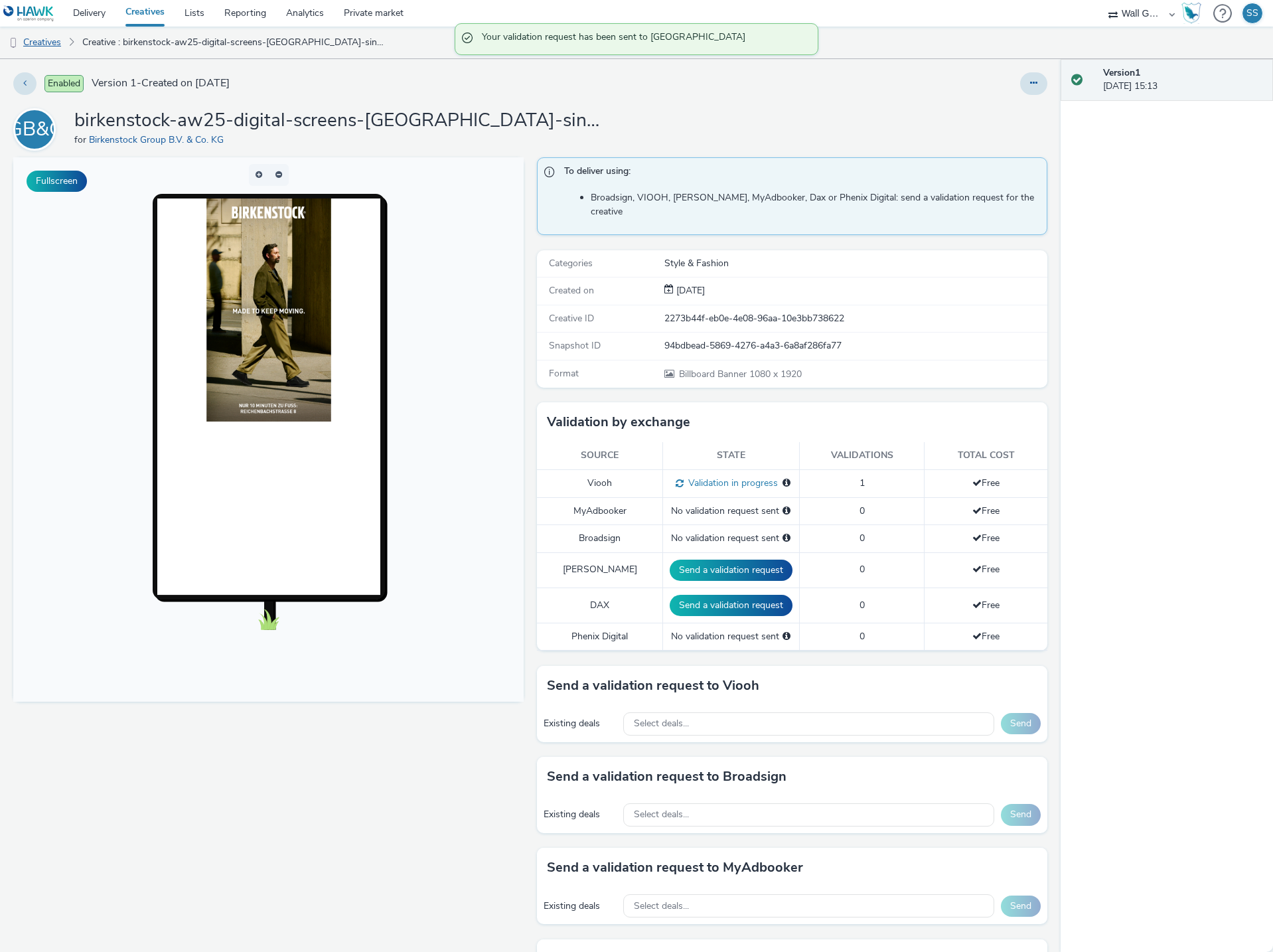
click at [45, 38] on link "Creatives" at bounding box center [34, 42] width 68 height 32
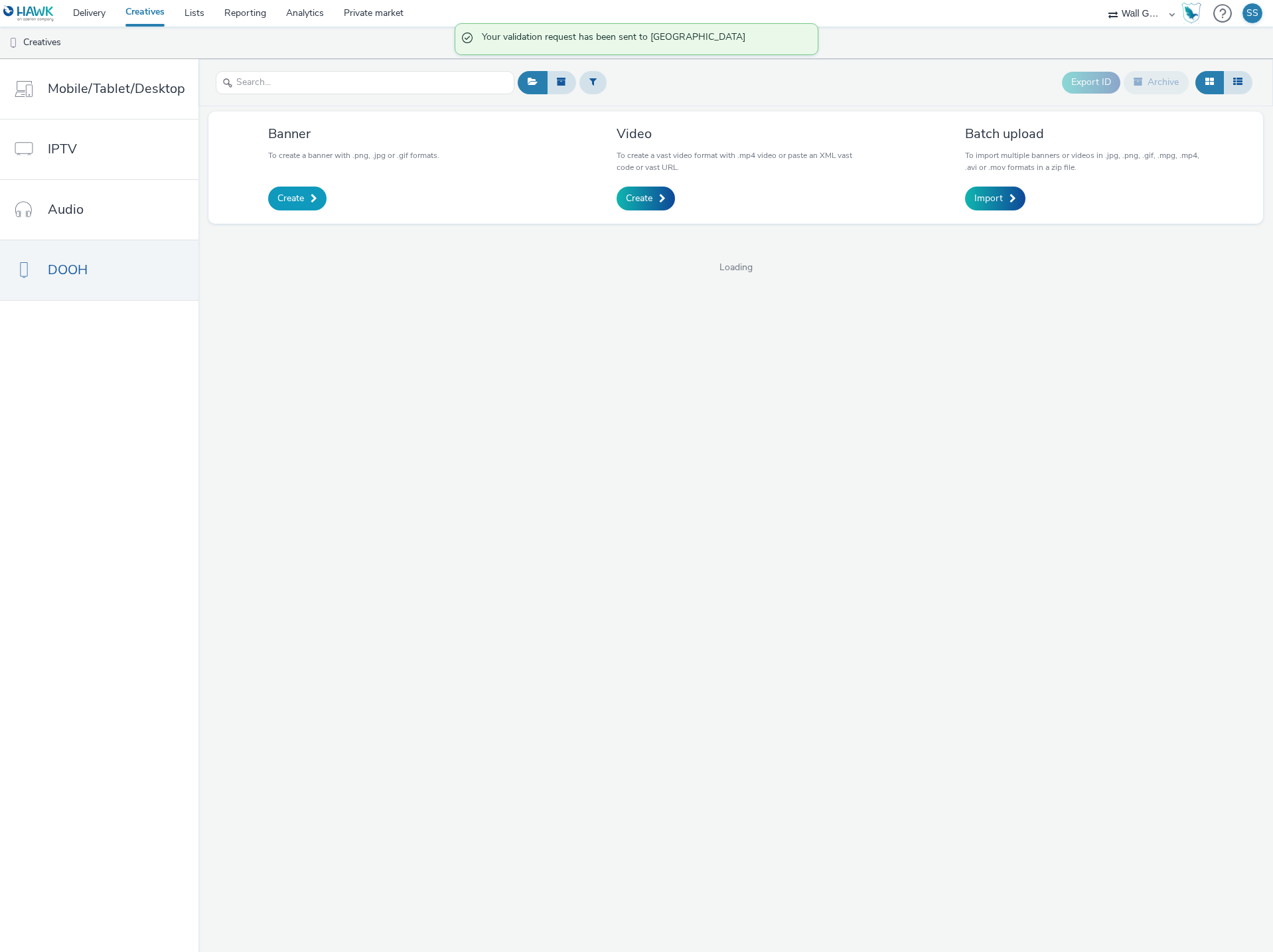
click at [279, 198] on span "Create" at bounding box center [291, 198] width 27 height 13
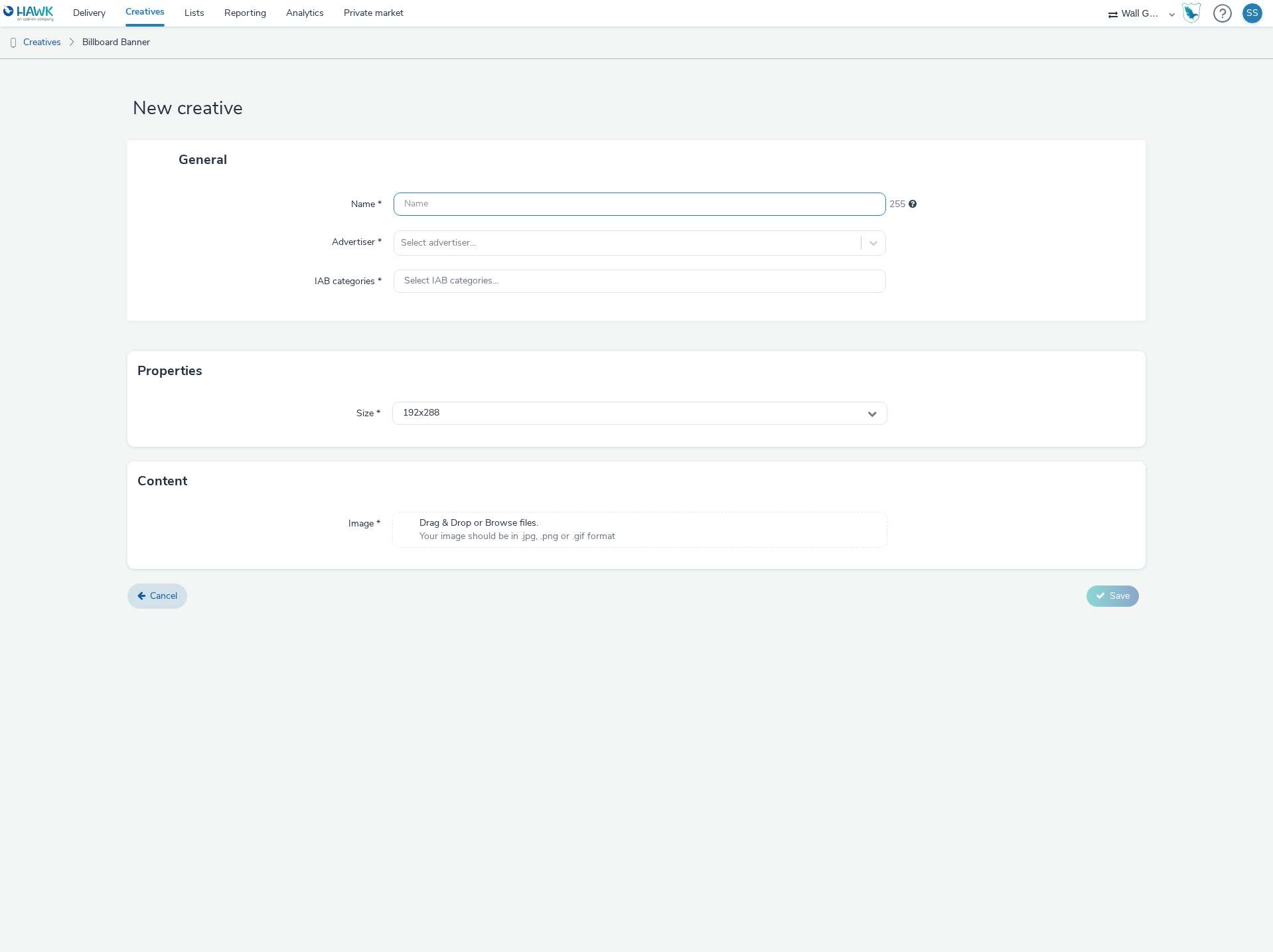
click at [542, 208] on input "text" at bounding box center [640, 204] width 493 height 23
paste input "birkenstock-aw25-digital-screens-[GEOGRAPHIC_DATA]-single-image-03.jpg"
type input "birkenstock-aw25-digital-screens-[GEOGRAPHIC_DATA]-single-image-03.jpg"
click at [523, 246] on div at bounding box center [627, 243] width 453 height 16
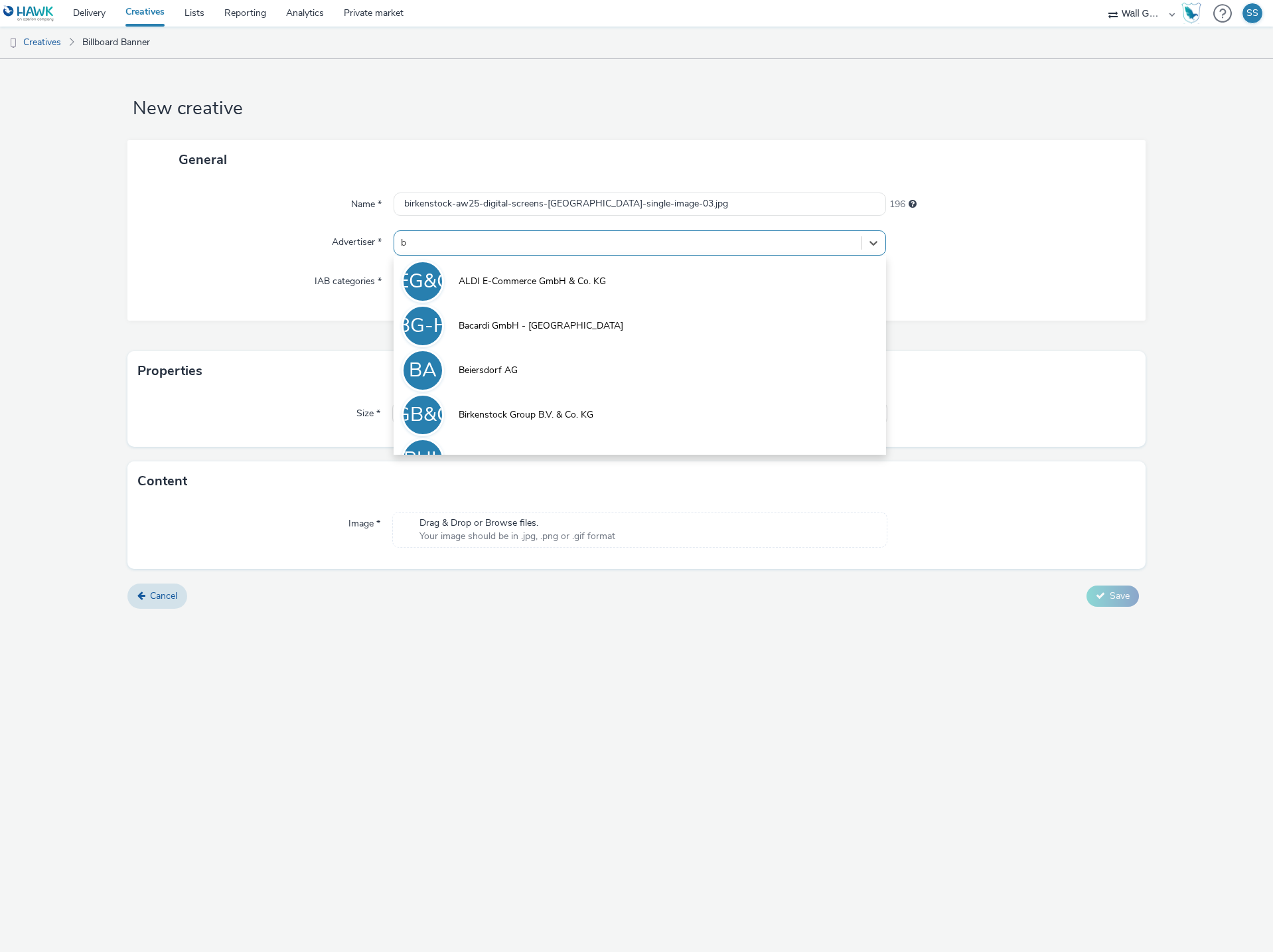
type input "bi"
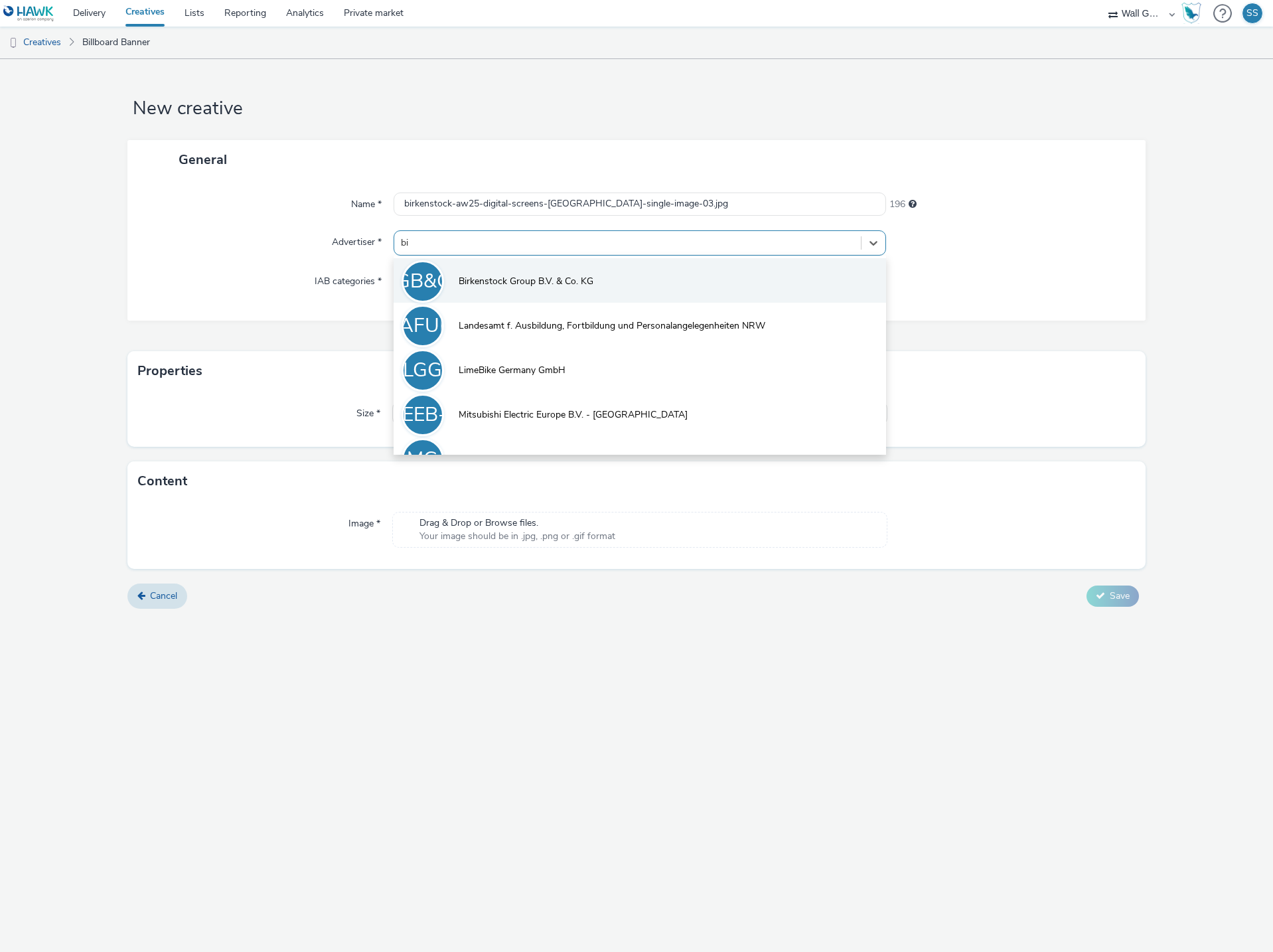
click at [517, 277] on span "Birkenstock Group B.V. & Co. KG" at bounding box center [526, 281] width 135 height 13
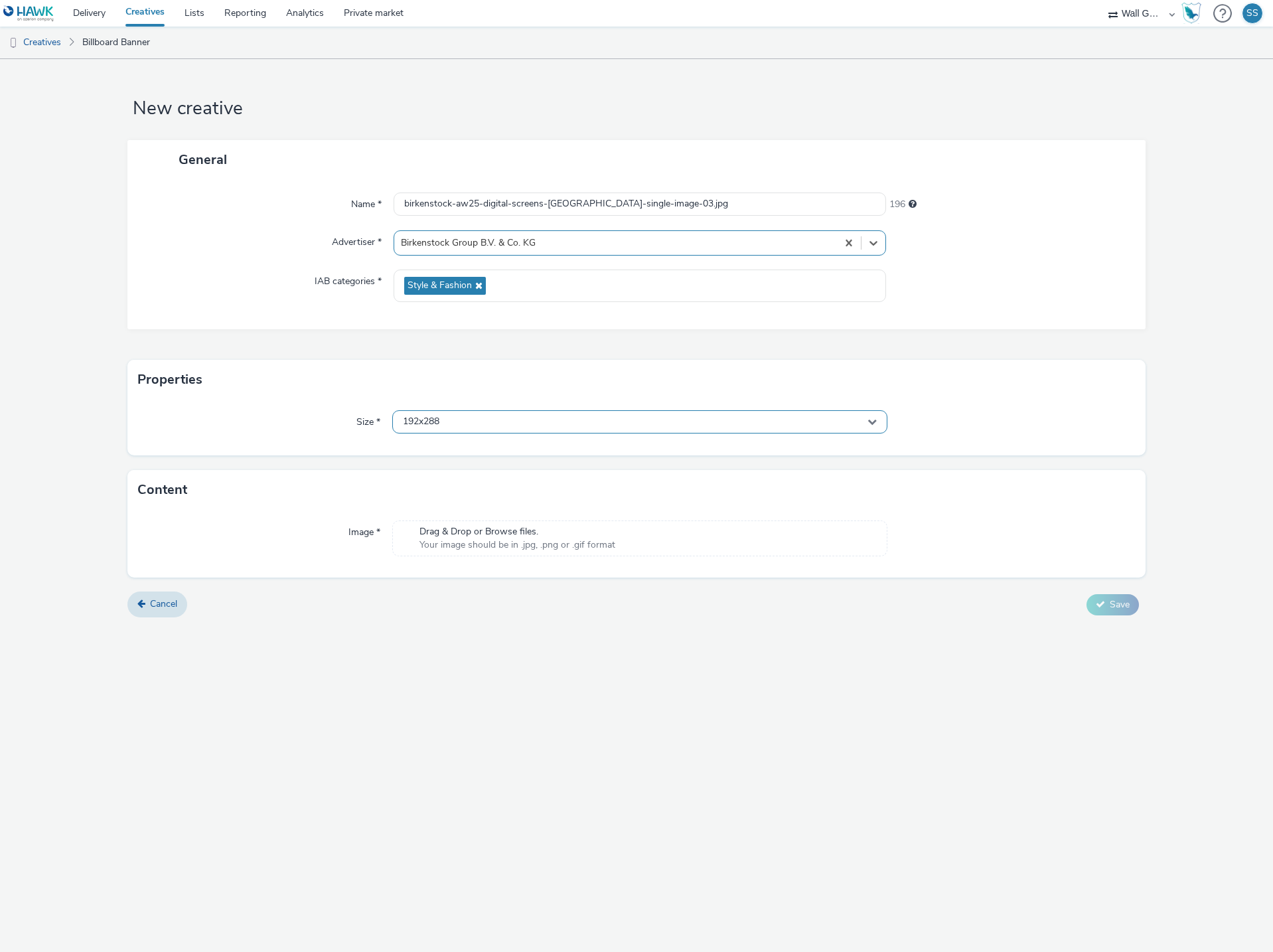
click at [464, 416] on div "192x288" at bounding box center [640, 421] width 495 height 23
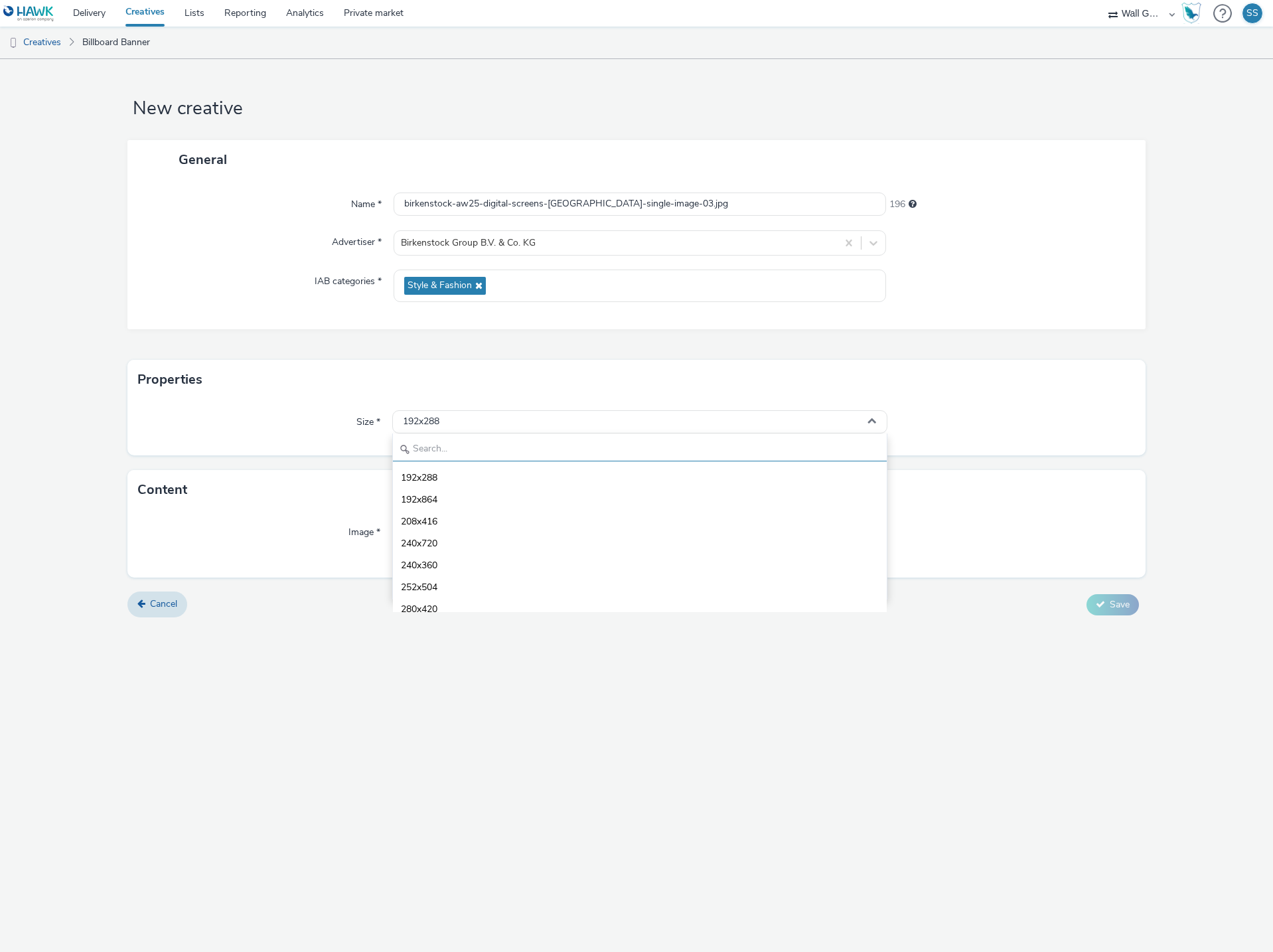
click at [470, 445] on input "text" at bounding box center [640, 450] width 494 height 23
type input "1080"
click at [477, 562] on span "1080x1920 - dooh" at bounding box center [440, 565] width 78 height 13
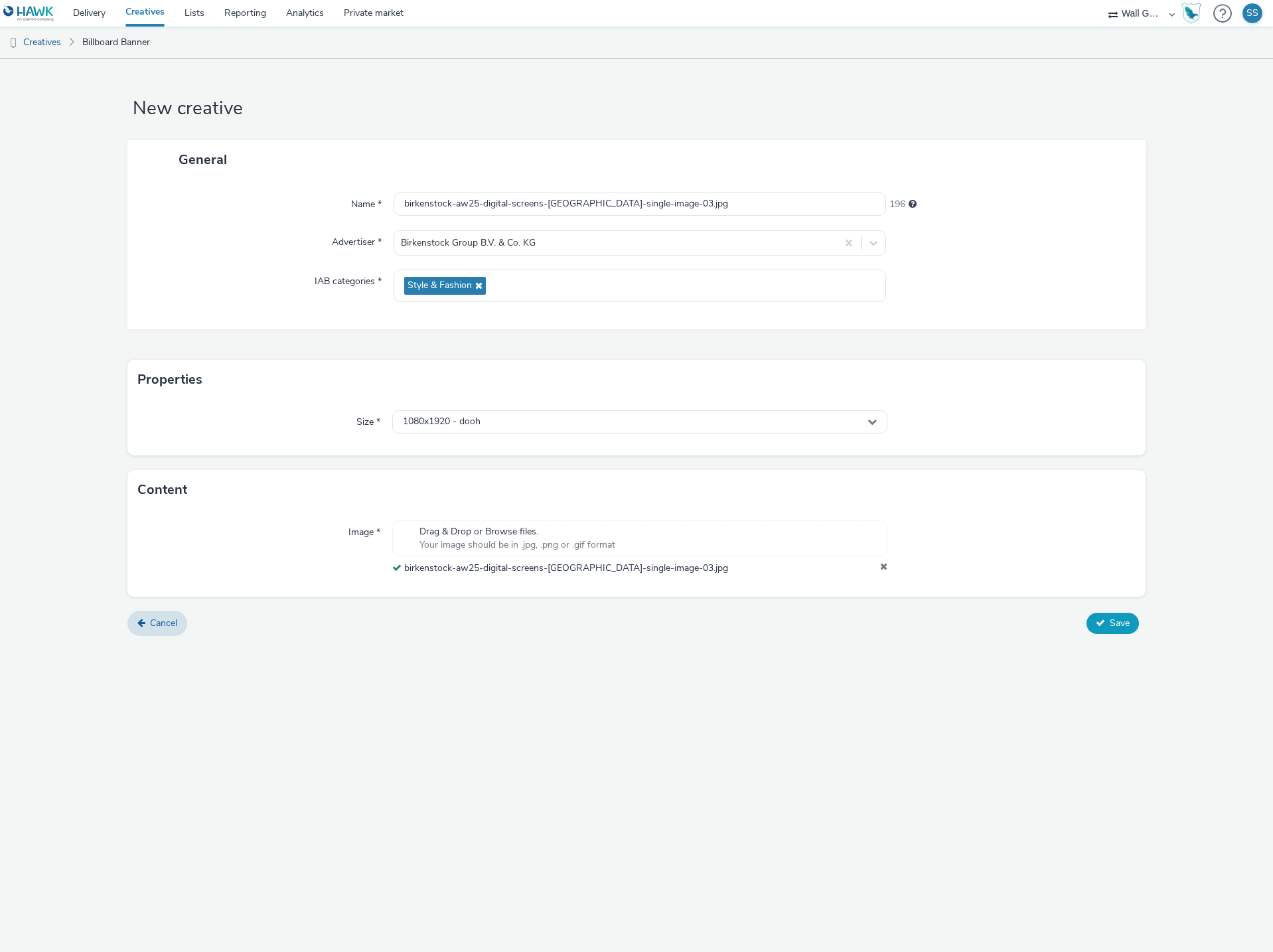
click at [1114, 629] on span "Save" at bounding box center [1119, 623] width 20 height 13
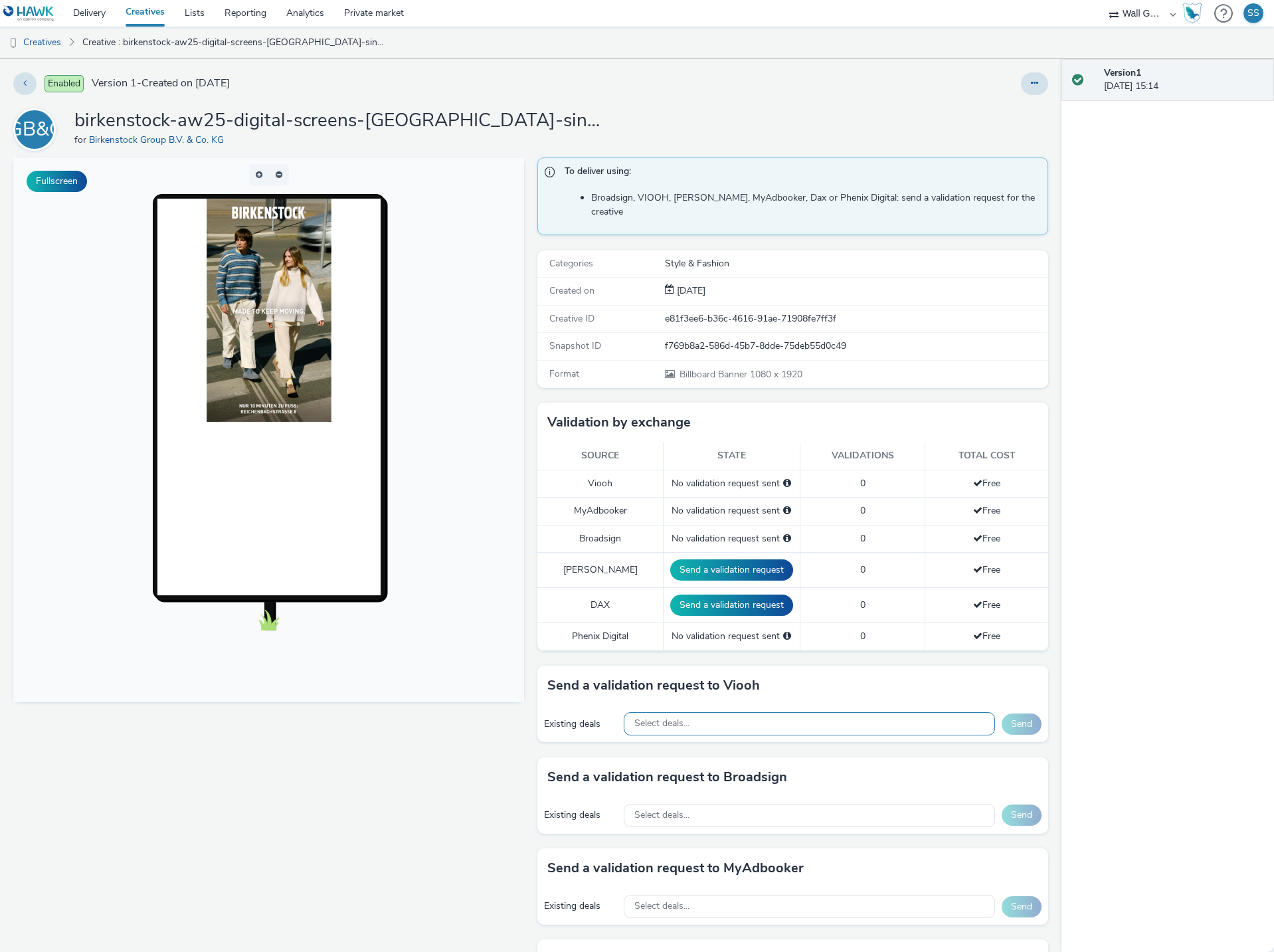
click at [686, 715] on div "Select deals..." at bounding box center [809, 723] width 371 height 23
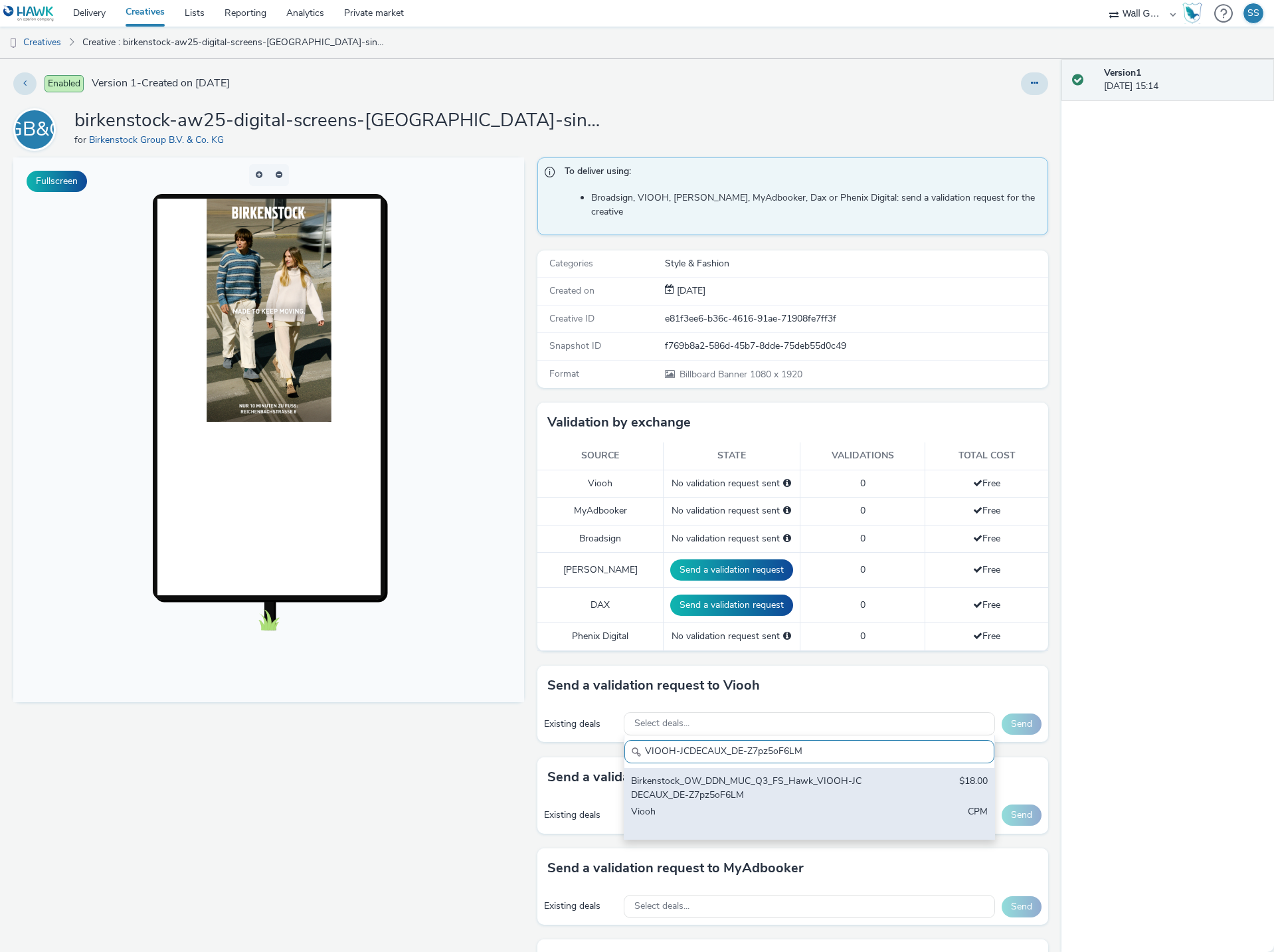
click at [705, 779] on div "Birkenstock_OW_DDN_MUC_Q3_FS_Hawk_VIOOH-JCDECAUX_DE-Z7pz5oF6LM" at bounding box center [749, 788] width 236 height 28
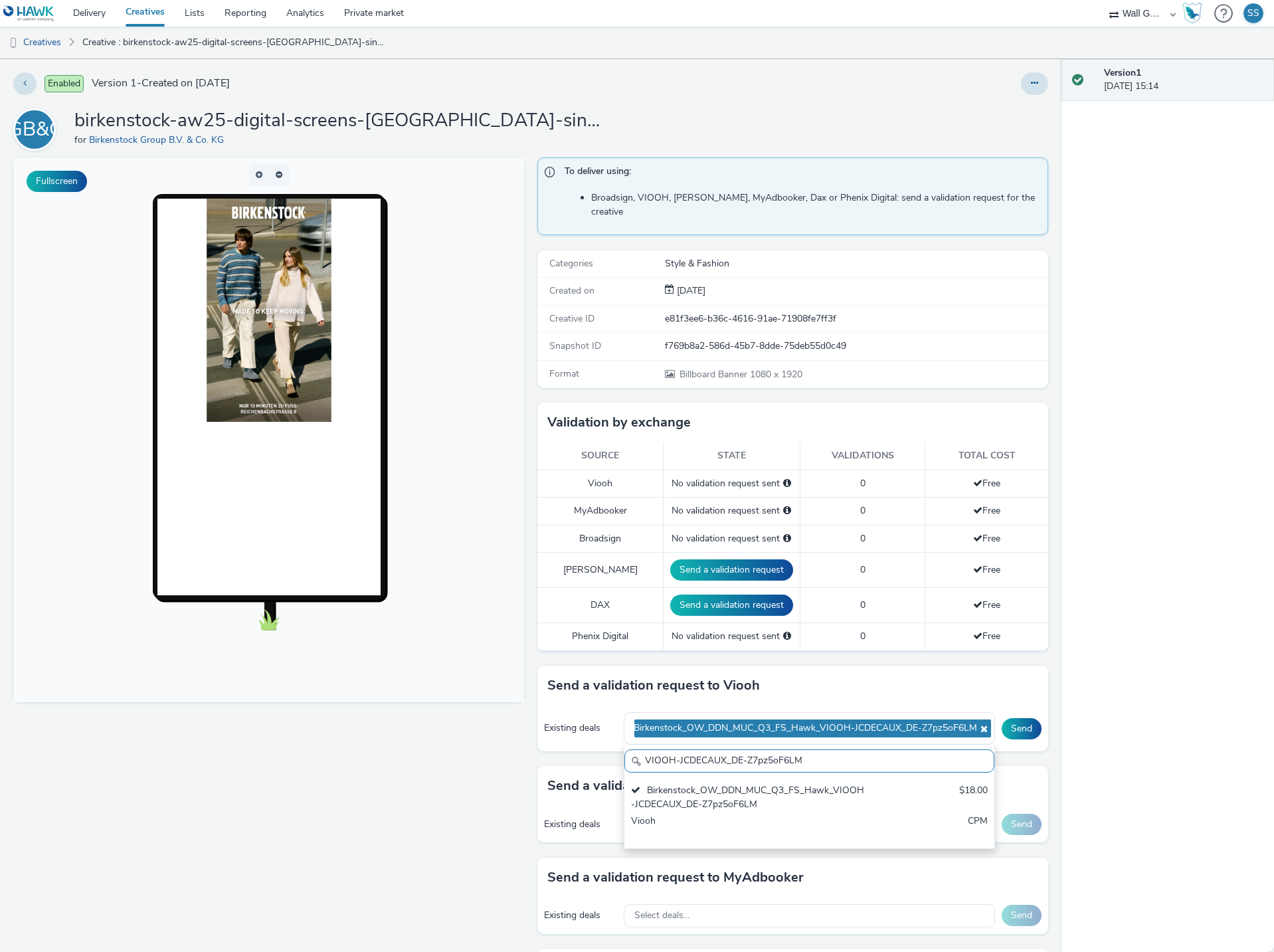
drag, startPoint x: 819, startPoint y: 752, endPoint x: 516, endPoint y: 757, distance: 303.0
click at [517, 756] on div "Fullscreen To deliver using: Broadsign, VIOOH, [PERSON_NAME], MyAdbooker, Dax o…" at bounding box center [530, 604] width 1035 height 893
paste input "BY8J9vUiNW"
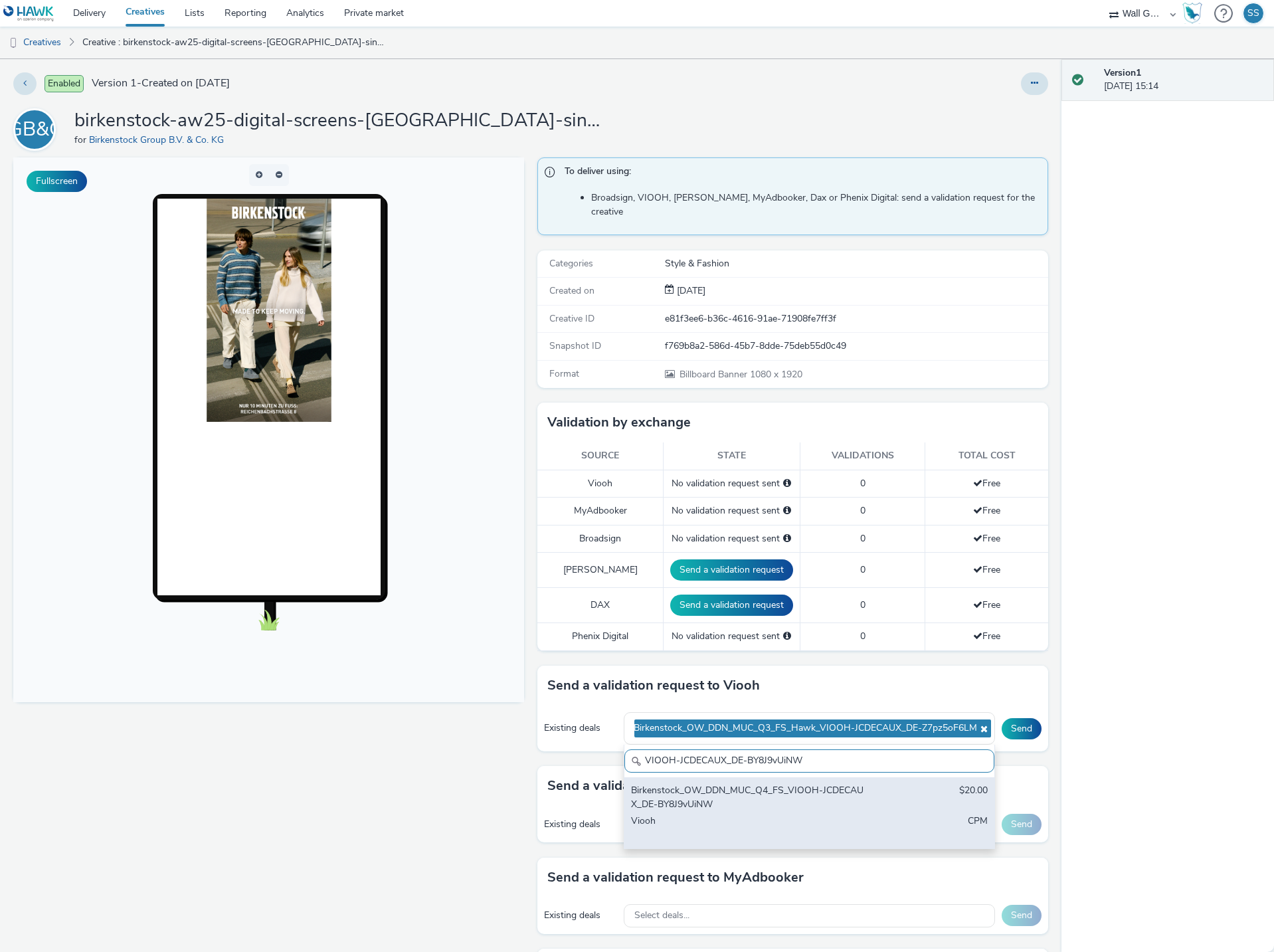
type input "VIOOH-JCDECAUX_DE-BY8J9vUiNW"
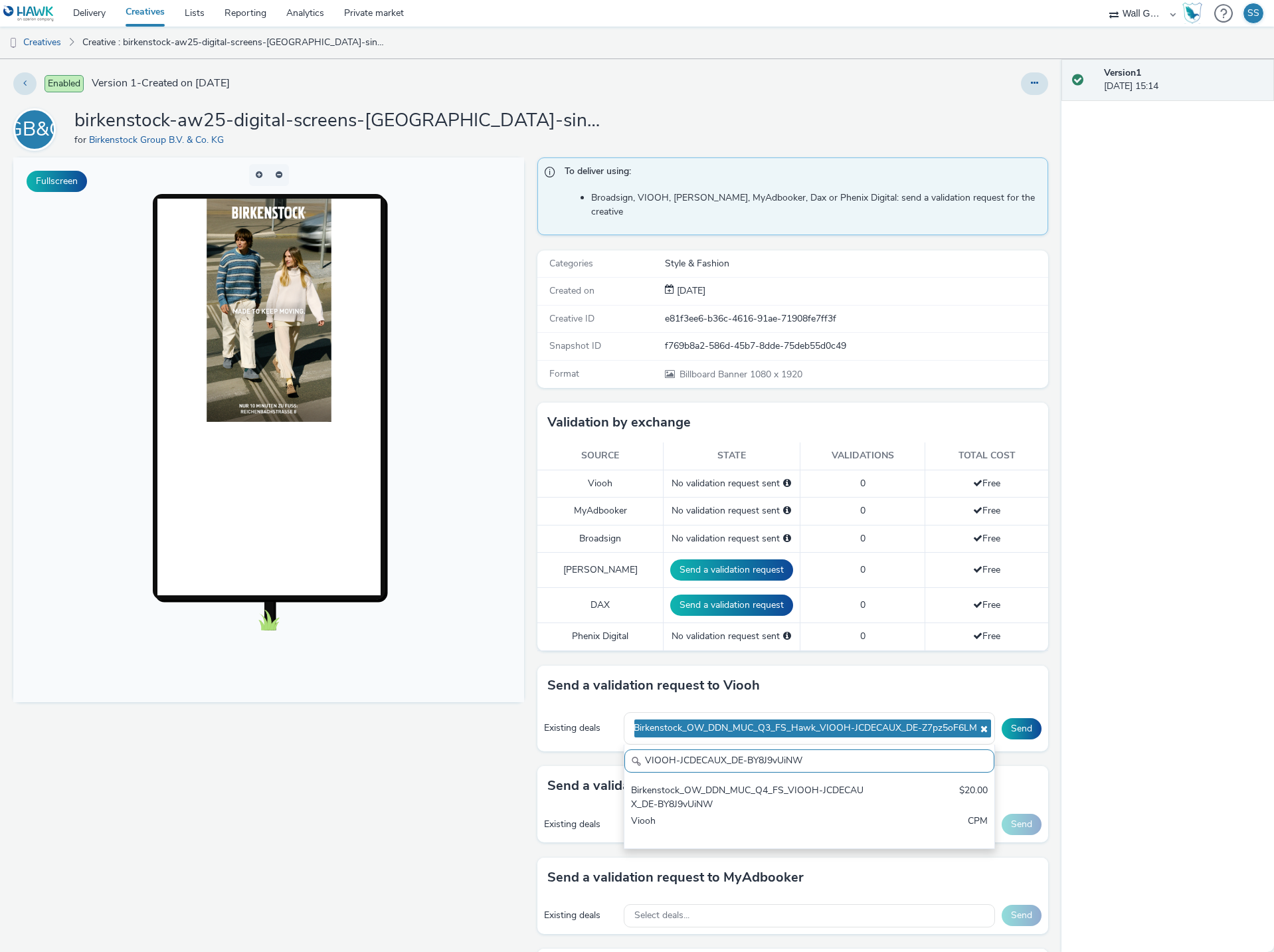
drag, startPoint x: 686, startPoint y: 786, endPoint x: 702, endPoint y: 785, distance: 16.0
click at [686, 786] on div "Birkenstock_OW_DDN_MUC_Q4_FS_VIOOH-JCDECAUX_DE-BY8J9vUiNW" at bounding box center [749, 797] width 236 height 28
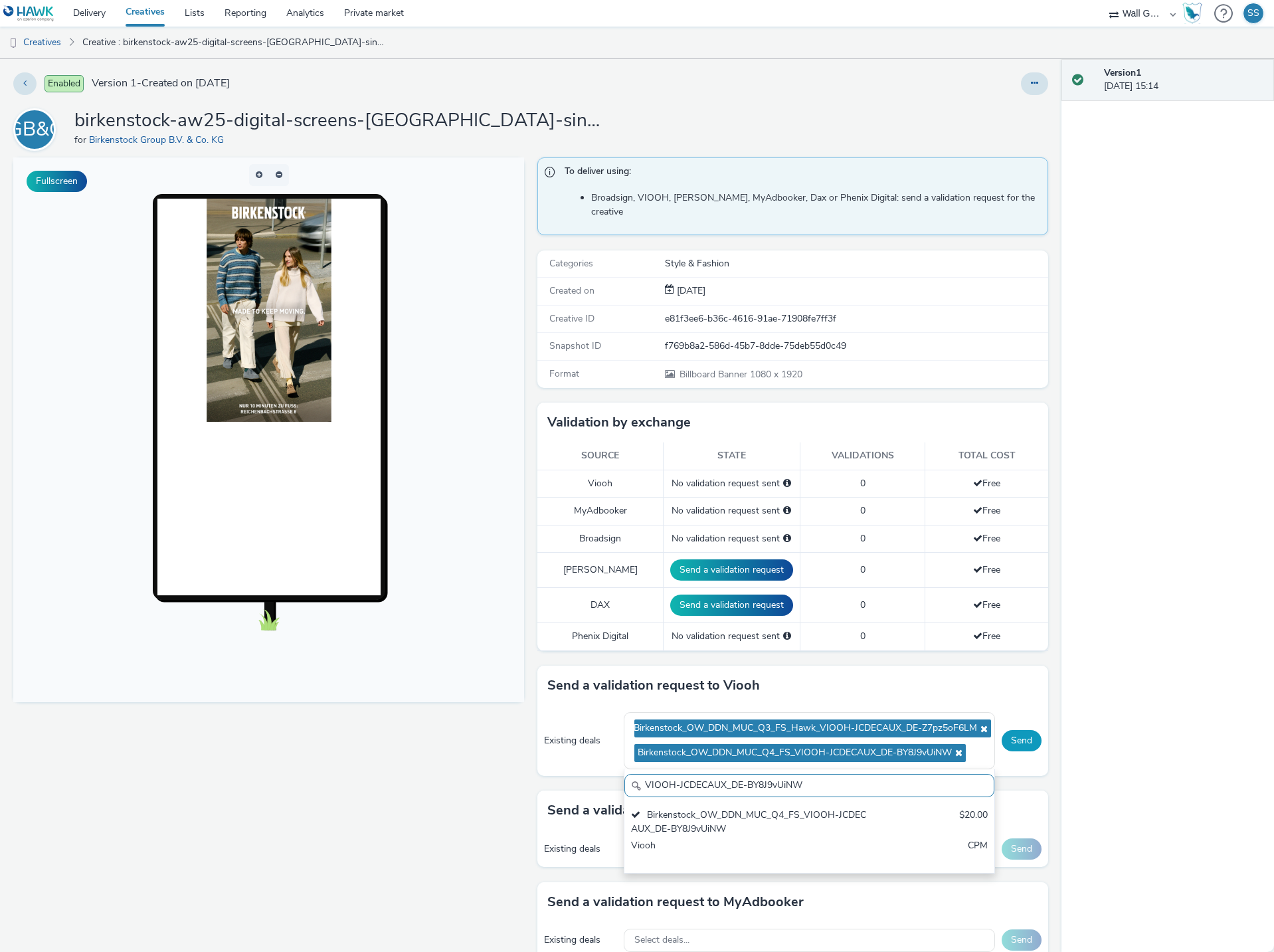
click at [1010, 730] on button "Send" at bounding box center [1021, 741] width 40 height 21
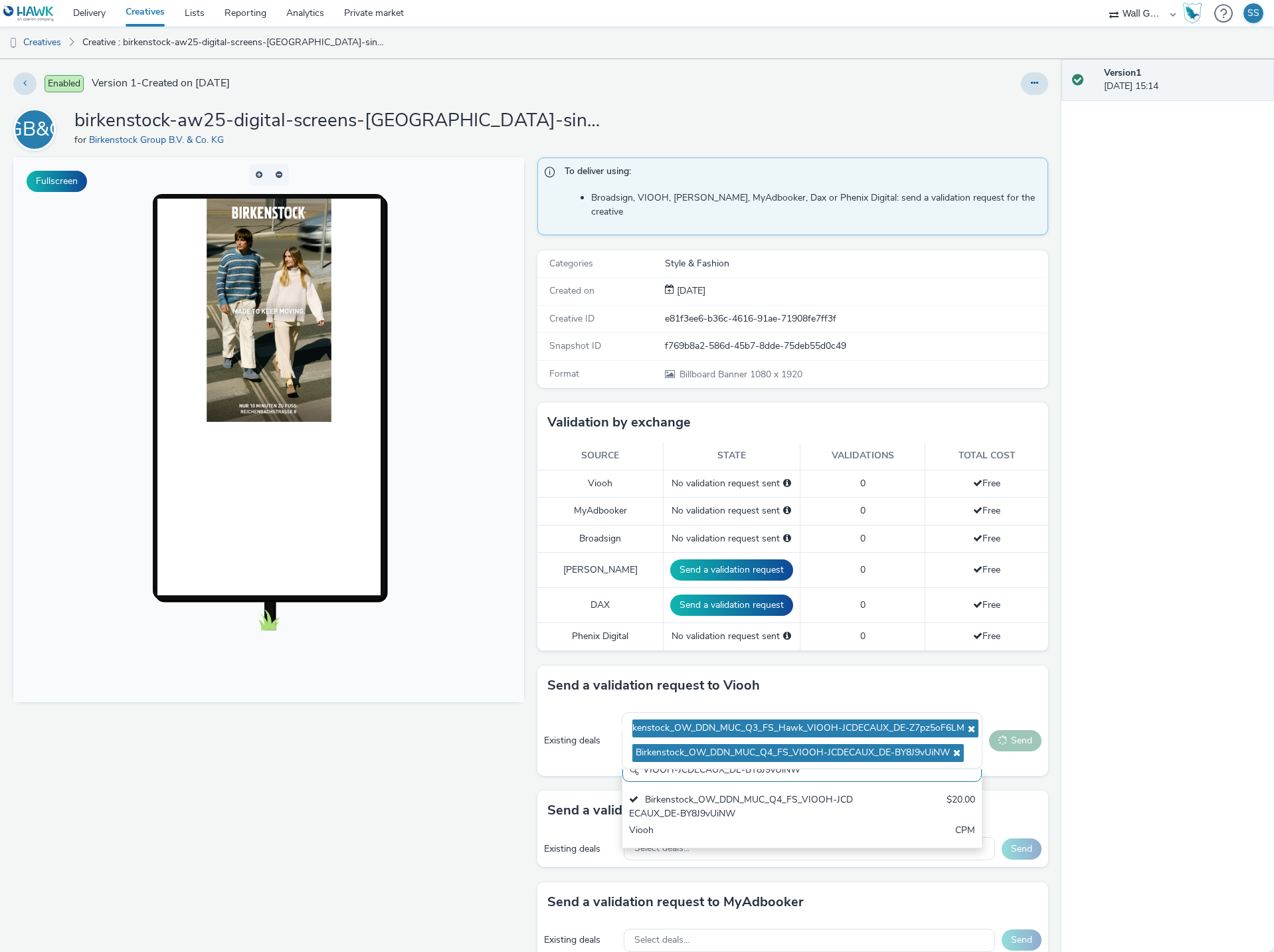
scroll to position [0, 0]
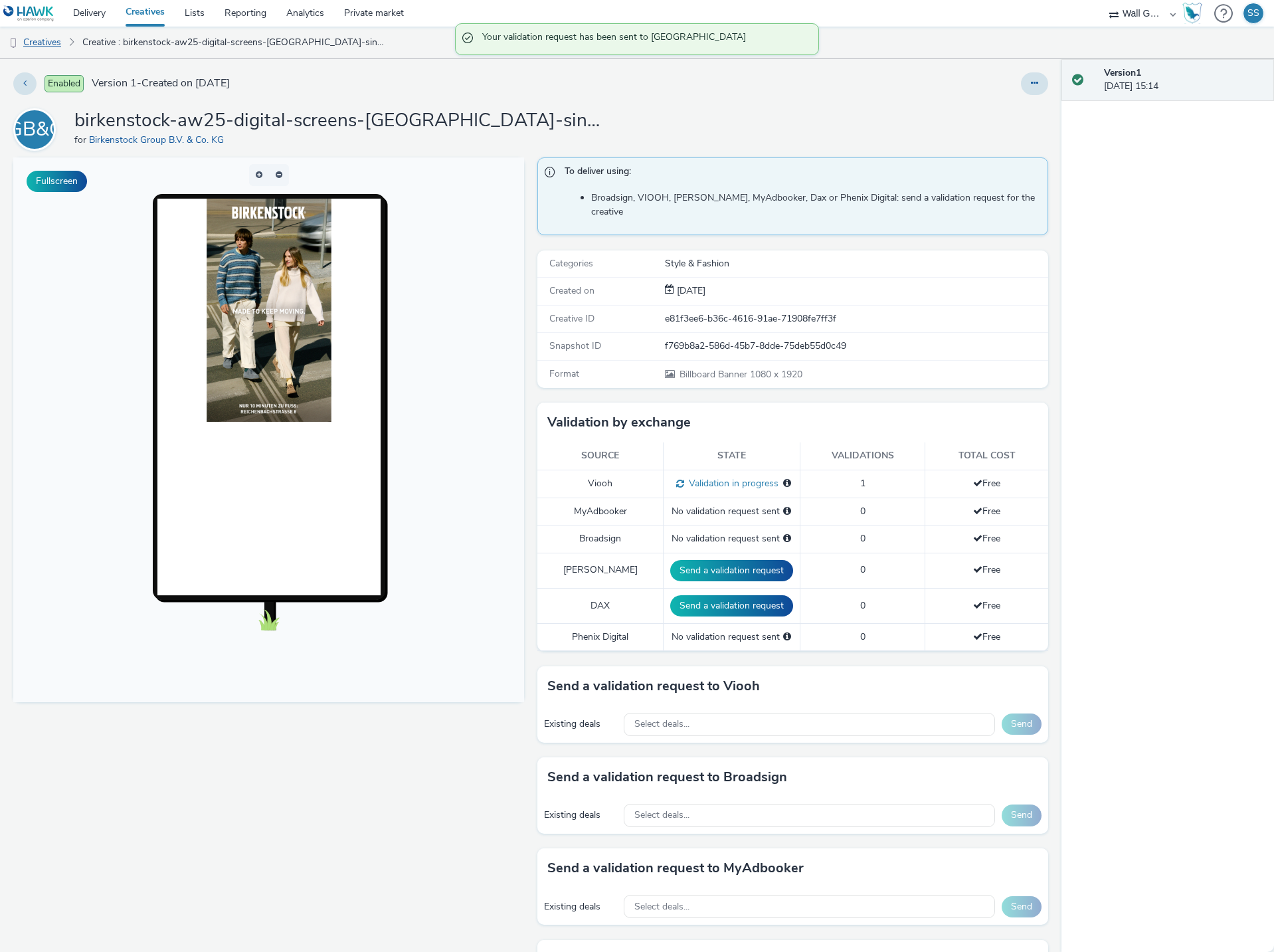
click at [25, 44] on link "Creatives" at bounding box center [34, 42] width 68 height 32
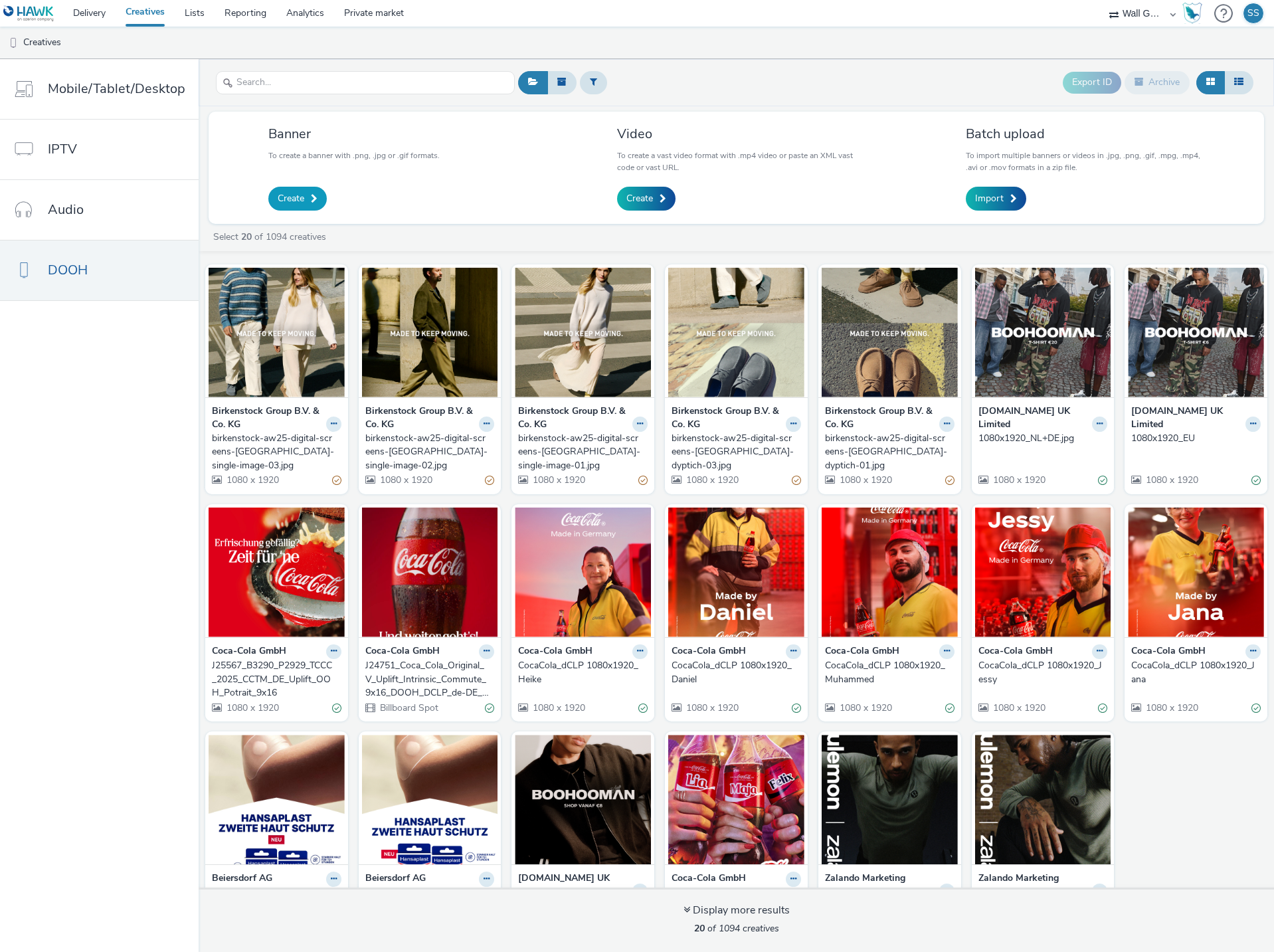
click at [290, 204] on span "Create" at bounding box center [291, 198] width 27 height 13
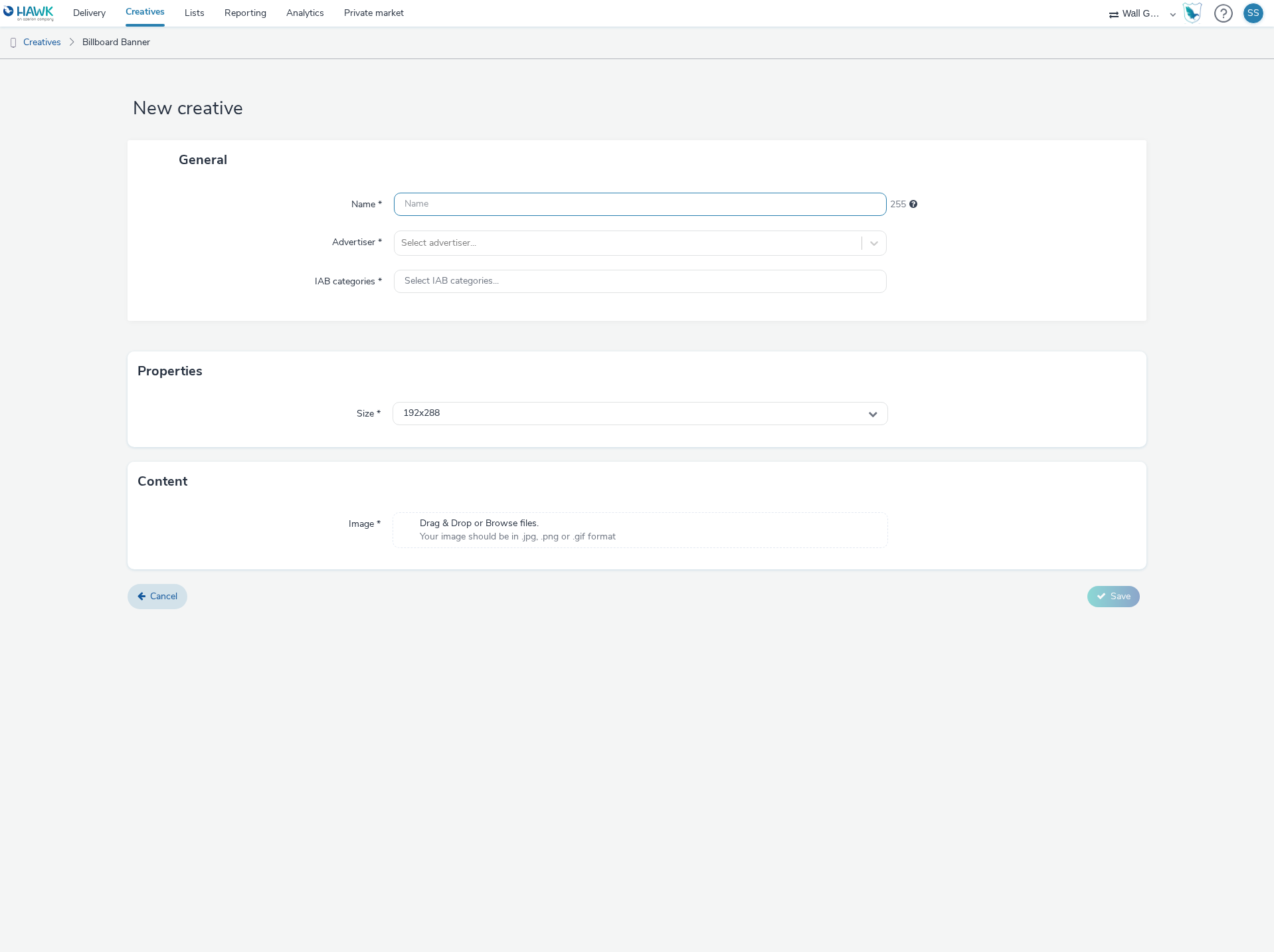
click at [482, 210] on input "text" at bounding box center [641, 204] width 493 height 23
paste input "birkenstock-aw25-digital-screens-[GEOGRAPHIC_DATA]-single-image-04.jpg"
type input "birkenstock-aw25-digital-screens-[GEOGRAPHIC_DATA]-single-image-04.jpg"
click at [472, 246] on div at bounding box center [628, 243] width 453 height 16
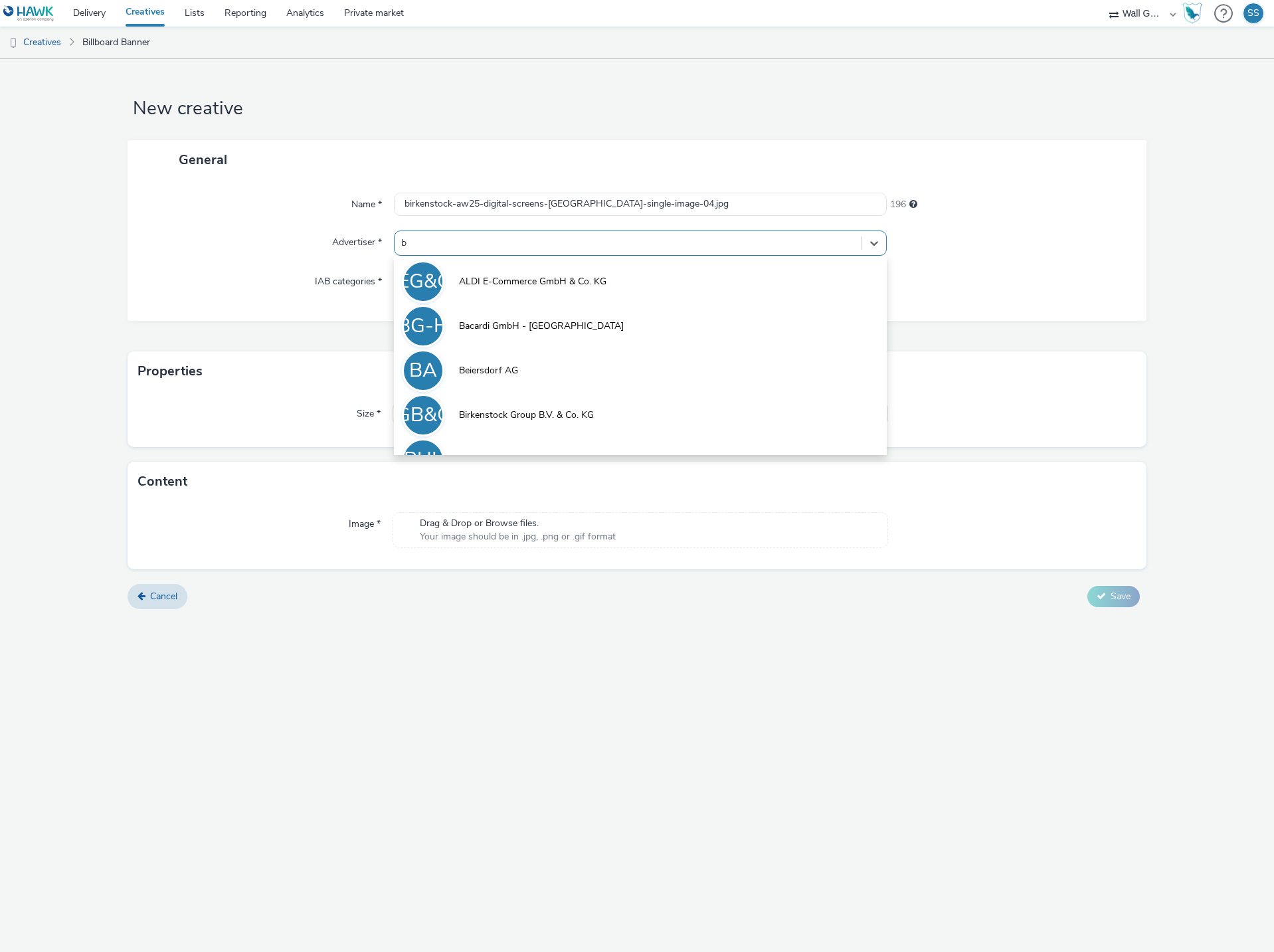
type input "bi"
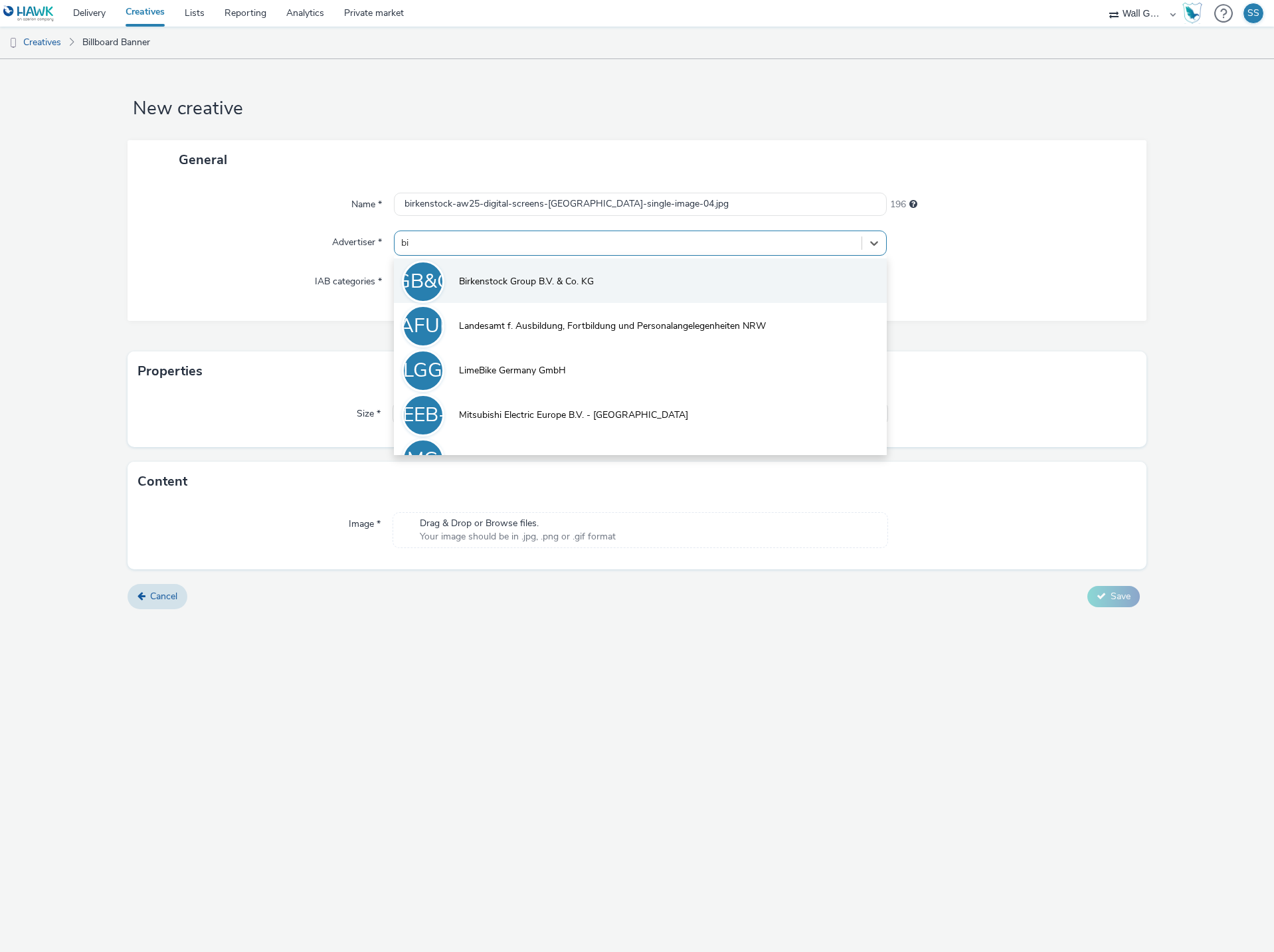
click at [477, 273] on li "BGB&CK Birkenstock Group B.V. & Co. KG" at bounding box center [641, 280] width 493 height 44
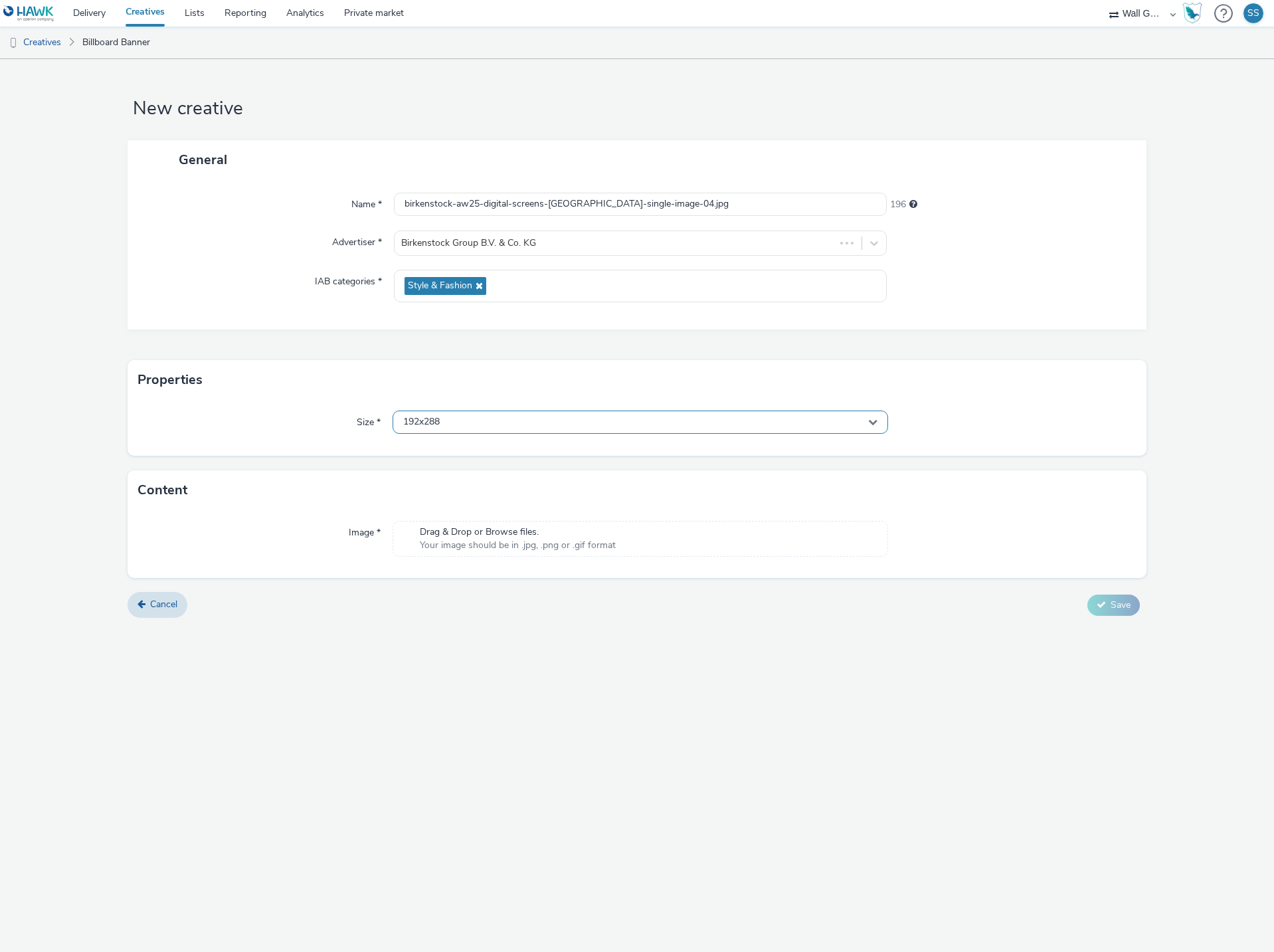
click at [431, 423] on span "192x288" at bounding box center [422, 422] width 37 height 11
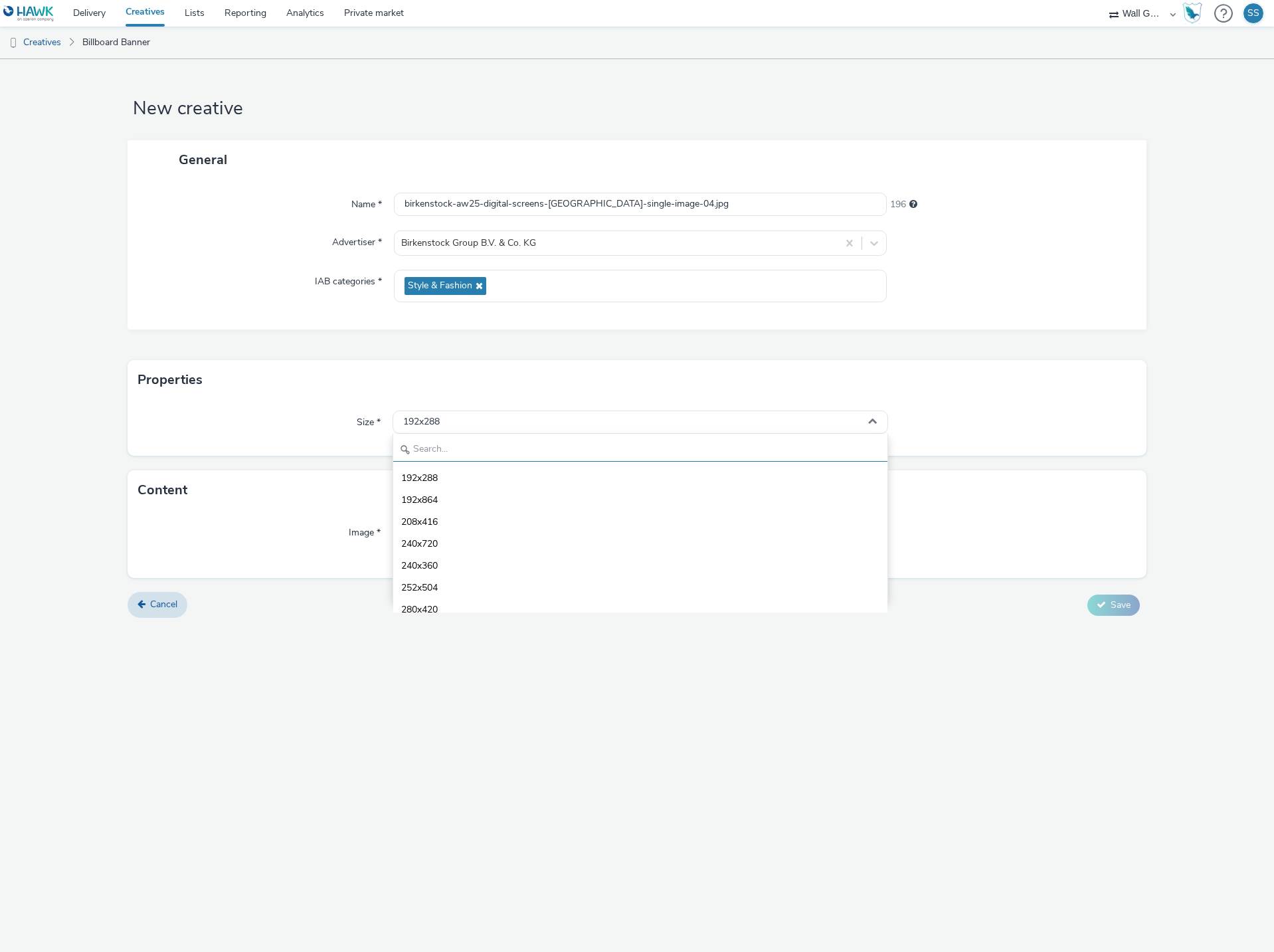
click at [450, 448] on input "text" at bounding box center [641, 450] width 494 height 23
type input "1080"
click at [483, 559] on li "1080x1920 - dooh" at bounding box center [641, 564] width 494 height 22
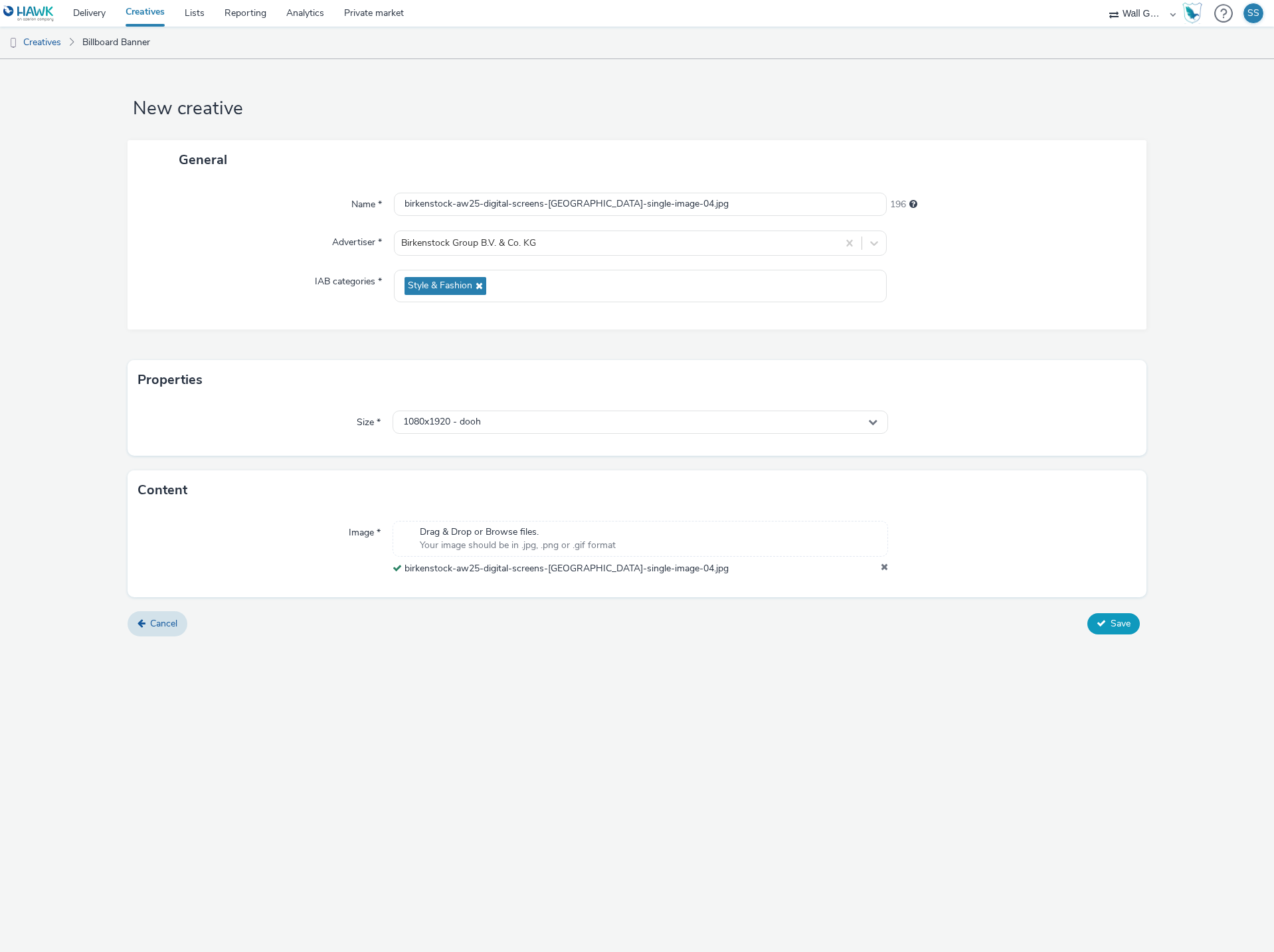
click at [1112, 622] on span "Save" at bounding box center [1120, 624] width 20 height 13
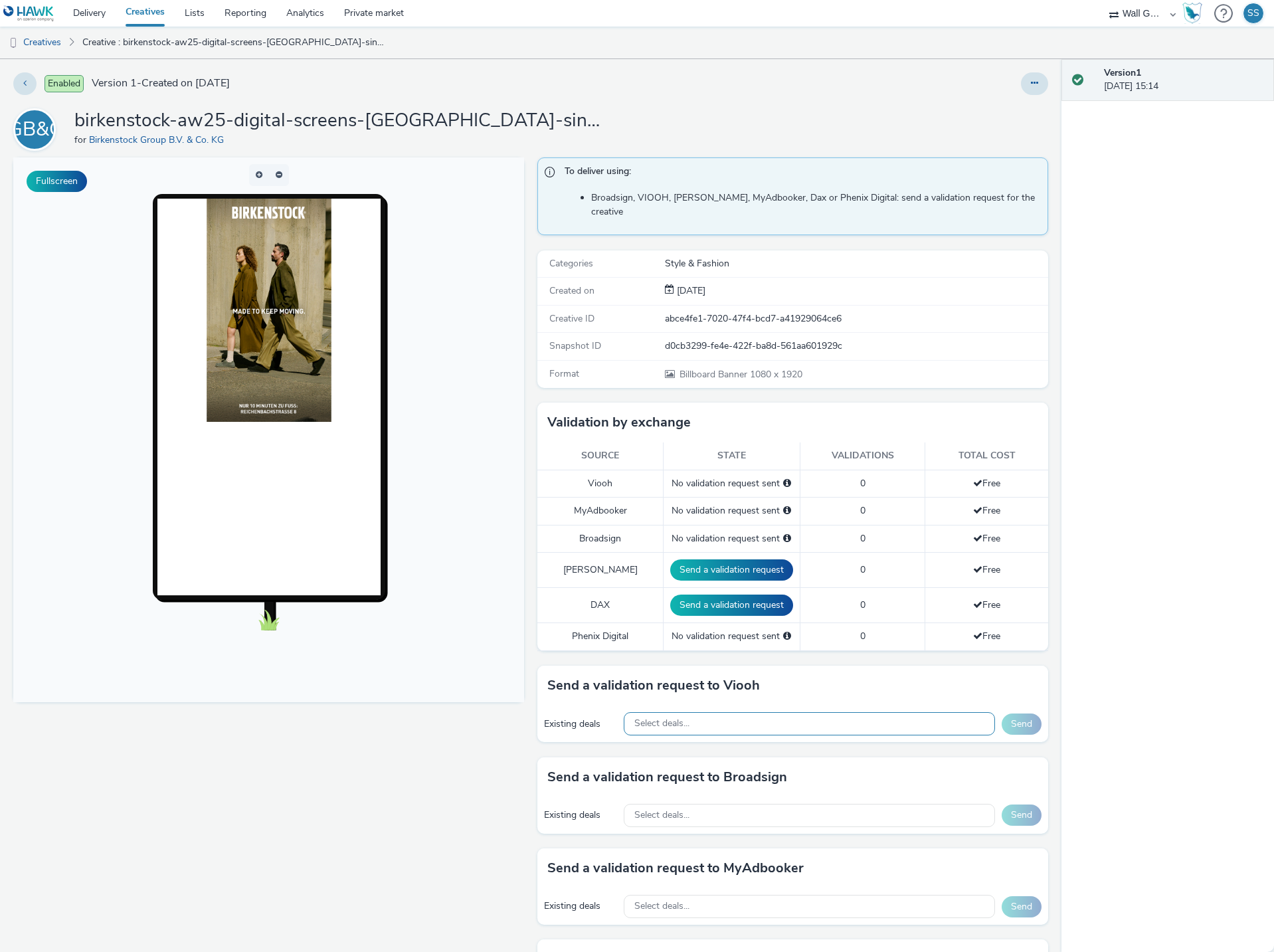
click at [737, 718] on div "Select deals..." at bounding box center [809, 723] width 371 height 23
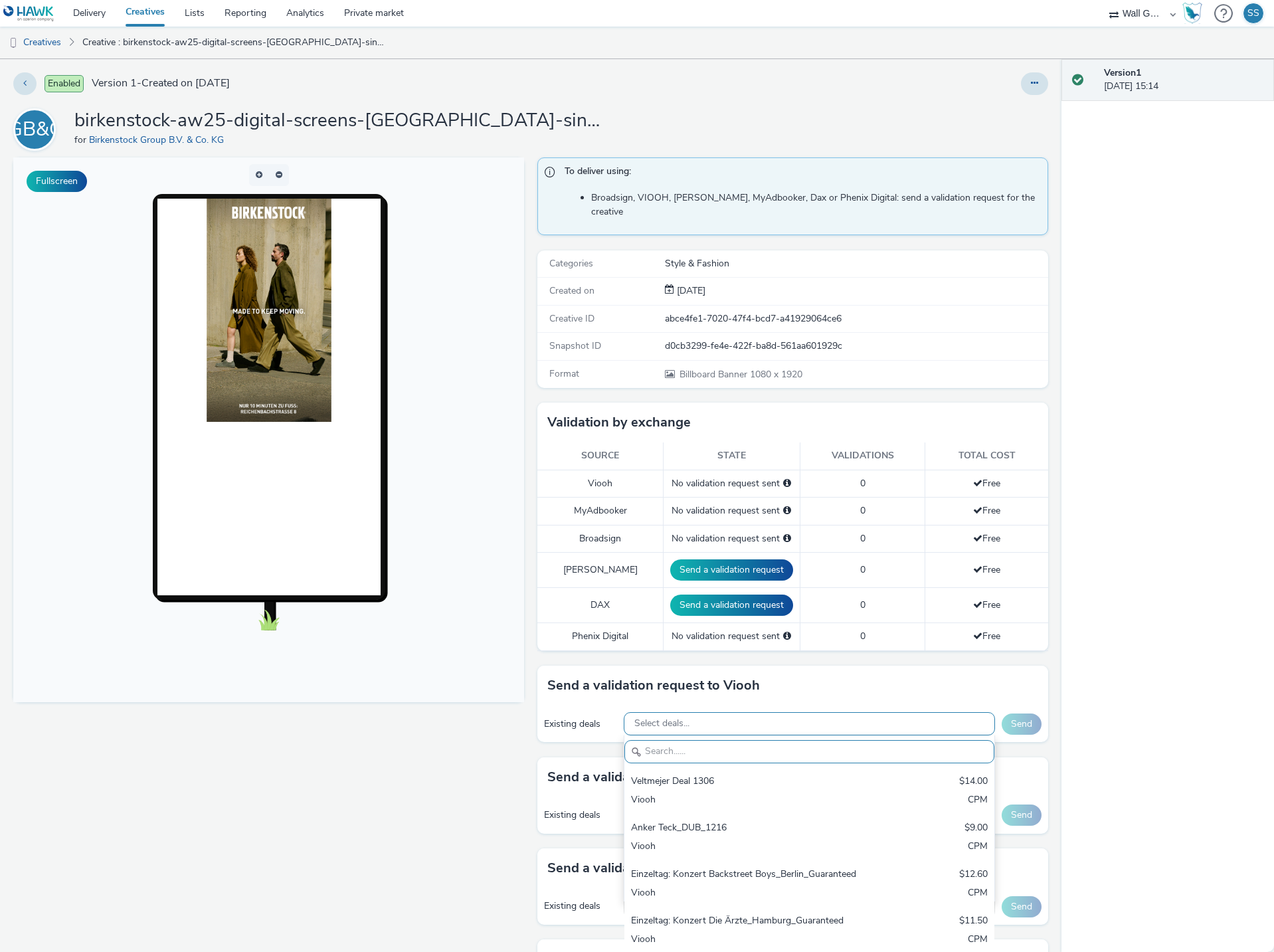
paste input "VIOOH-JCDECAUX_DE-Z7pz5oF6LM"
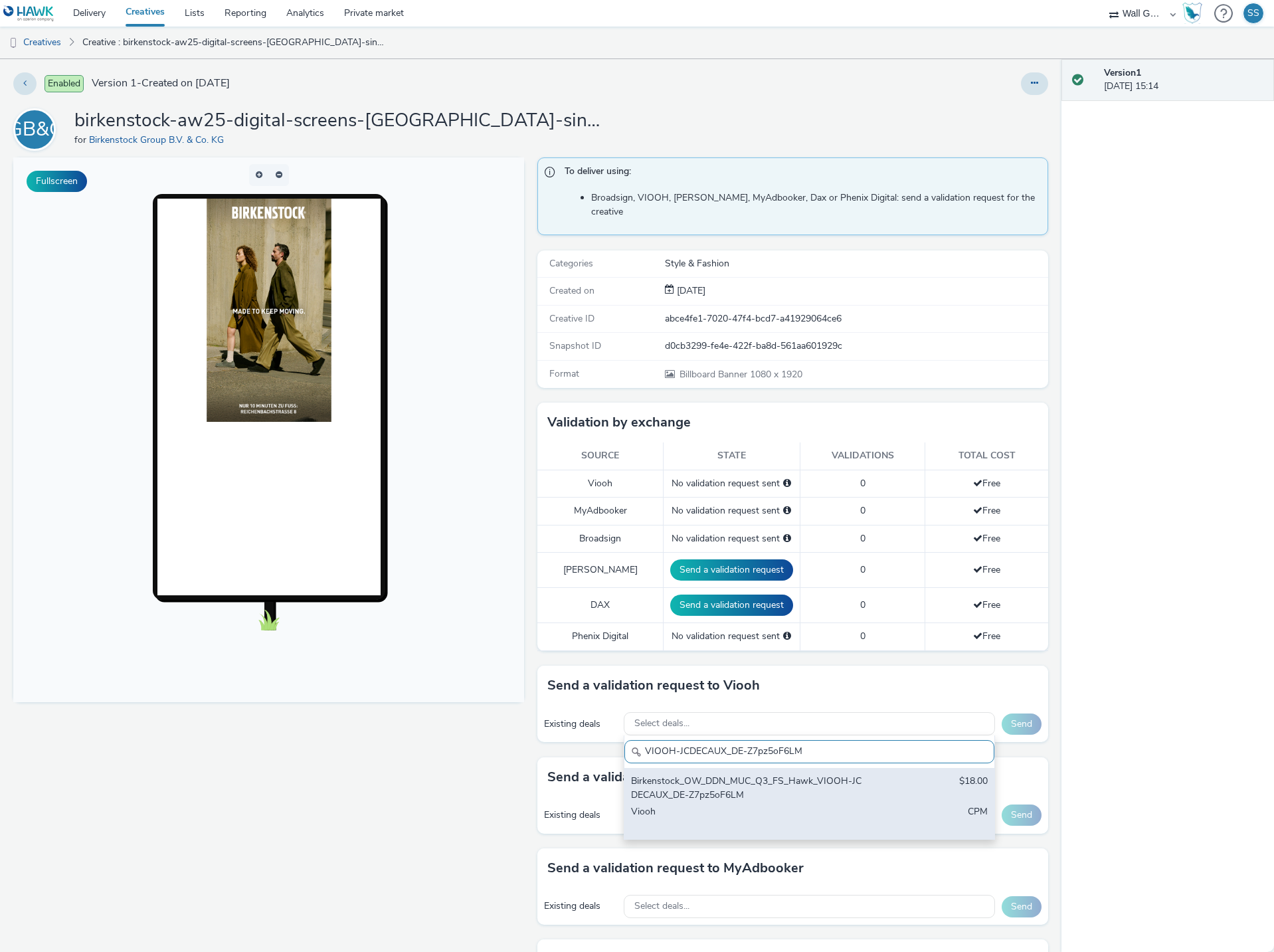
click at [744, 785] on div "Birkenstock_OW_DDN_MUC_Q3_FS_Hawk_VIOOH-JCDECAUX_DE-Z7pz5oF6LM" at bounding box center [749, 788] width 236 height 28
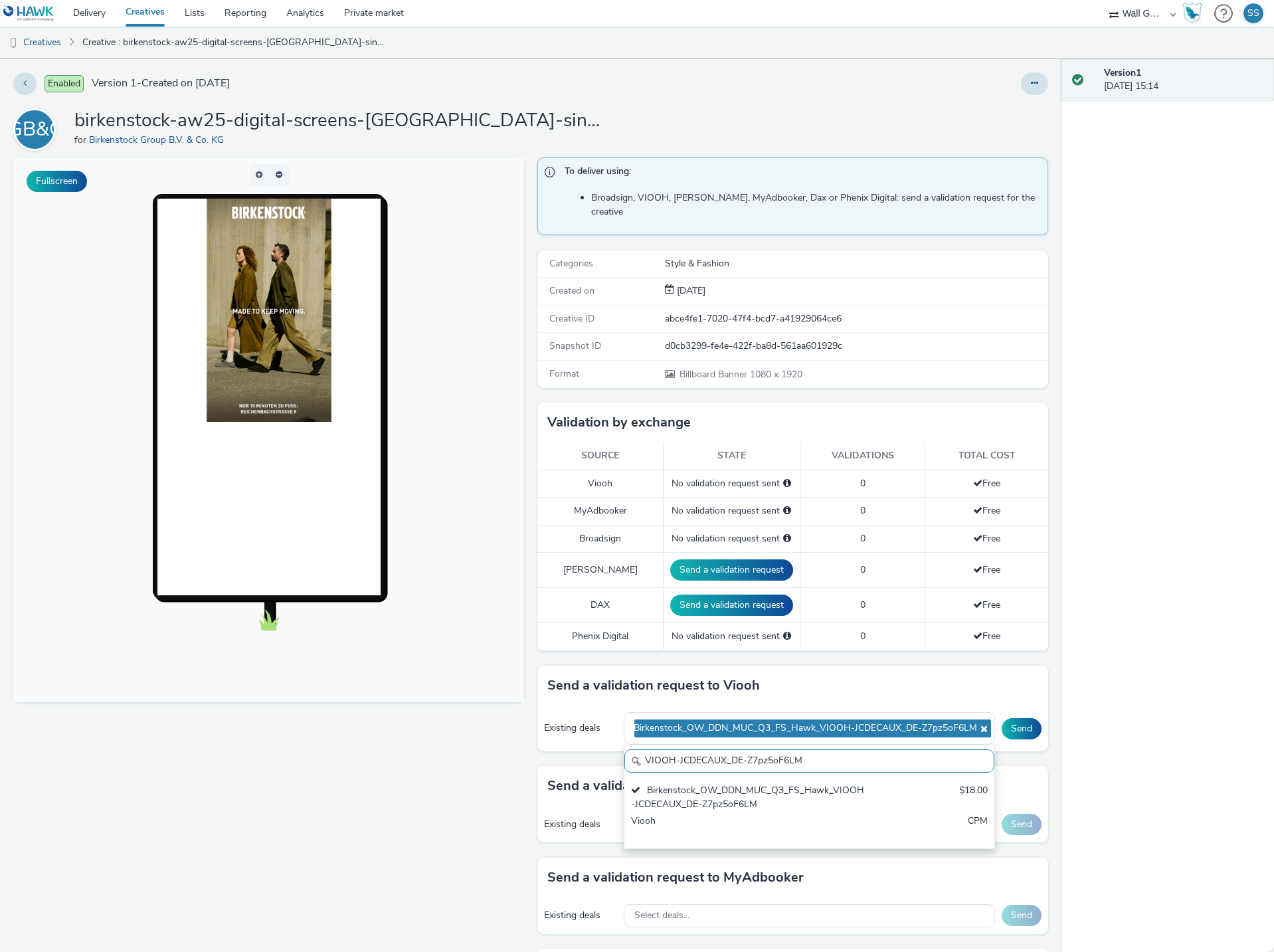
drag, startPoint x: 830, startPoint y: 743, endPoint x: 572, endPoint y: 735, distance: 258.1
click at [572, 735] on div "Existing deals Birkenstock_OW_DDN_MUC_Q3_FS_Hawk_VIOOH-JCDECAUX_DE-Z7pz5oF6LM V…" at bounding box center [792, 728] width 511 height 46
paste input "BY8J9vUiNW"
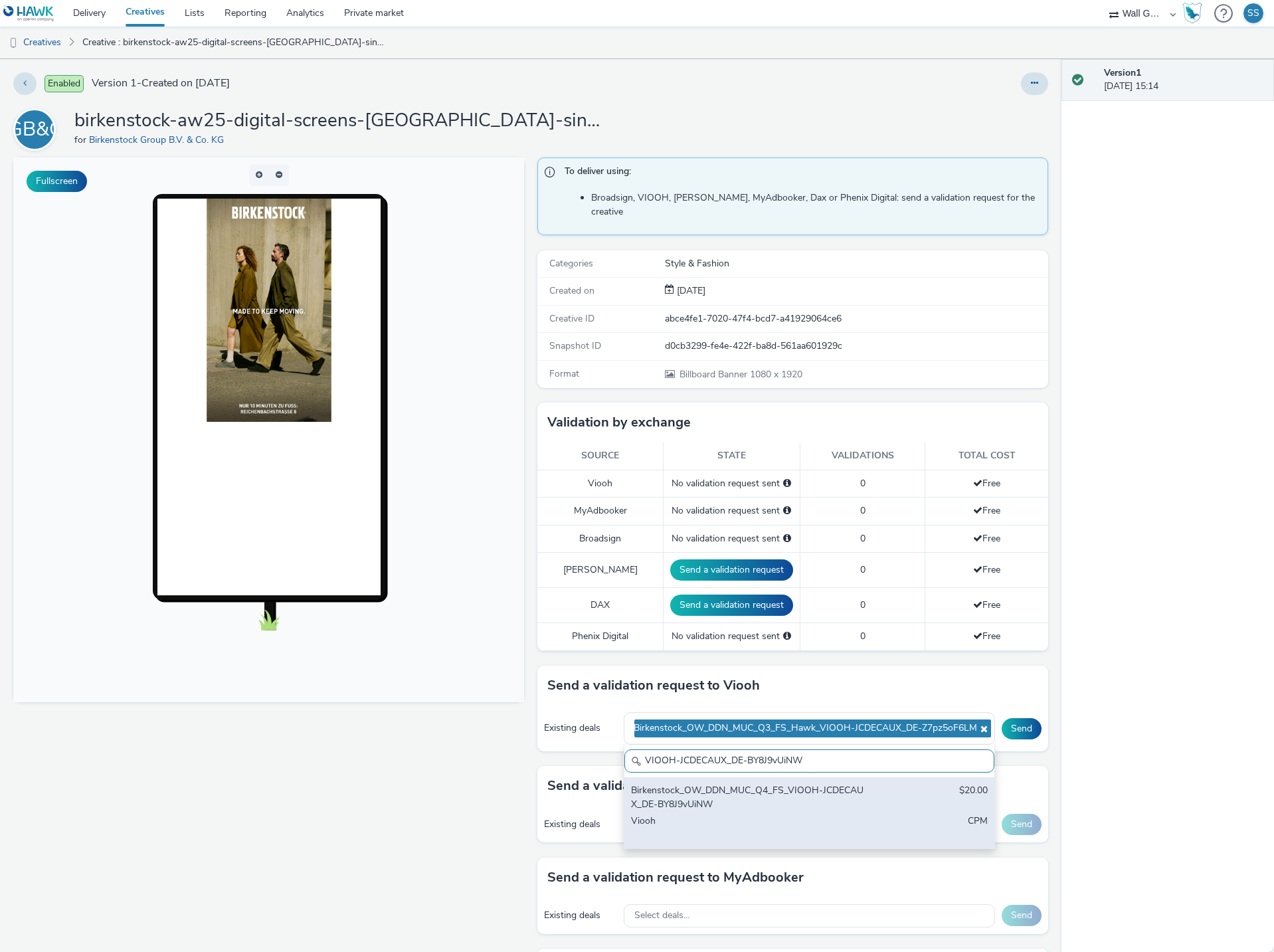
type input "VIOOH-JCDECAUX_DE-BY8J9vUiNW"
click at [803, 789] on div "Birkenstock_OW_DDN_MUC_Q4_FS_VIOOH-JCDECAUX_DE-BY8J9vUiNW" at bounding box center [749, 797] width 236 height 28
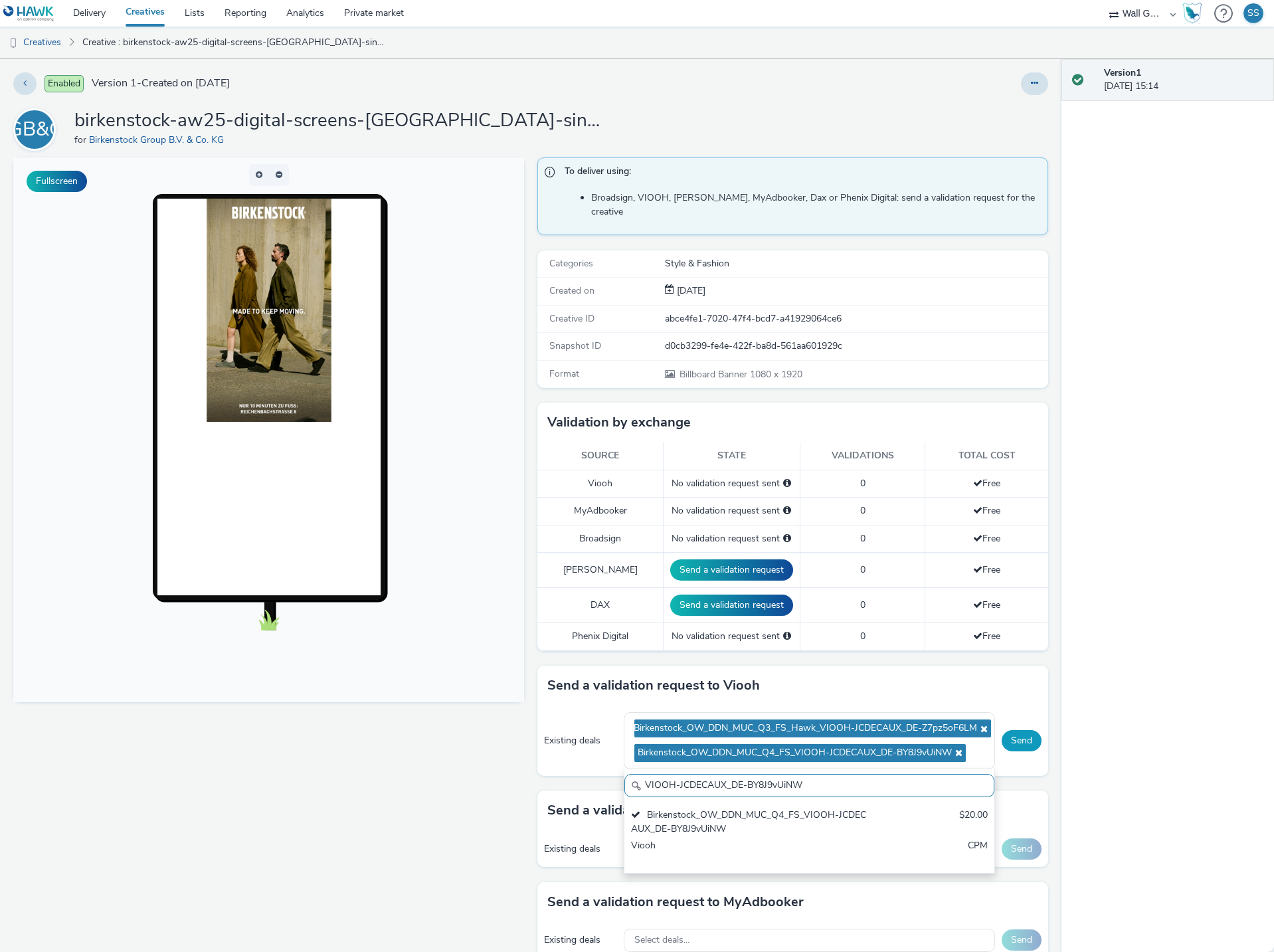
click at [1012, 730] on button "Send" at bounding box center [1021, 741] width 40 height 21
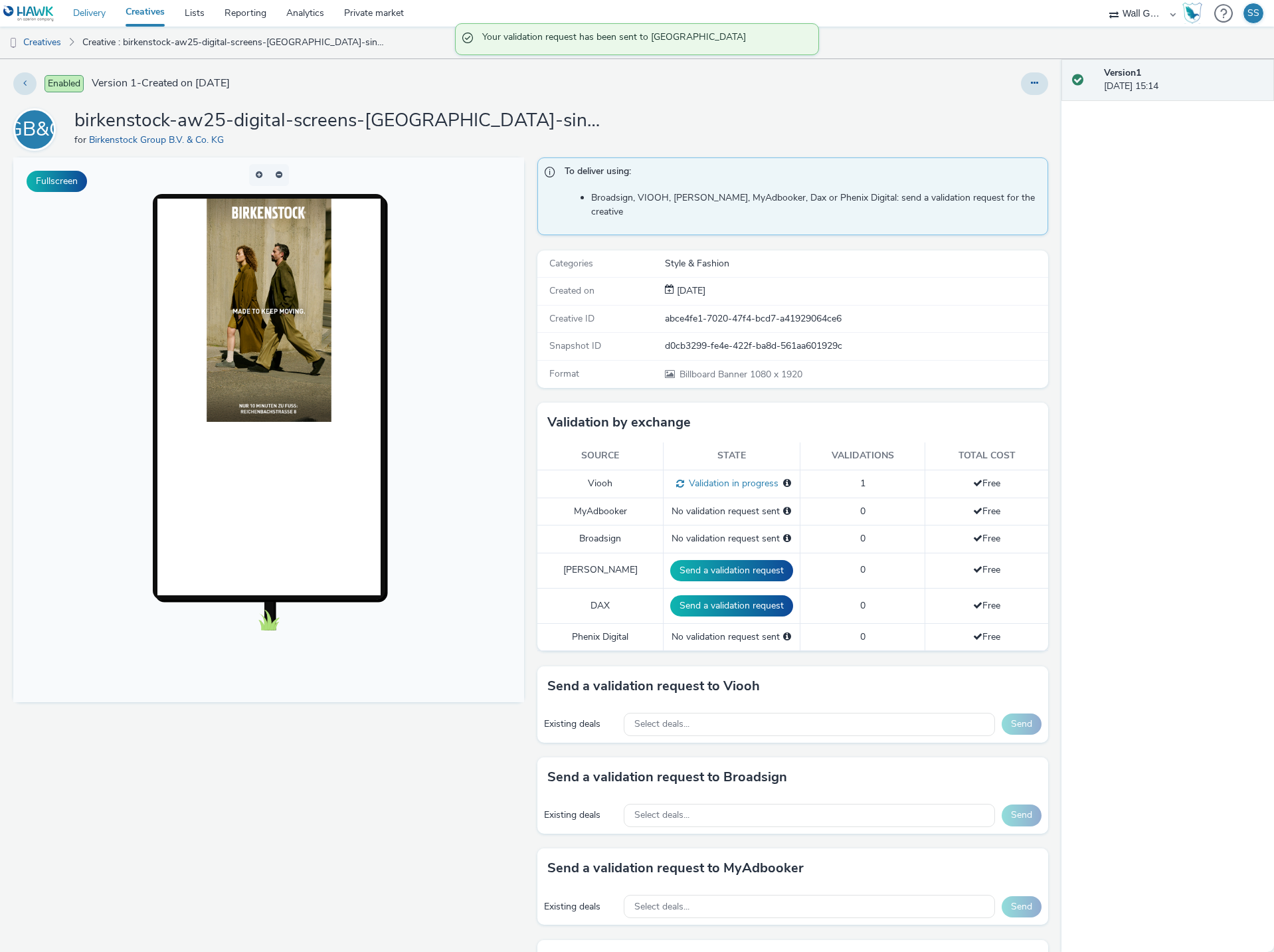
click at [88, 11] on link "Delivery" at bounding box center [89, 13] width 52 height 27
